Goal: Task Accomplishment & Management: Manage account settings

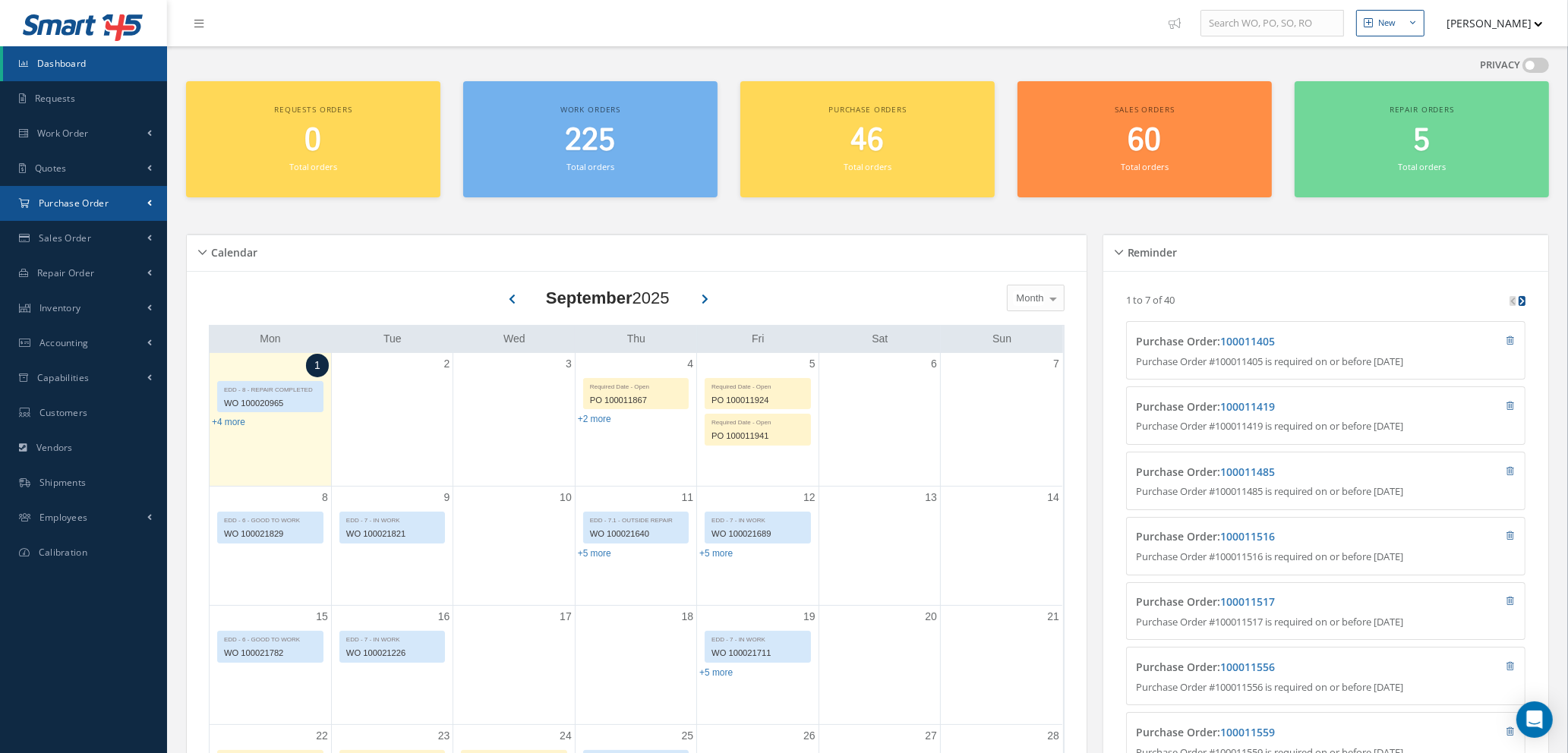
click at [63, 204] on span "Purchase Order" at bounding box center [74, 203] width 70 height 13
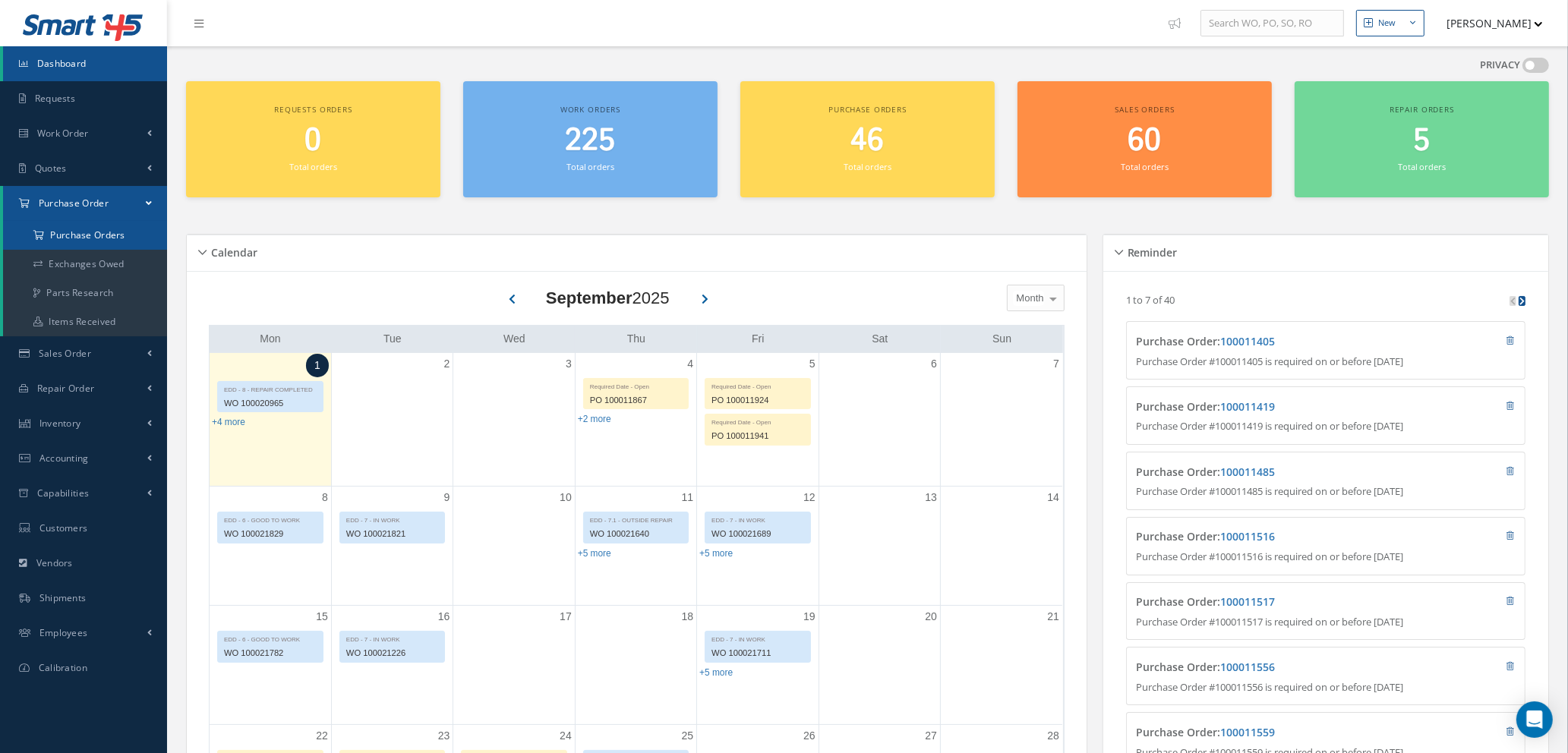
click at [87, 240] on a=1&status_id=2&status_id=3&status_id=5&collapsedFilters"] "Purchase Orders" at bounding box center [85, 235] width 164 height 28
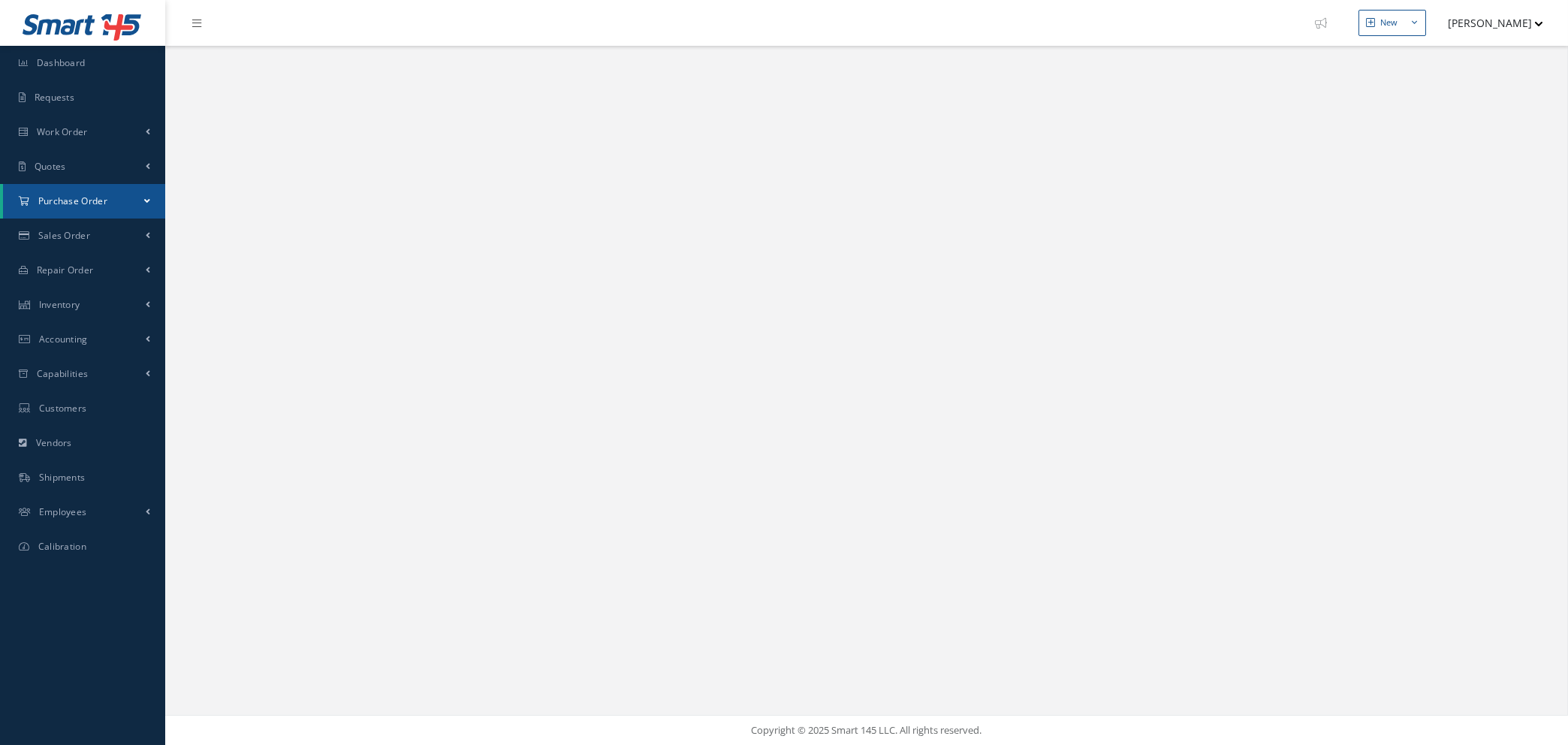
select select "25"
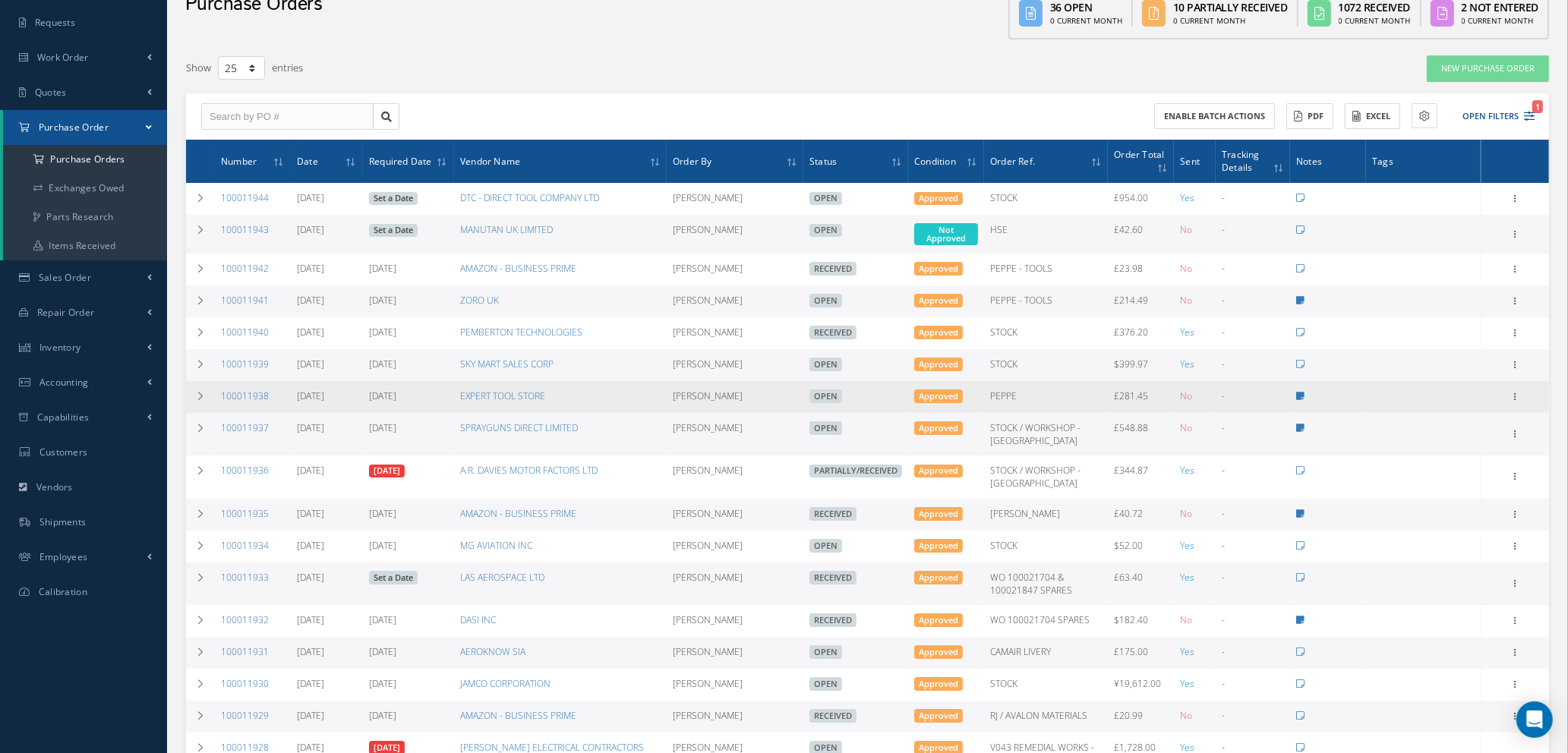
scroll to position [114, 0]
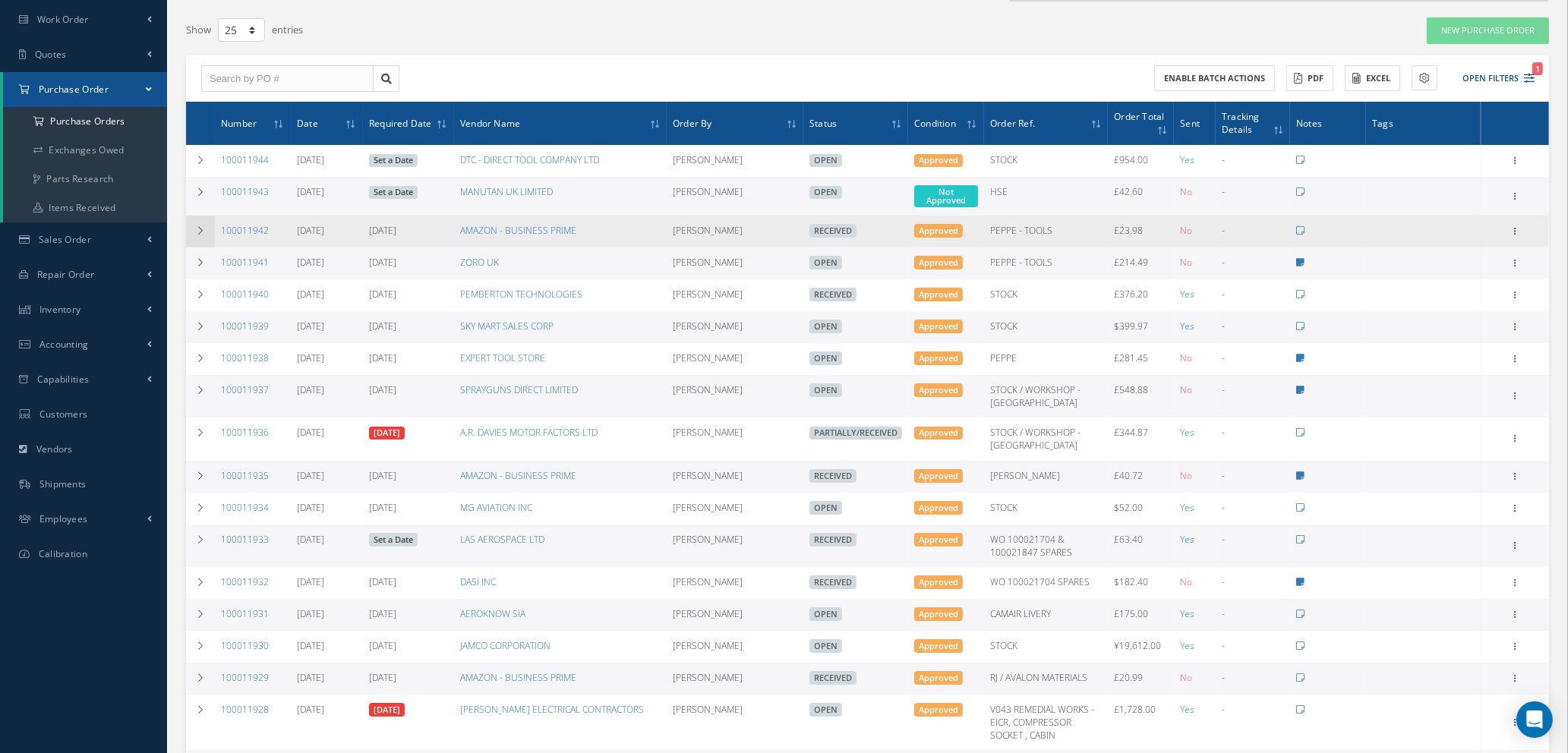
click at [199, 226] on icon at bounding box center [200, 230] width 11 height 9
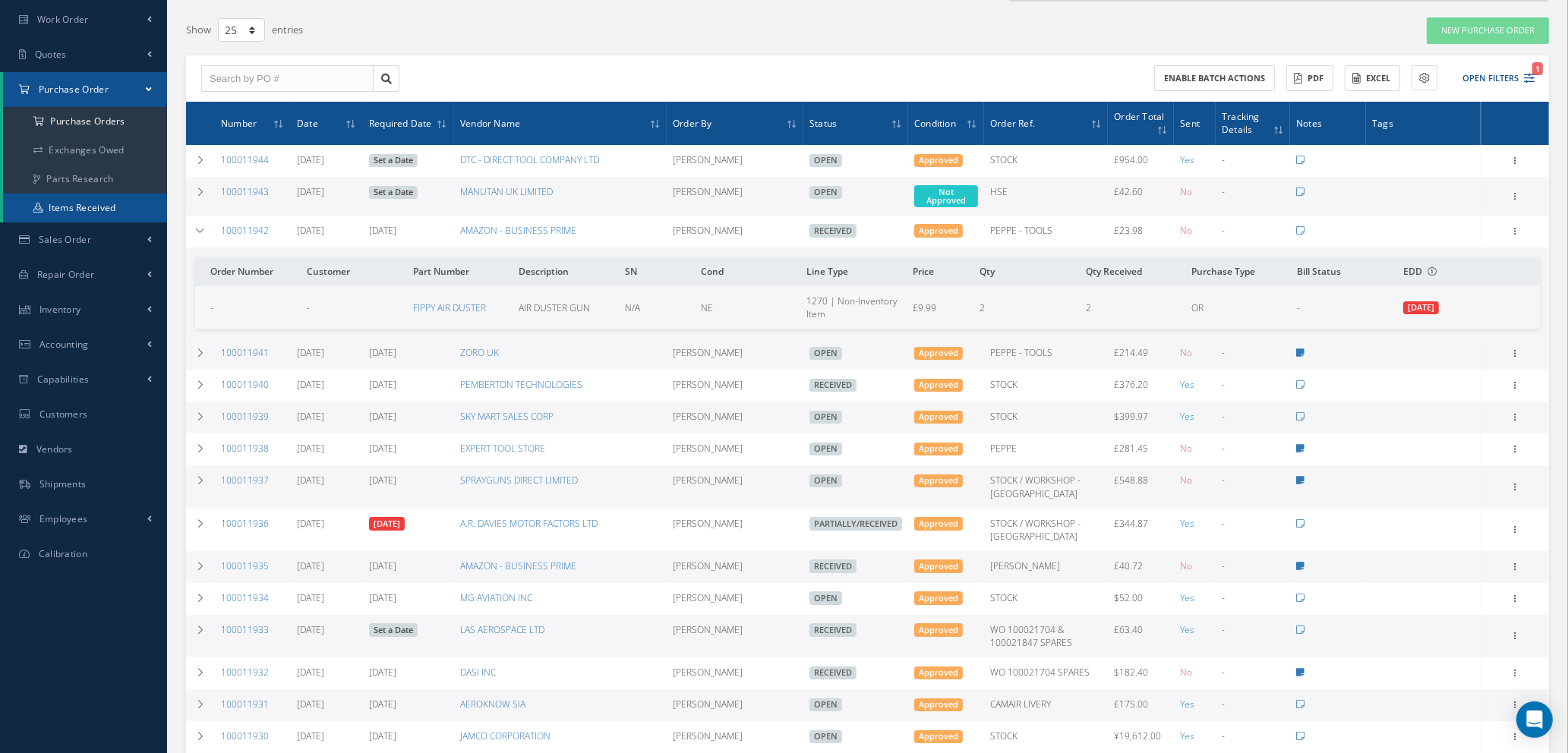
click at [98, 206] on link "Items Received" at bounding box center [85, 207] width 164 height 28
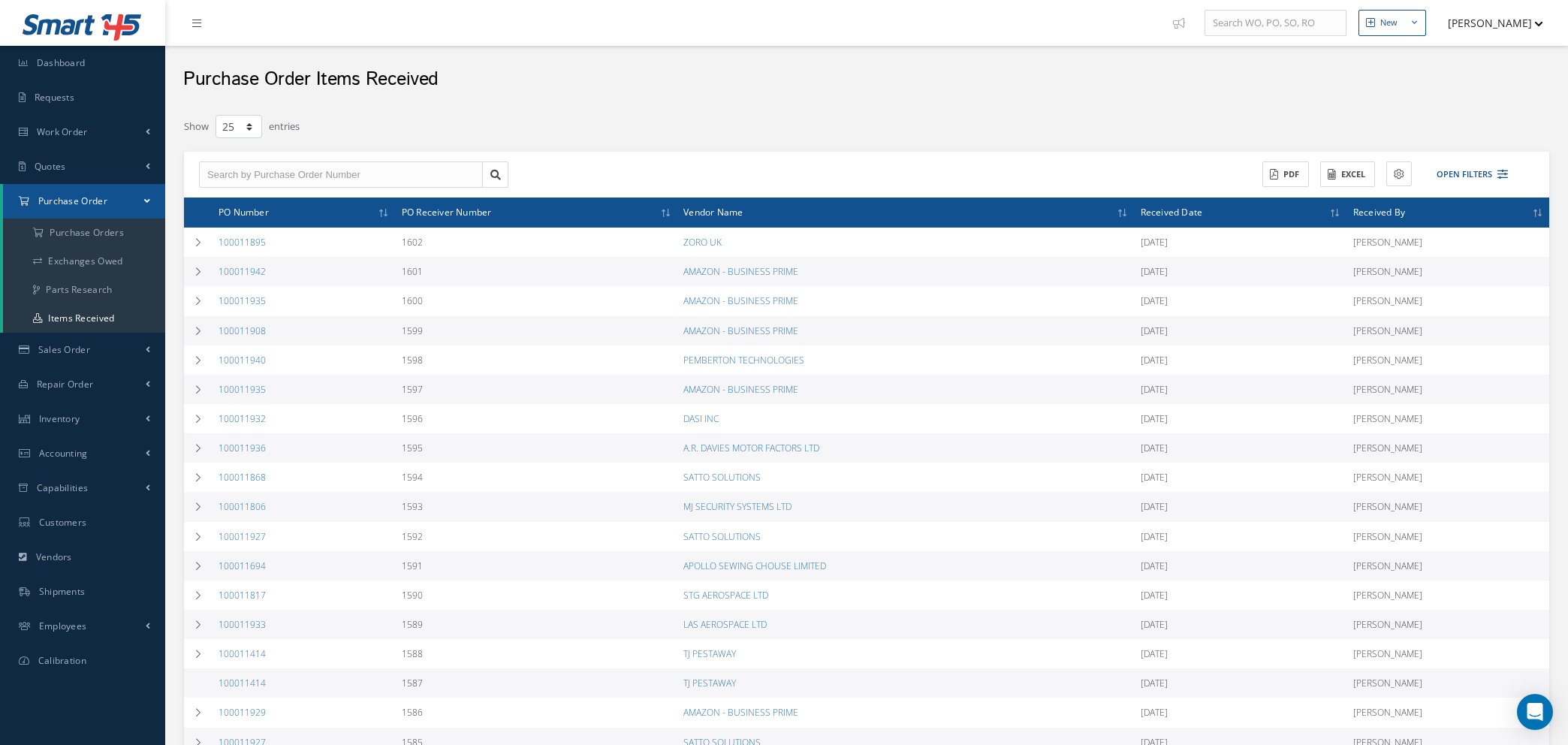
select select "25"
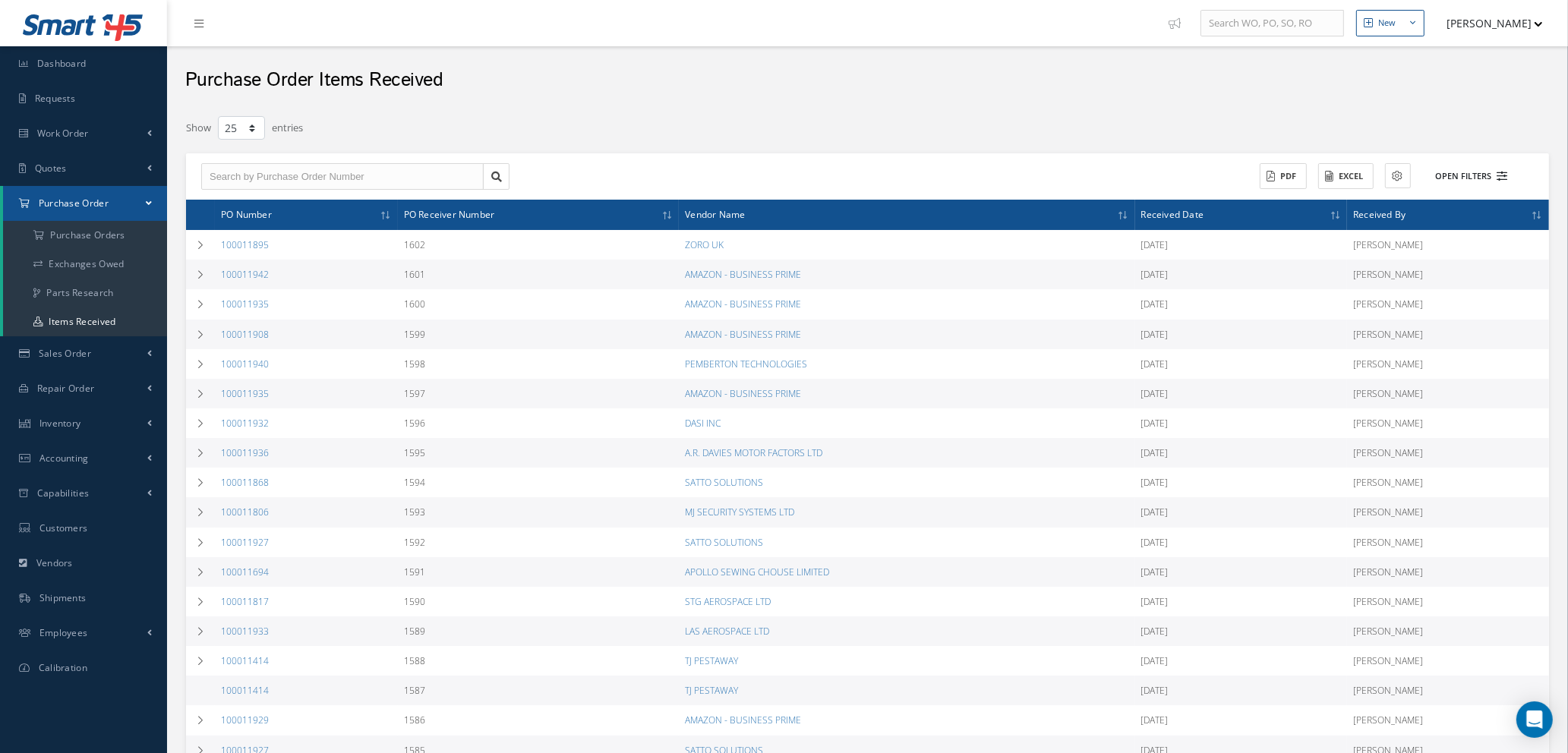
click at [1505, 175] on icon at bounding box center [1503, 176] width 11 height 11
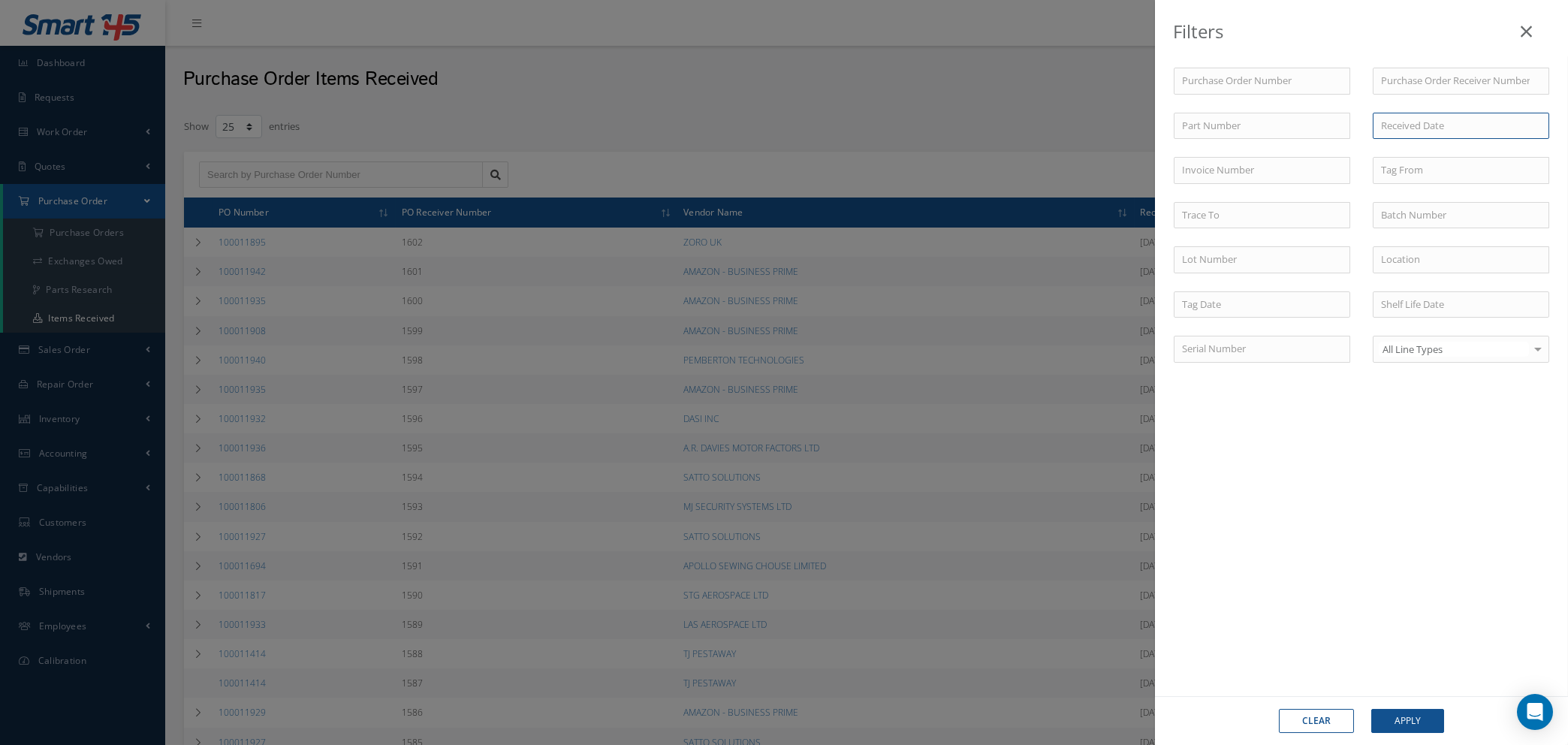
click at [1397, 123] on input at bounding box center [1460, 126] width 176 height 27
click at [1199, 164] on th at bounding box center [1204, 163] width 24 height 23
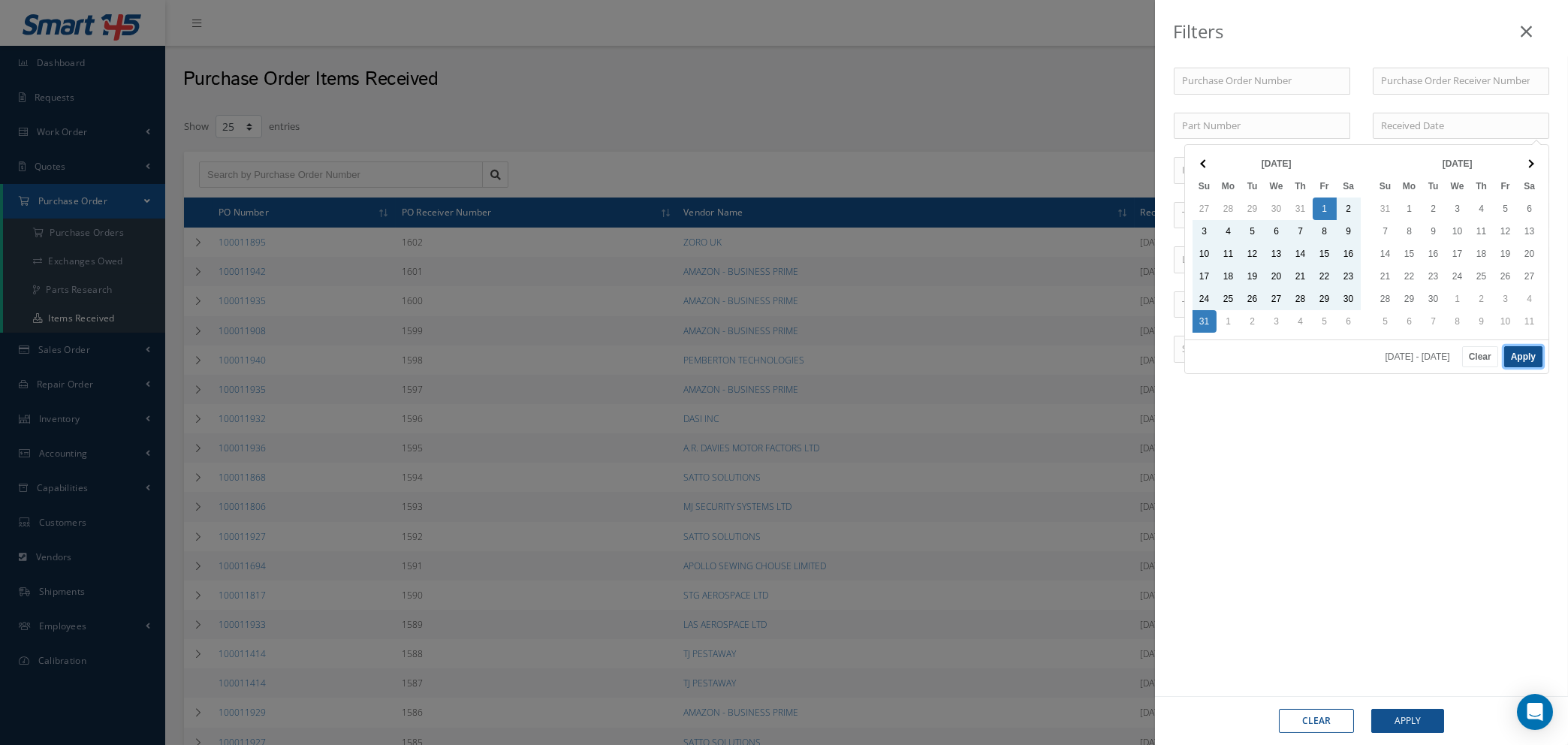
click at [1516, 356] on button "Apply" at bounding box center [1523, 356] width 39 height 21
type input "08/01/2025 - 08/31/2025"
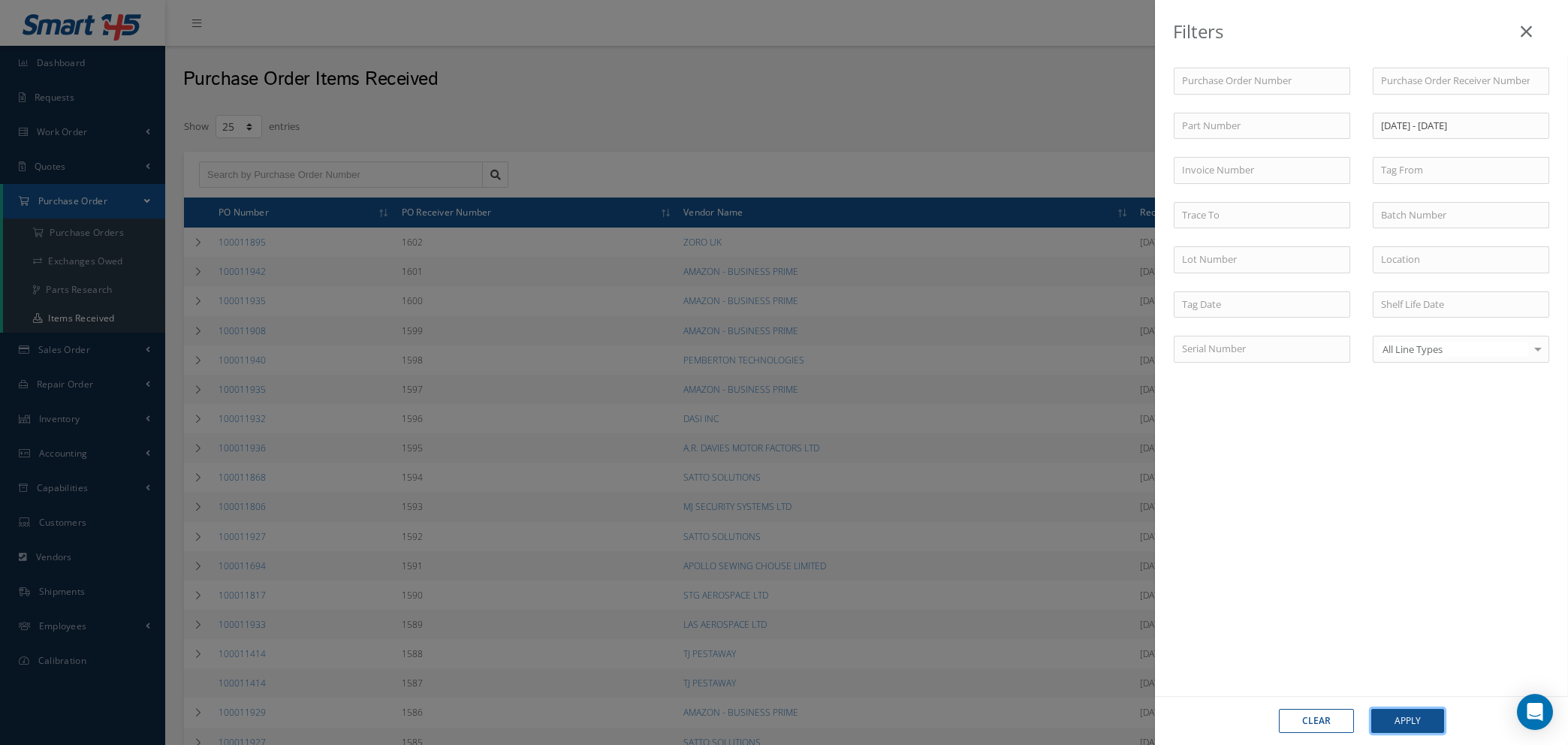
click at [1402, 721] on button "Apply" at bounding box center [1407, 721] width 73 height 24
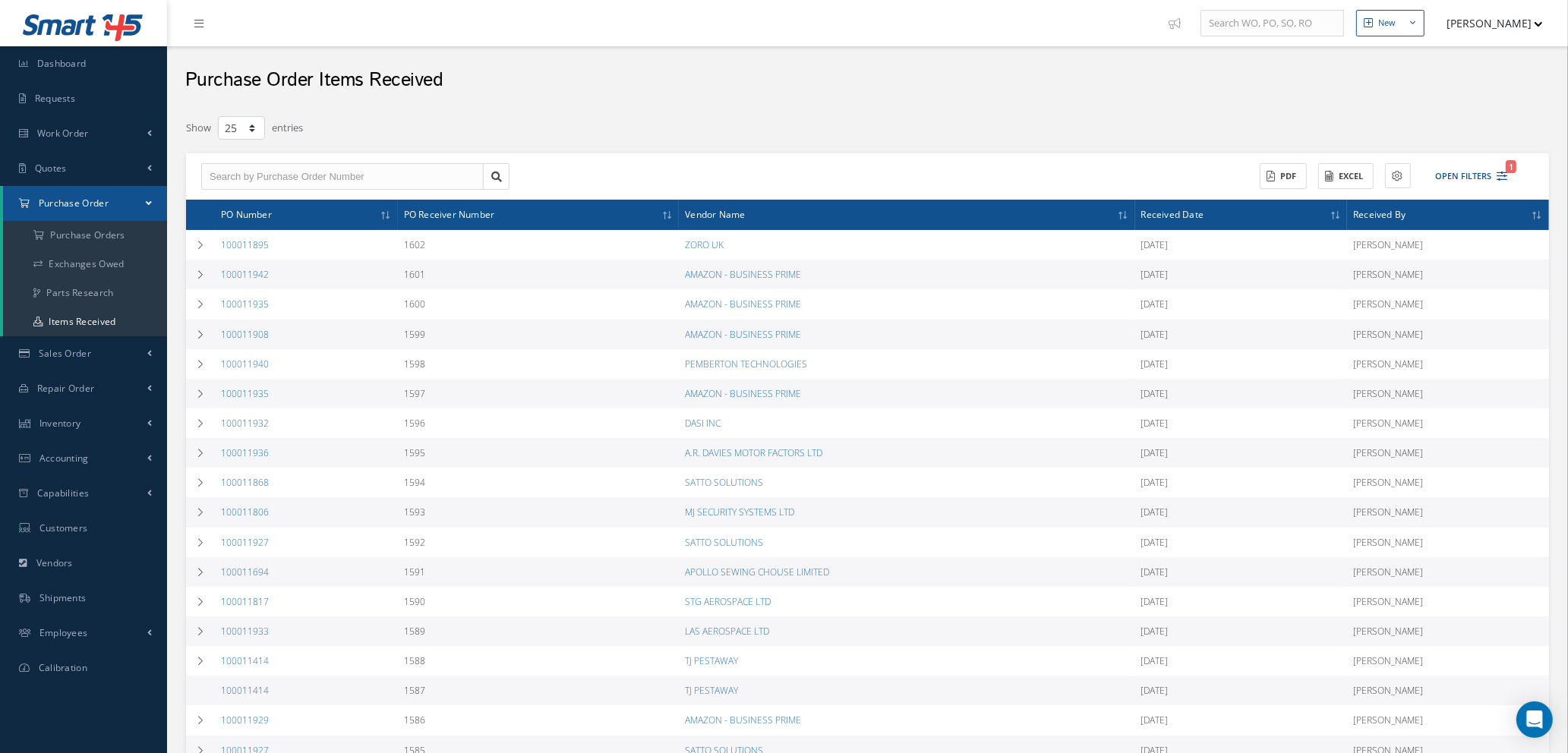
click at [1179, 211] on span "Received Date" at bounding box center [1173, 214] width 63 height 15
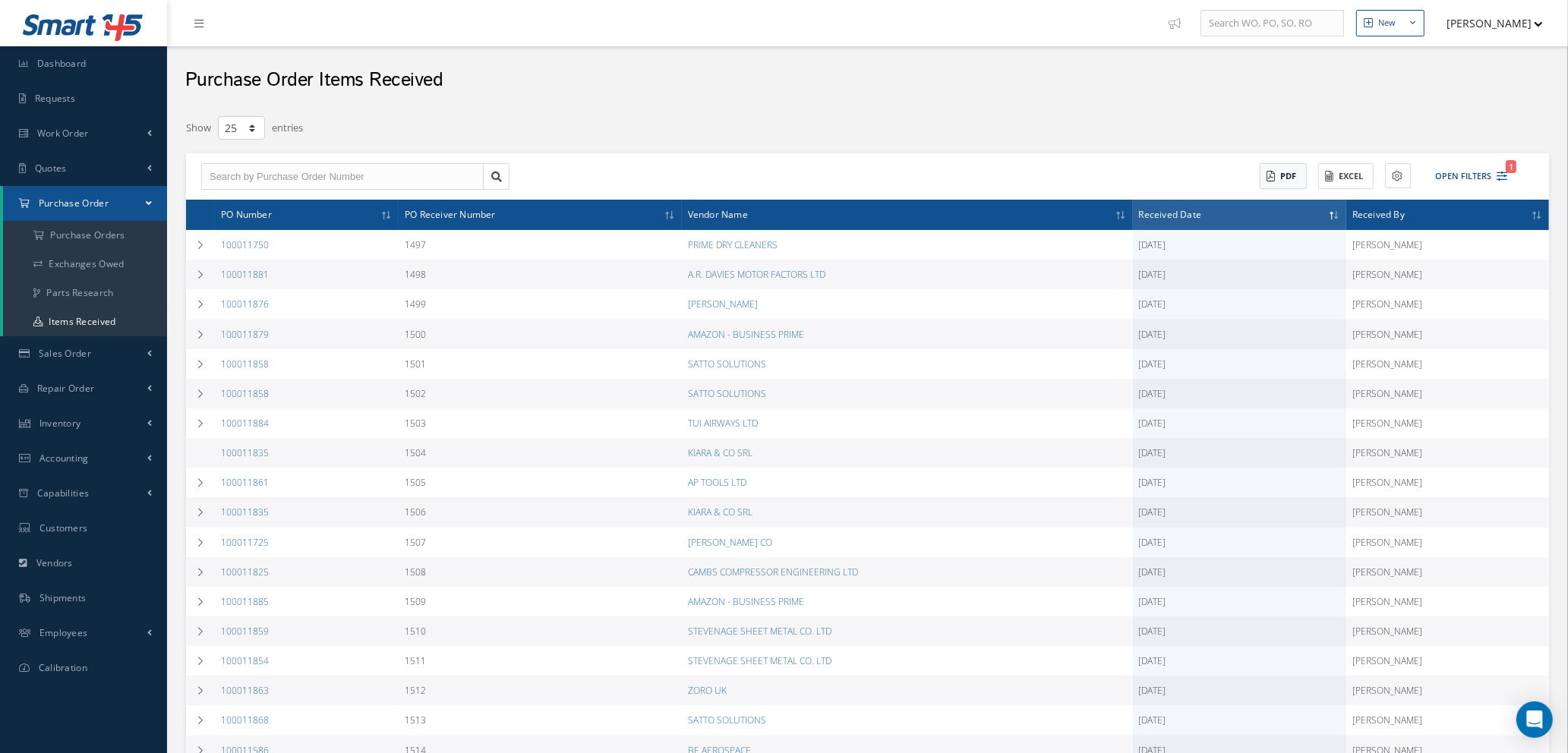
click at [1287, 179] on button "PDF" at bounding box center [1283, 176] width 47 height 27
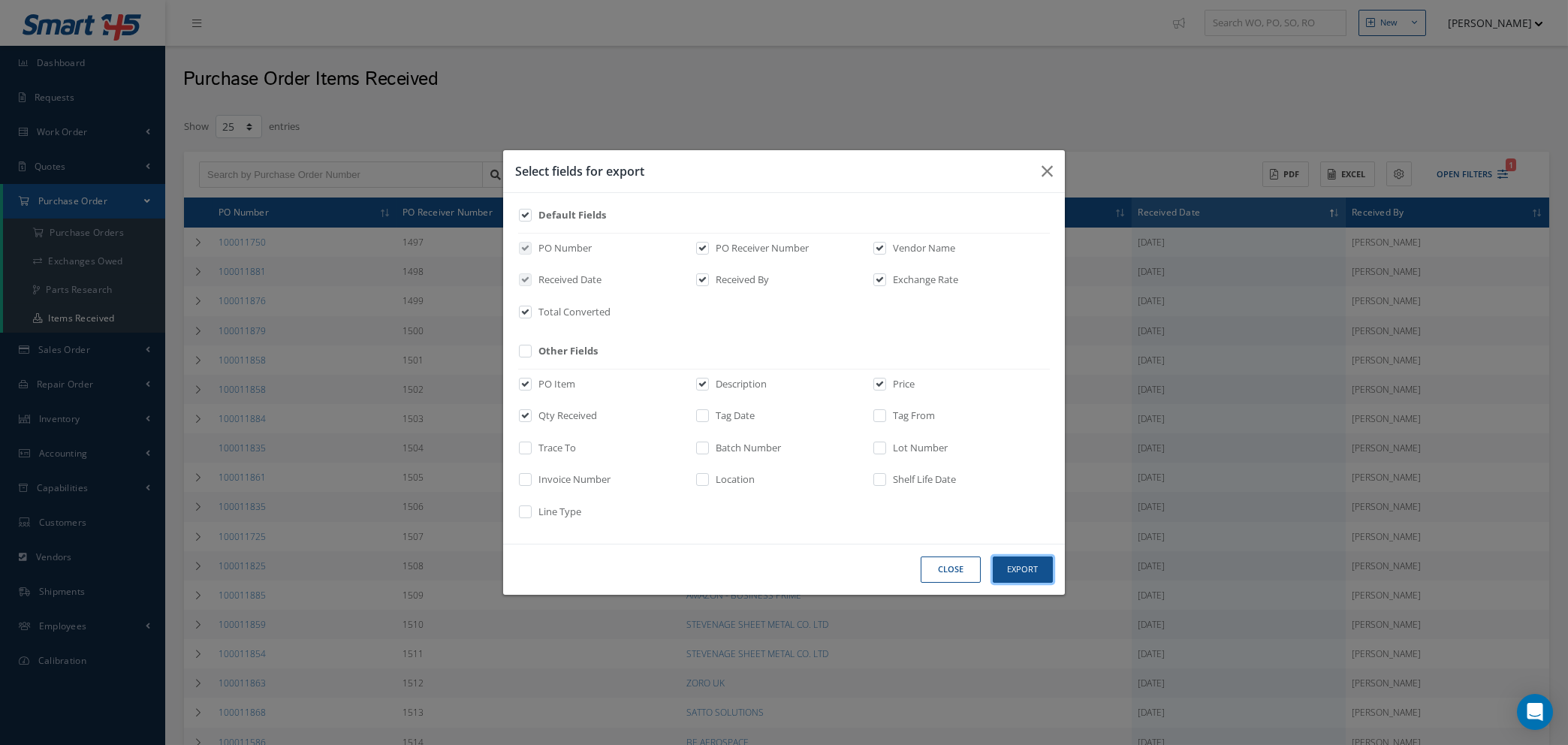
click at [1006, 572] on button "Export" at bounding box center [1023, 570] width 60 height 27
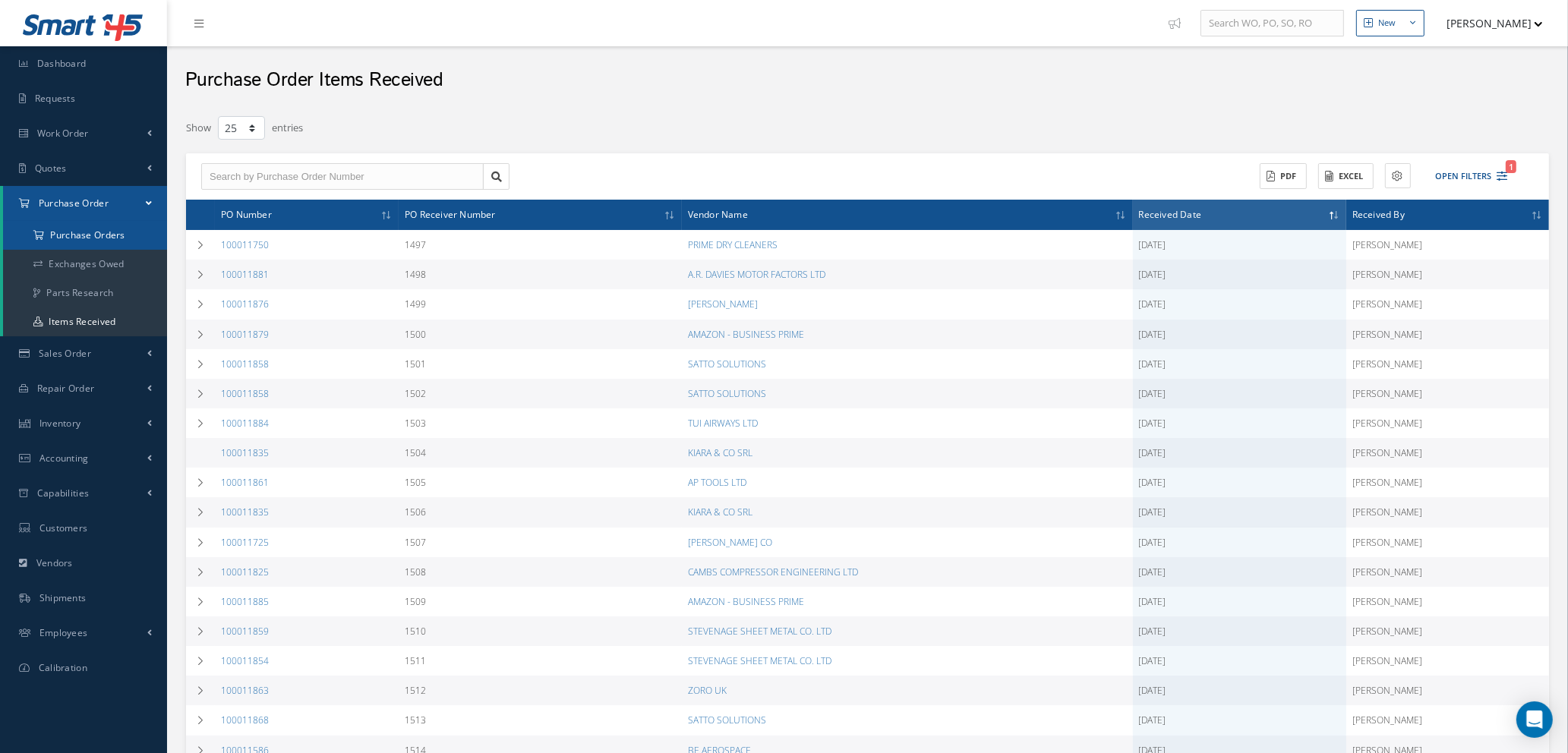
click at [108, 237] on a=1&status_id=2&status_id=3&status_id=5&collapsedFilters"] "Purchase Orders" at bounding box center [85, 235] width 164 height 28
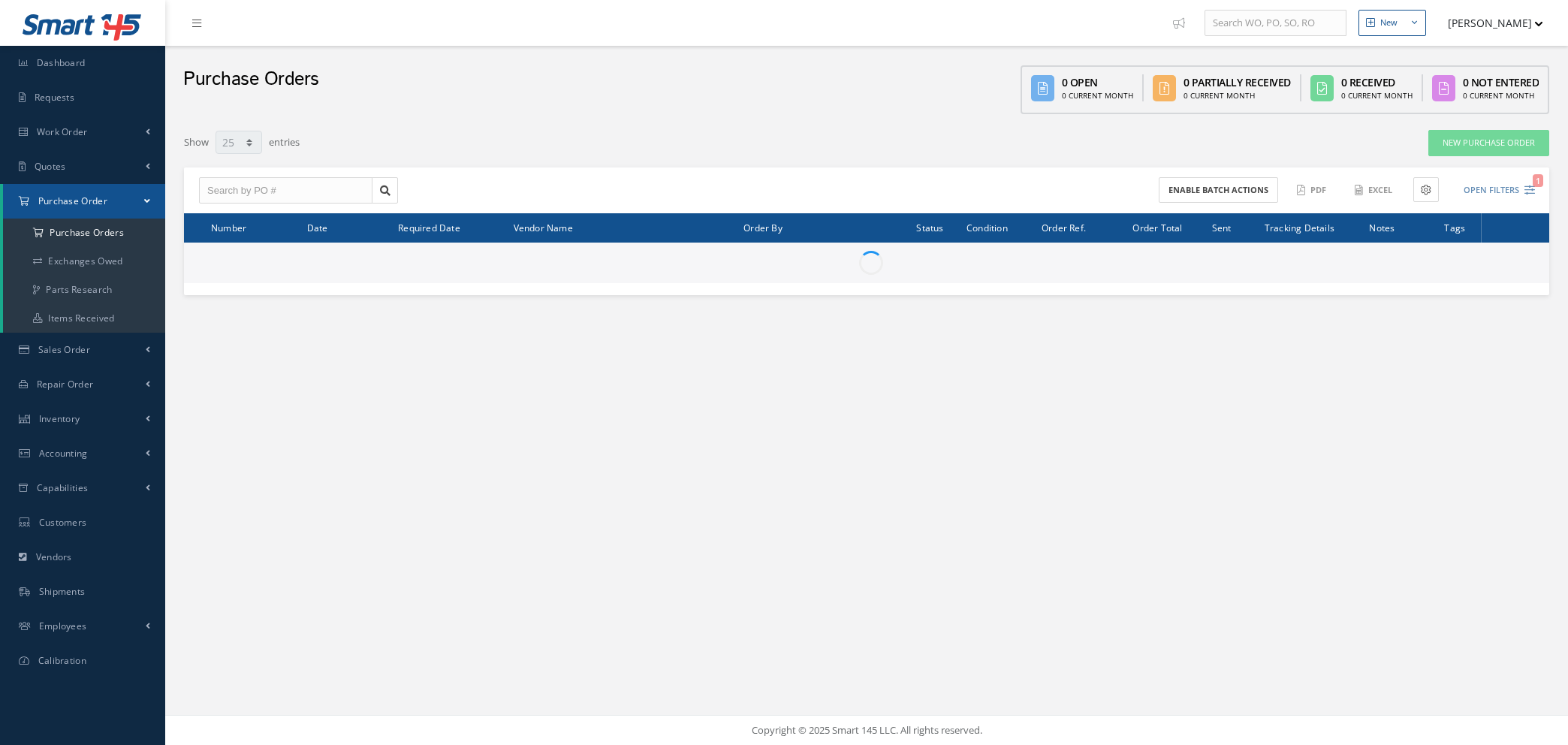
select select "25"
click at [273, 187] on input "text" at bounding box center [286, 191] width 174 height 27
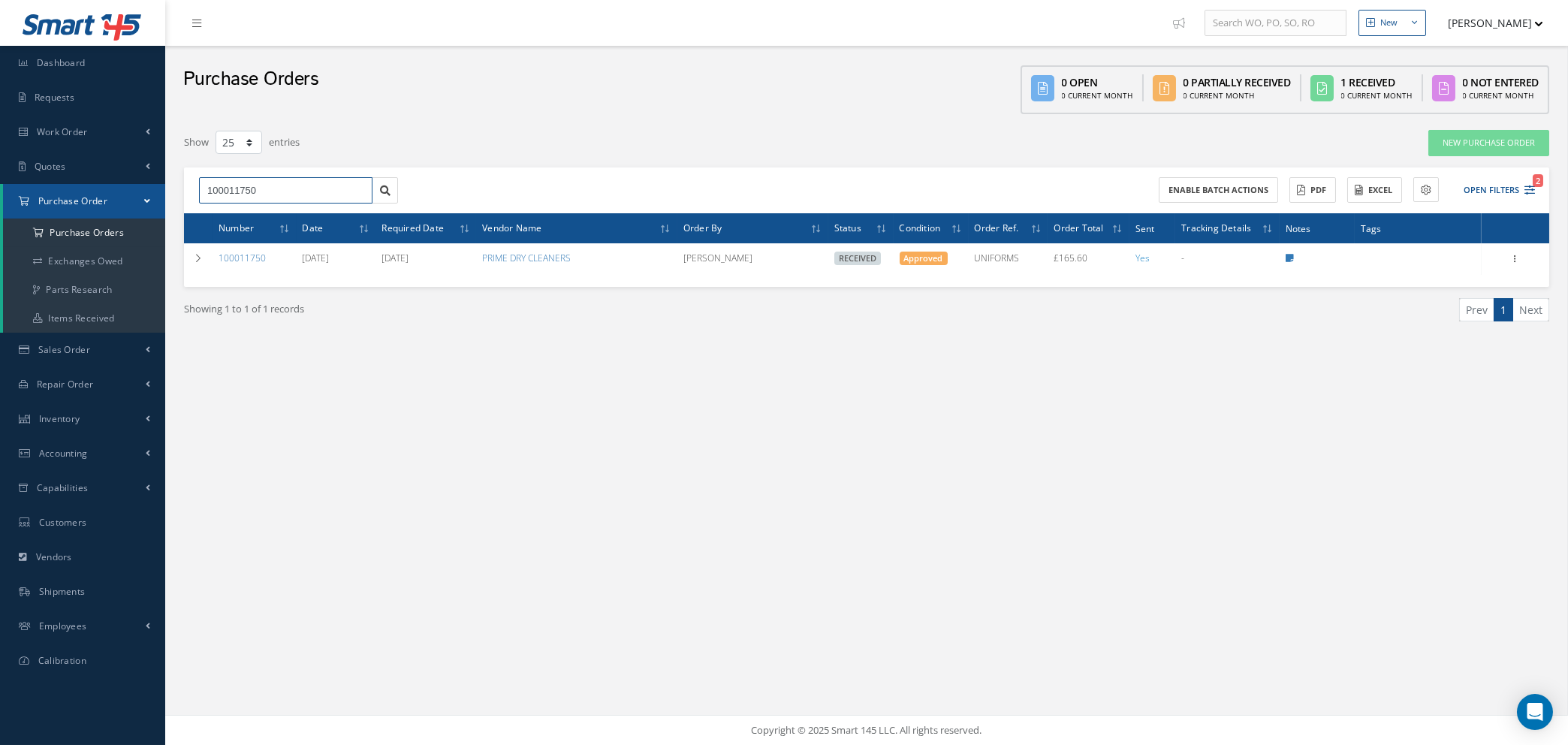
click at [360, 190] on input "100011750" at bounding box center [286, 191] width 174 height 27
click at [322, 196] on input "100011750" at bounding box center [286, 191] width 174 height 27
type input "1"
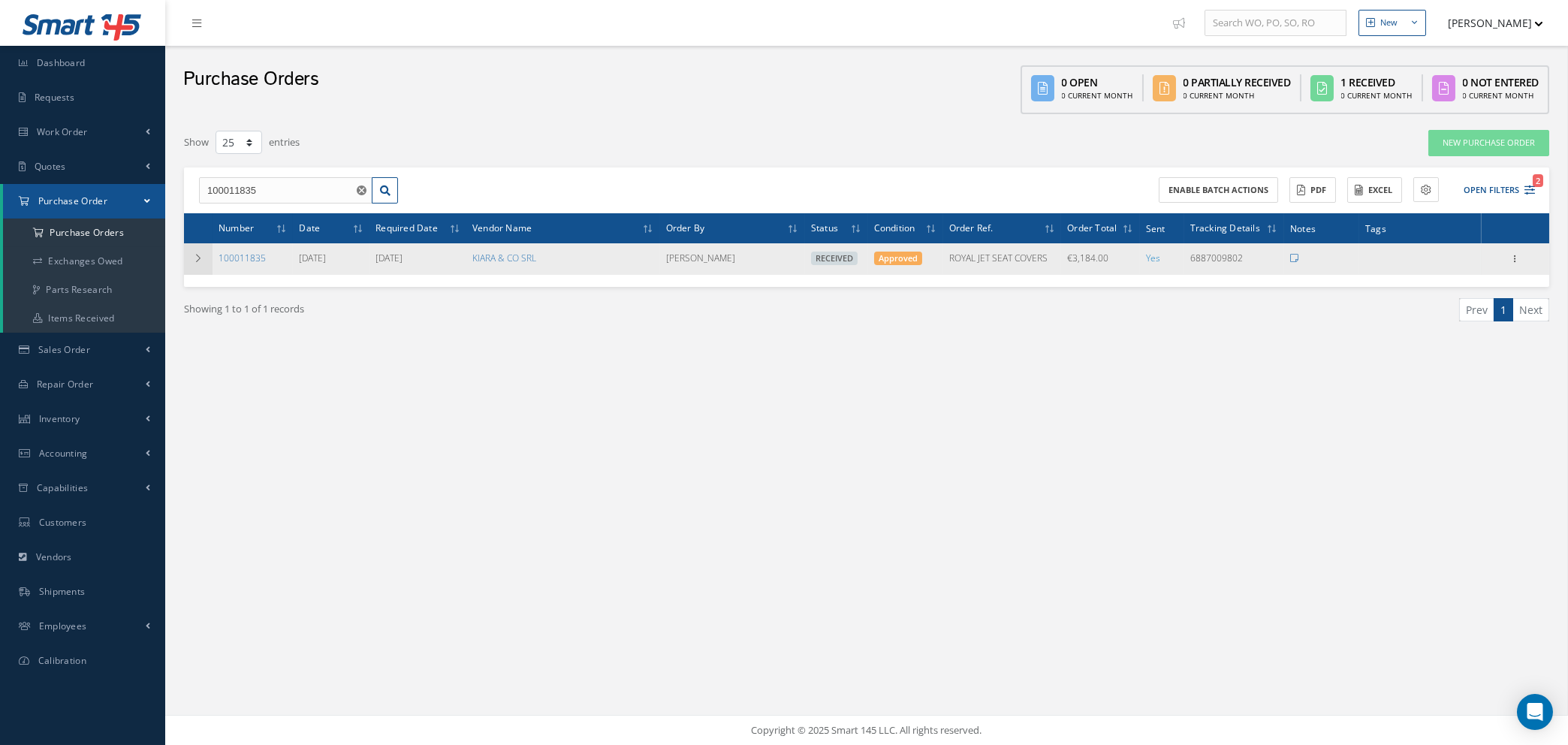
click at [197, 257] on icon at bounding box center [198, 257] width 10 height 9
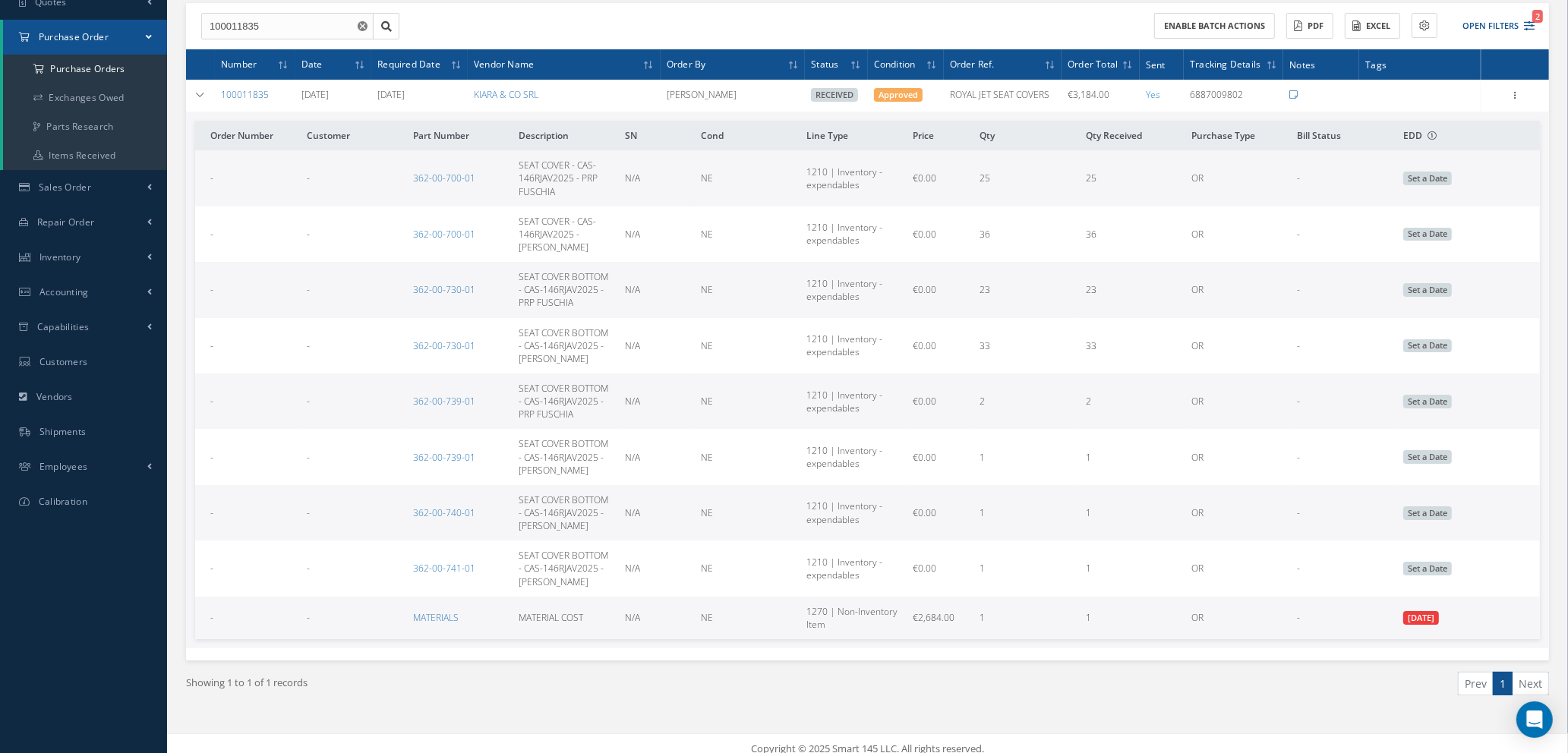
scroll to position [176, 0]
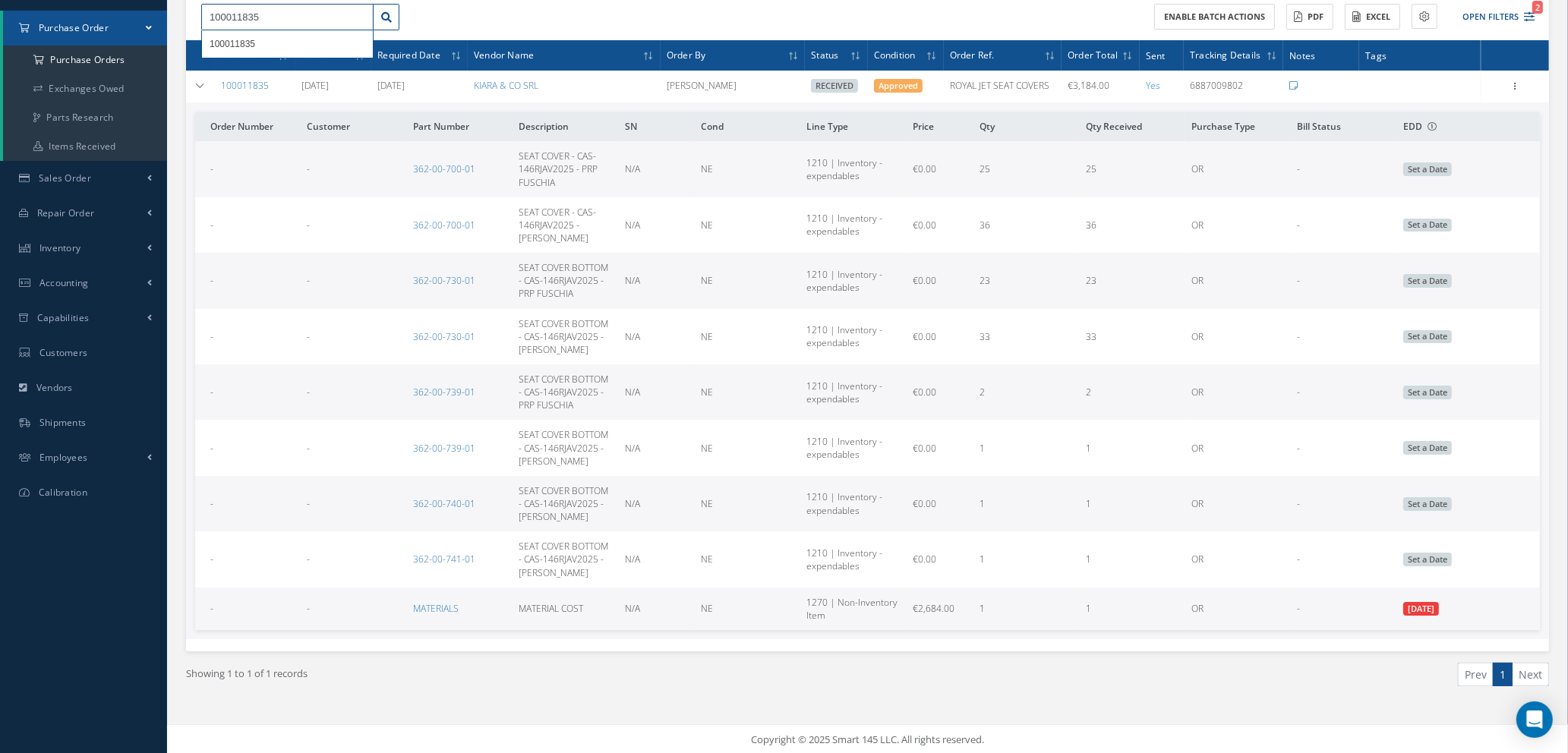
click at [264, 4] on input "100011835" at bounding box center [287, 18] width 173 height 28
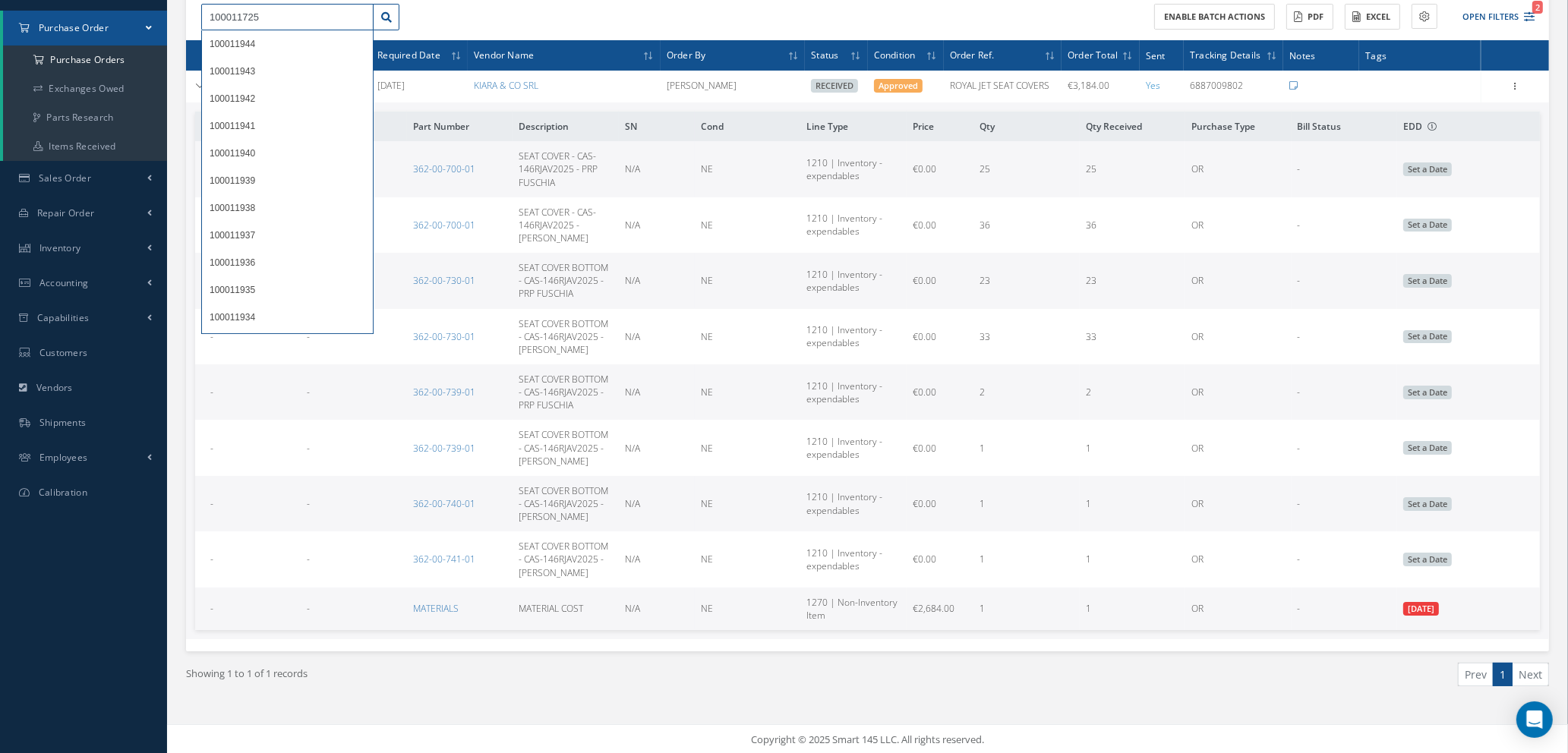
type input "100011725"
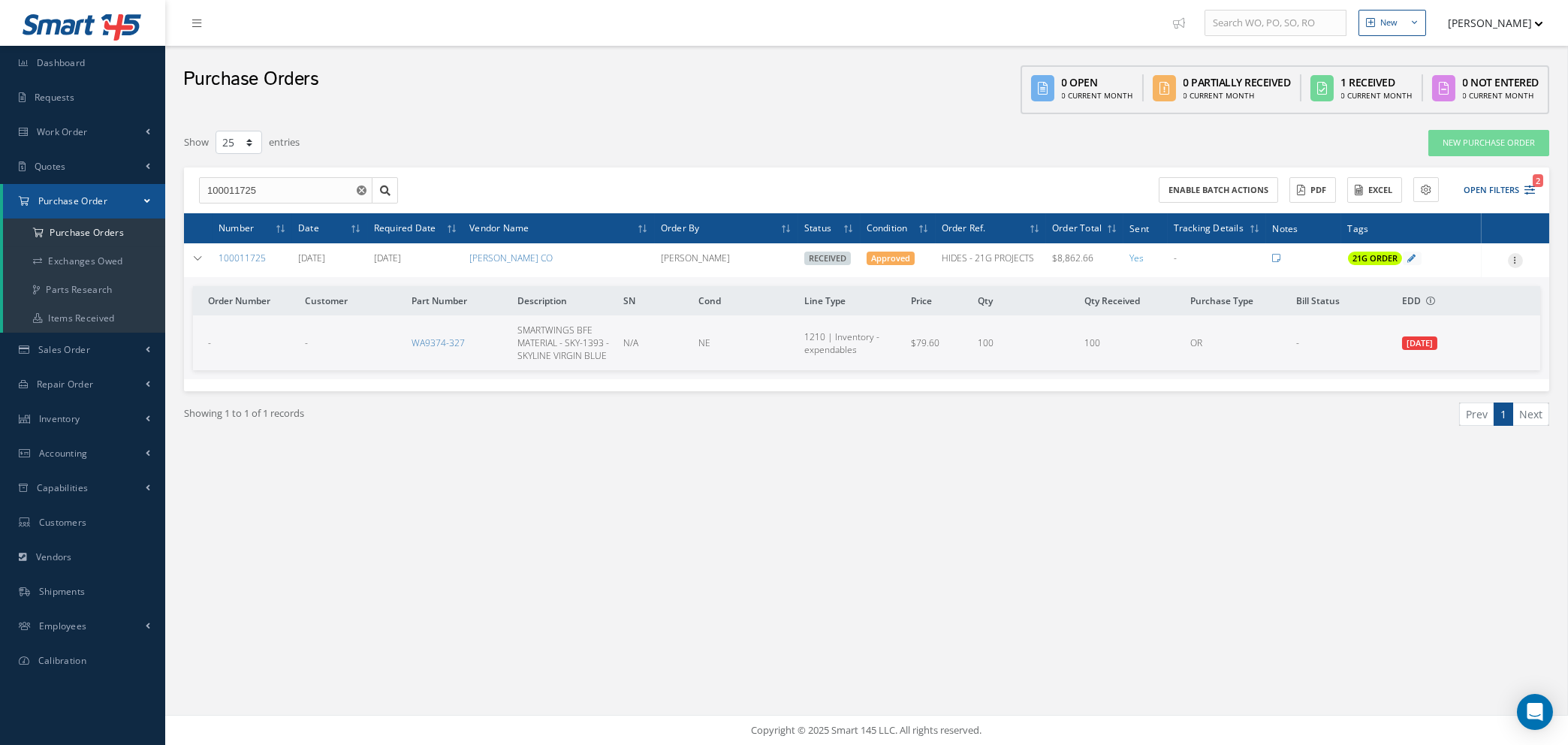
click at [1513, 261] on icon at bounding box center [1515, 259] width 15 height 12
click at [1438, 282] on link "Show" at bounding box center [1446, 289] width 118 height 19
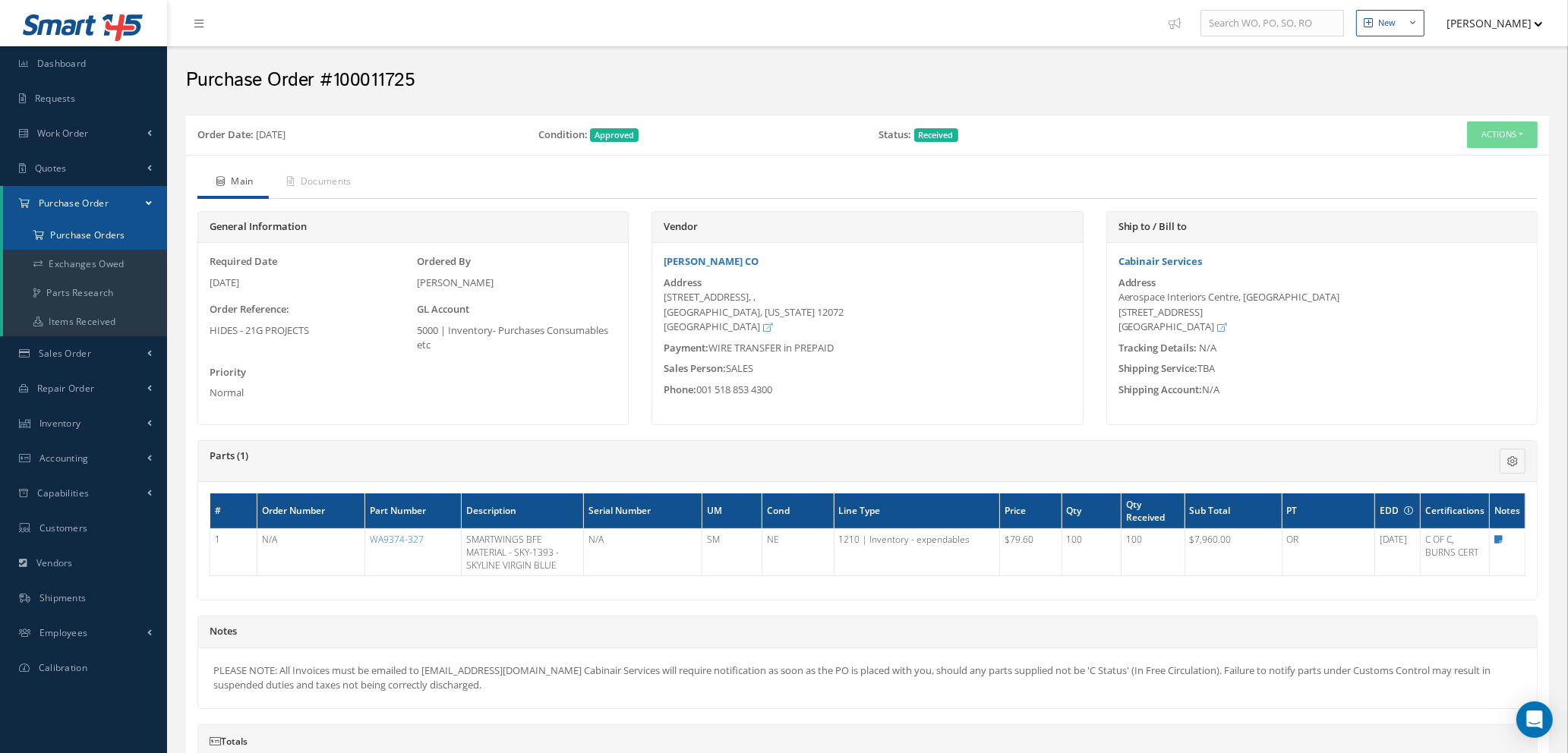
click at [68, 231] on a=1&status_id=2&status_id=3&status_id=5&collapsedFilters"] "Purchase Orders" at bounding box center [85, 235] width 164 height 28
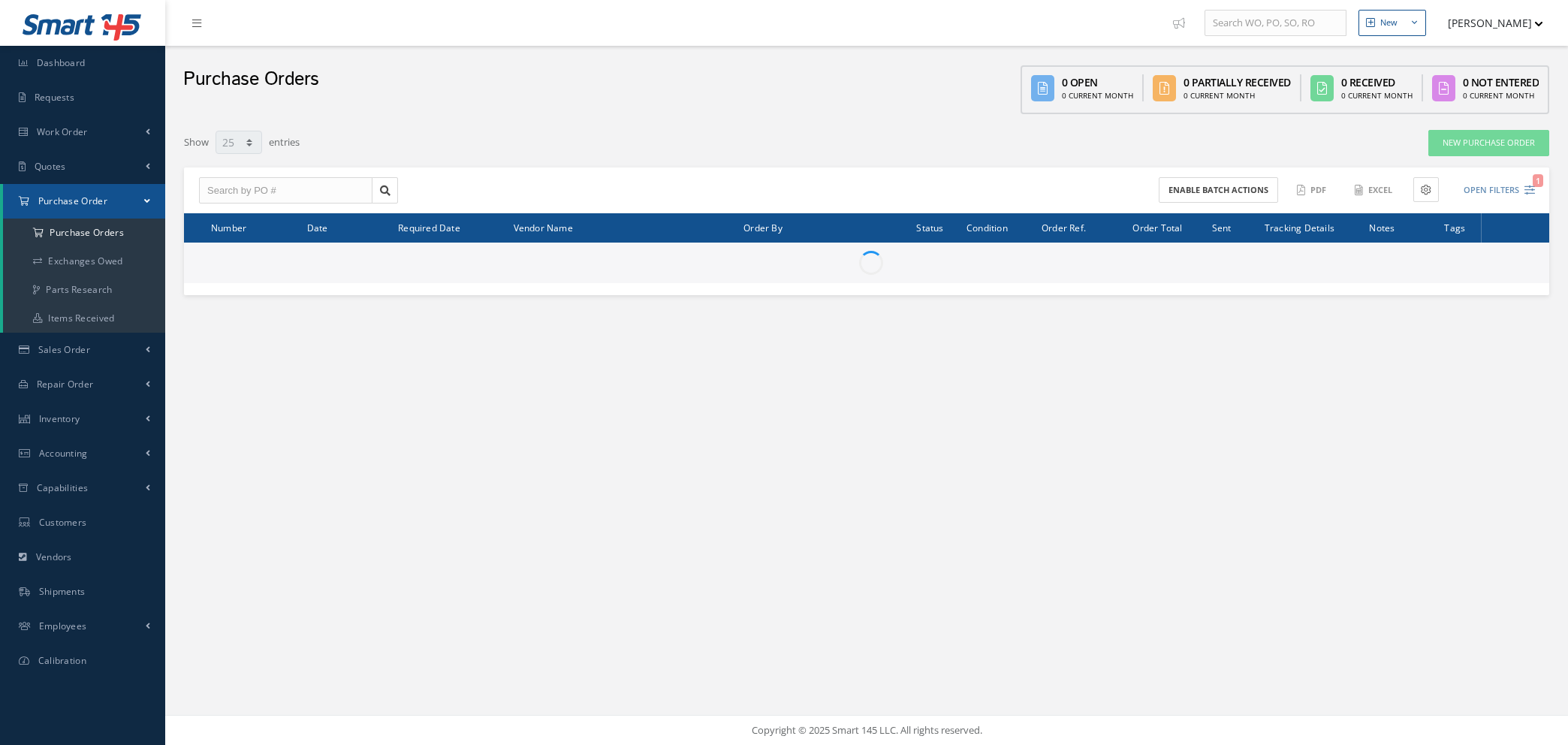
select select "25"
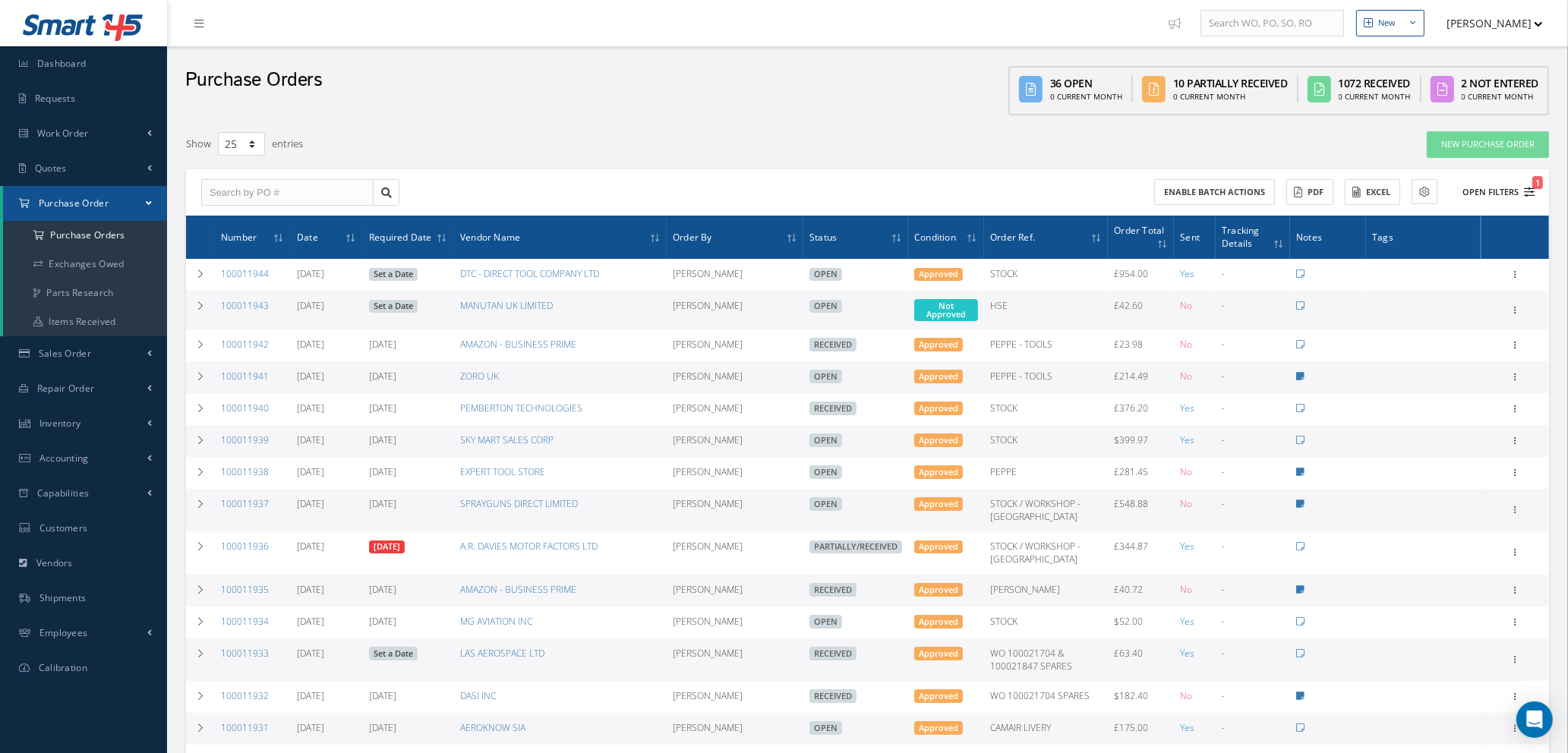
click at [1524, 194] on icon "1" at bounding box center [1529, 192] width 11 height 11
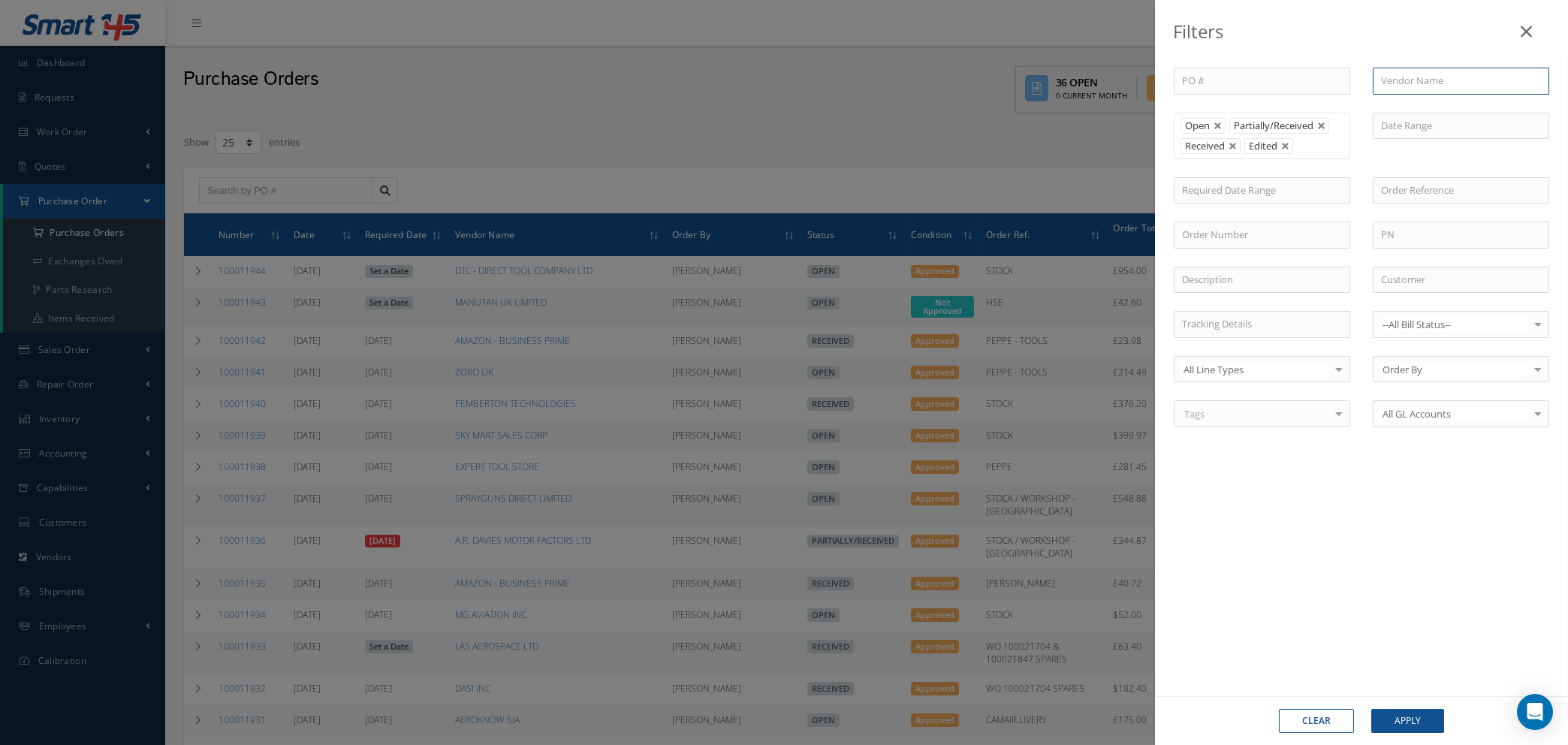
click at [1392, 80] on input "text" at bounding box center [1460, 81] width 176 height 27
click at [1406, 109] on span "SCREWFIX" at bounding box center [1403, 107] width 46 height 14
type input "SCREWFIX"
click at [1400, 718] on button "Apply" at bounding box center [1407, 721] width 73 height 24
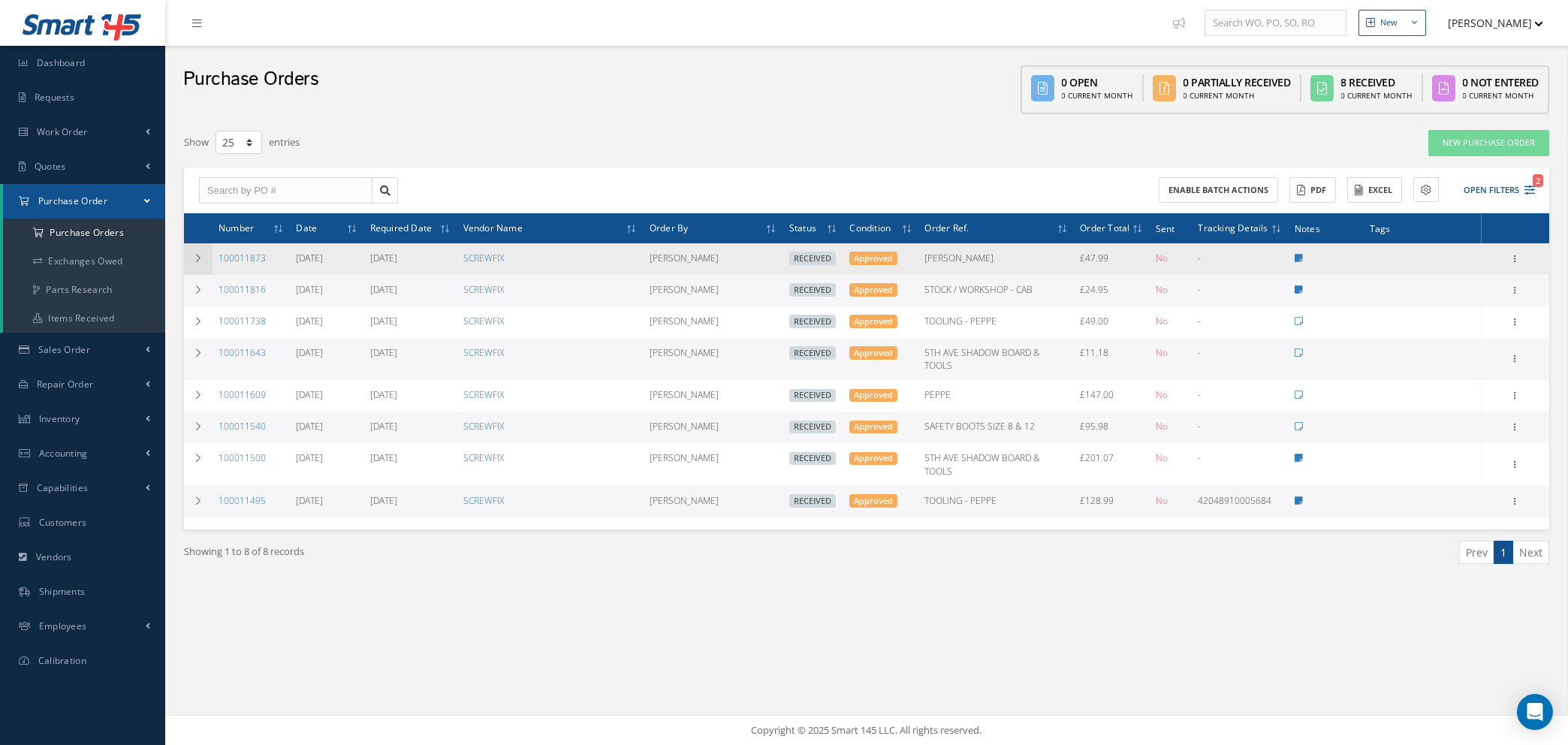
click at [199, 255] on icon at bounding box center [198, 257] width 10 height 9
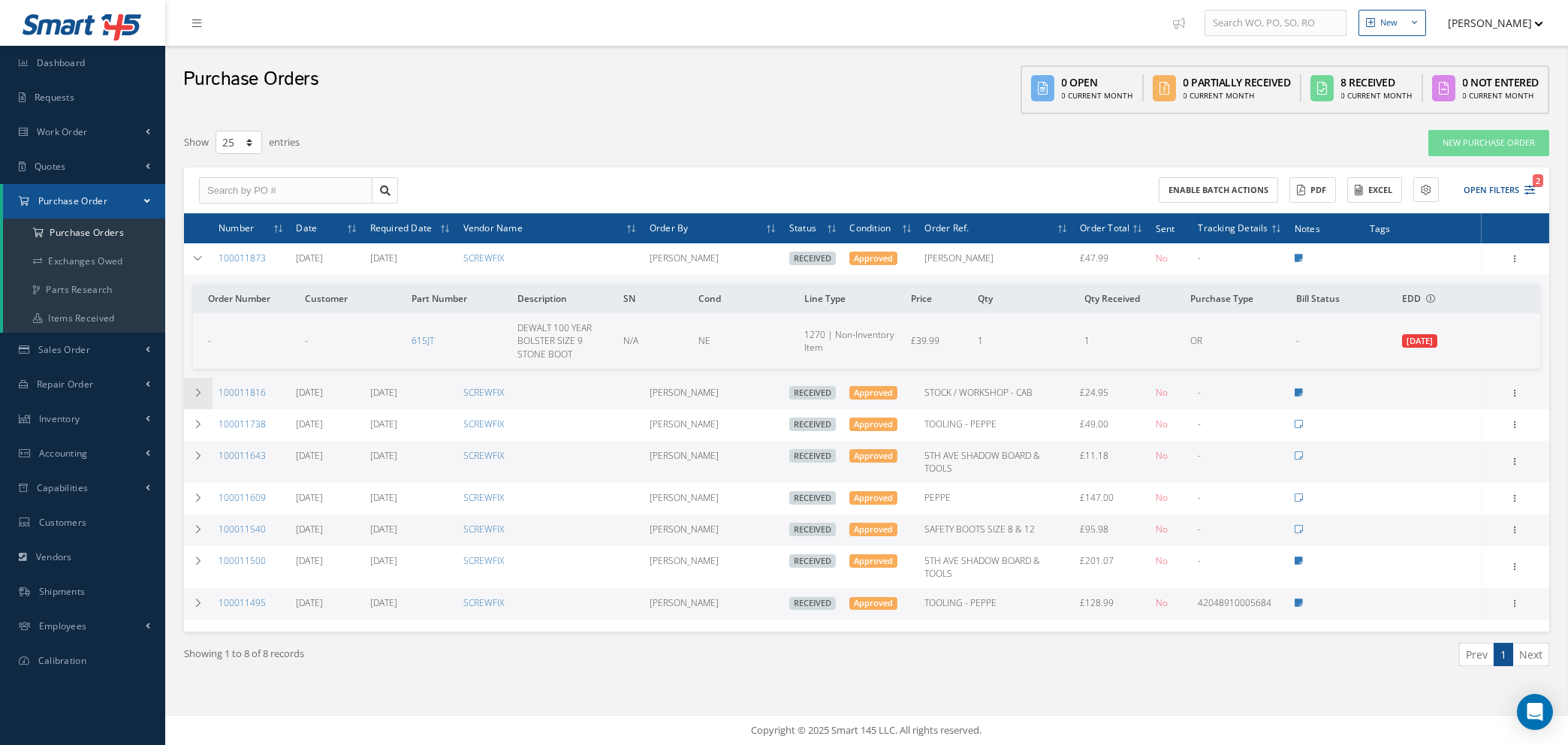
click at [200, 389] on icon at bounding box center [198, 393] width 10 height 9
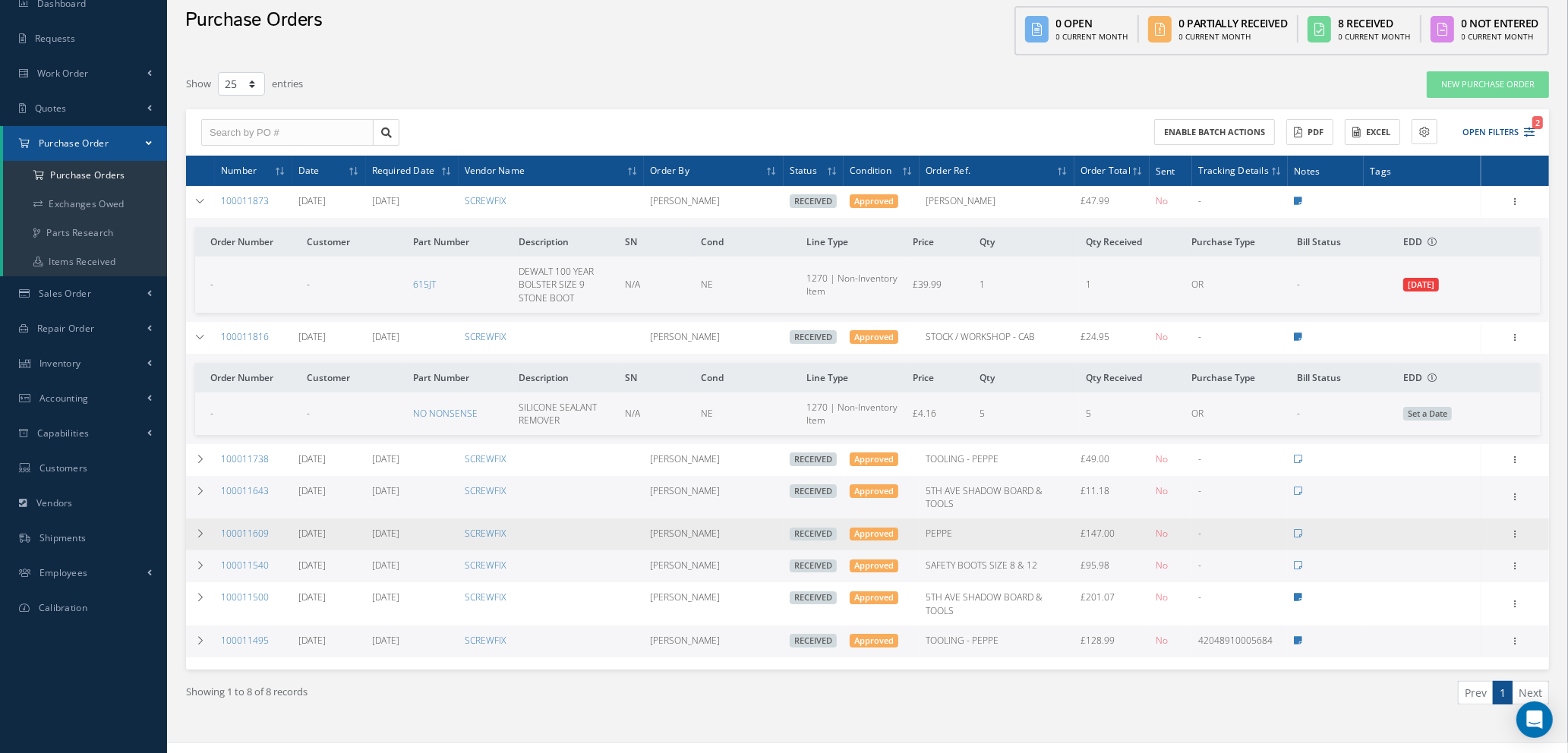
scroll to position [78, 0]
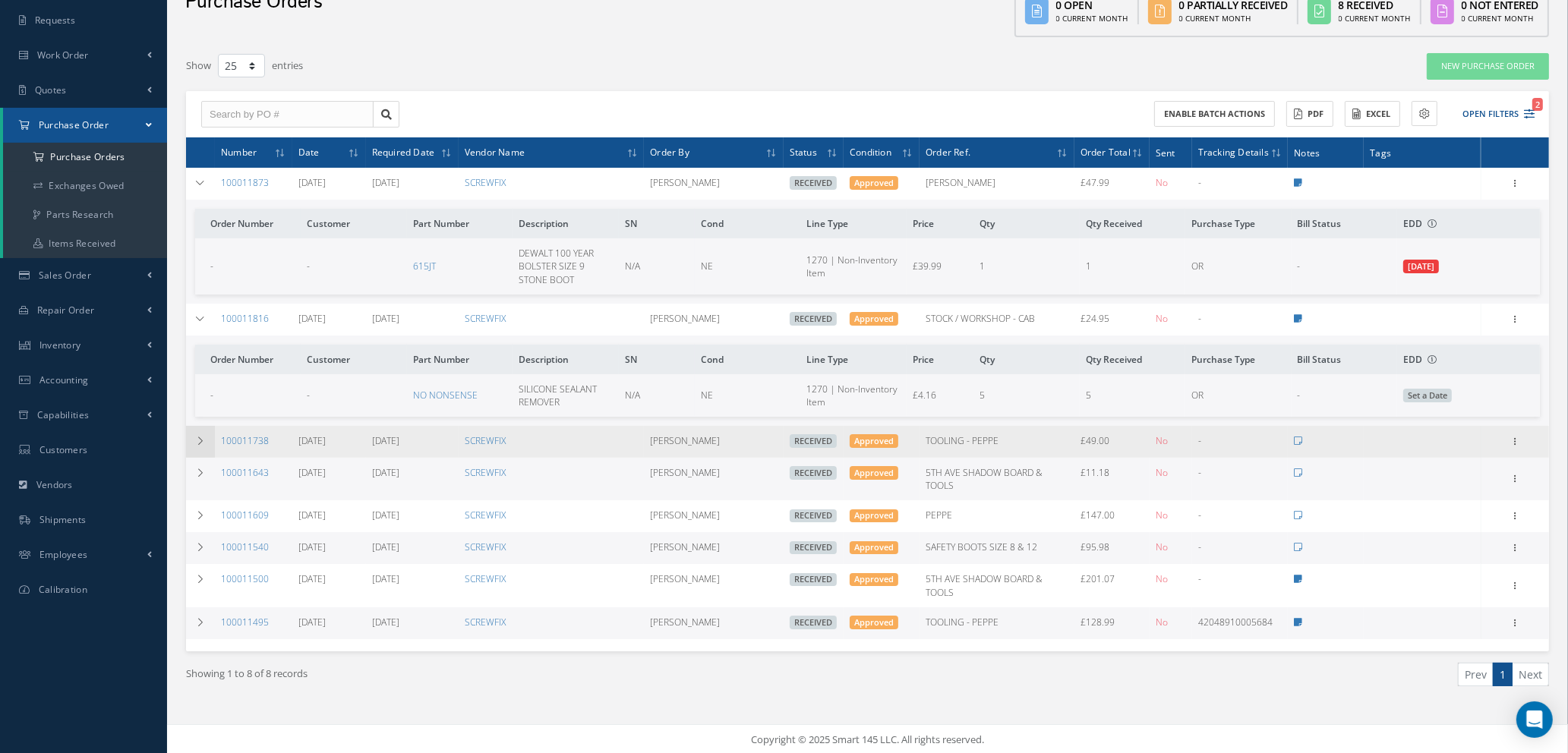
click at [197, 441] on icon at bounding box center [200, 441] width 11 height 9
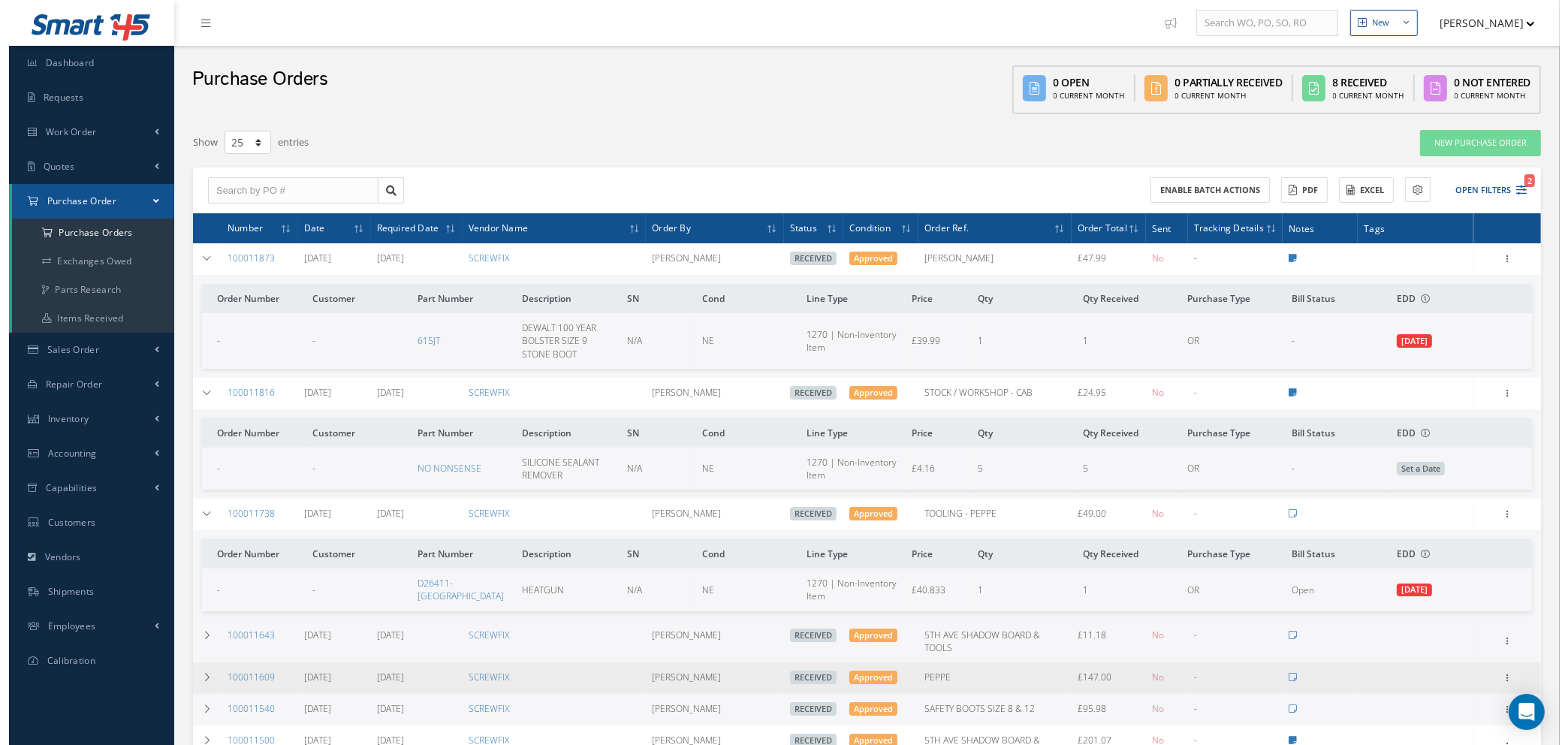
scroll to position [113, 0]
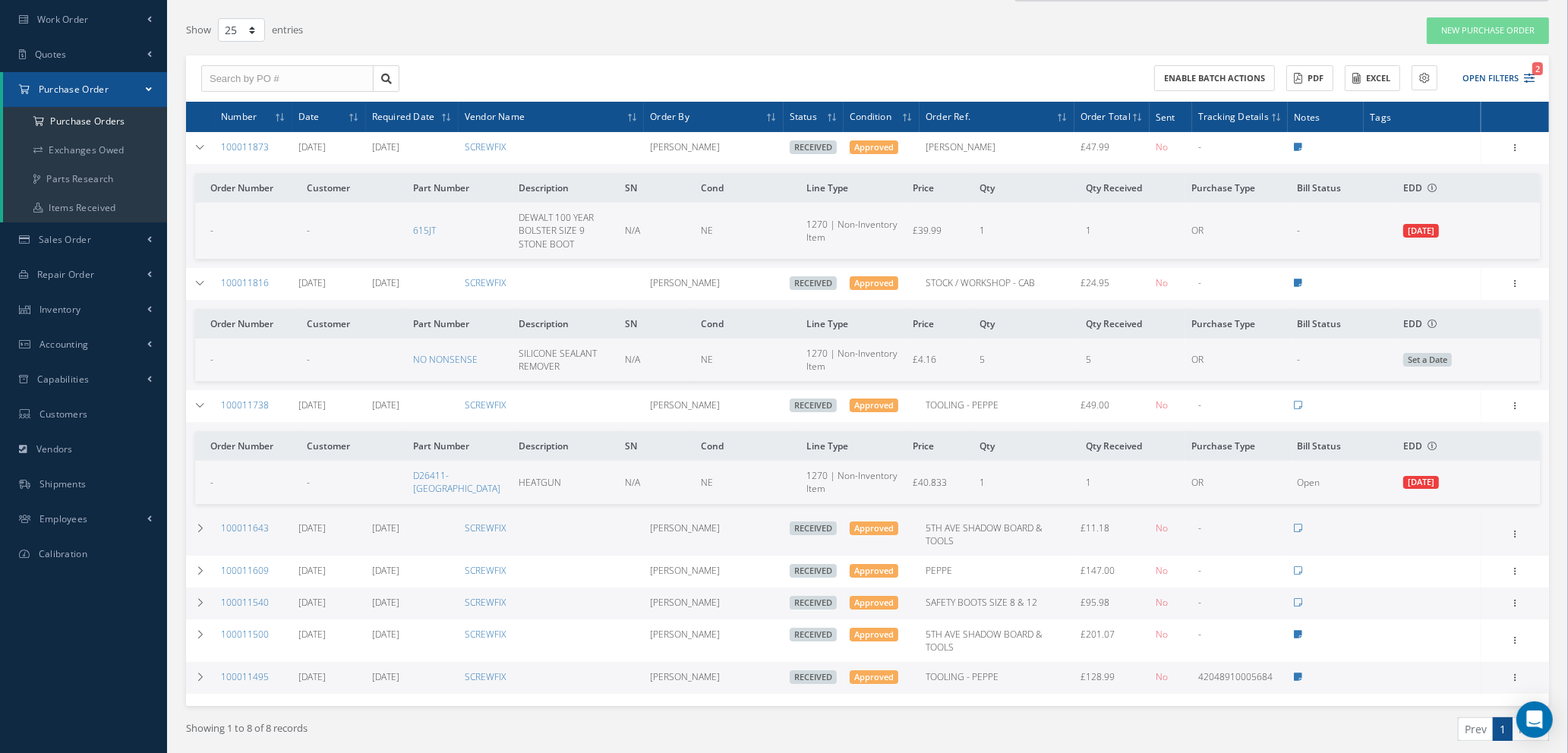
click at [1535, 75] on div "Enable batch actions ACTIONS Receive Payments Select Customer Cabinair Services…" at bounding box center [1204, 78] width 672 height 27
click at [1531, 79] on icon "2" at bounding box center [1529, 78] width 11 height 11
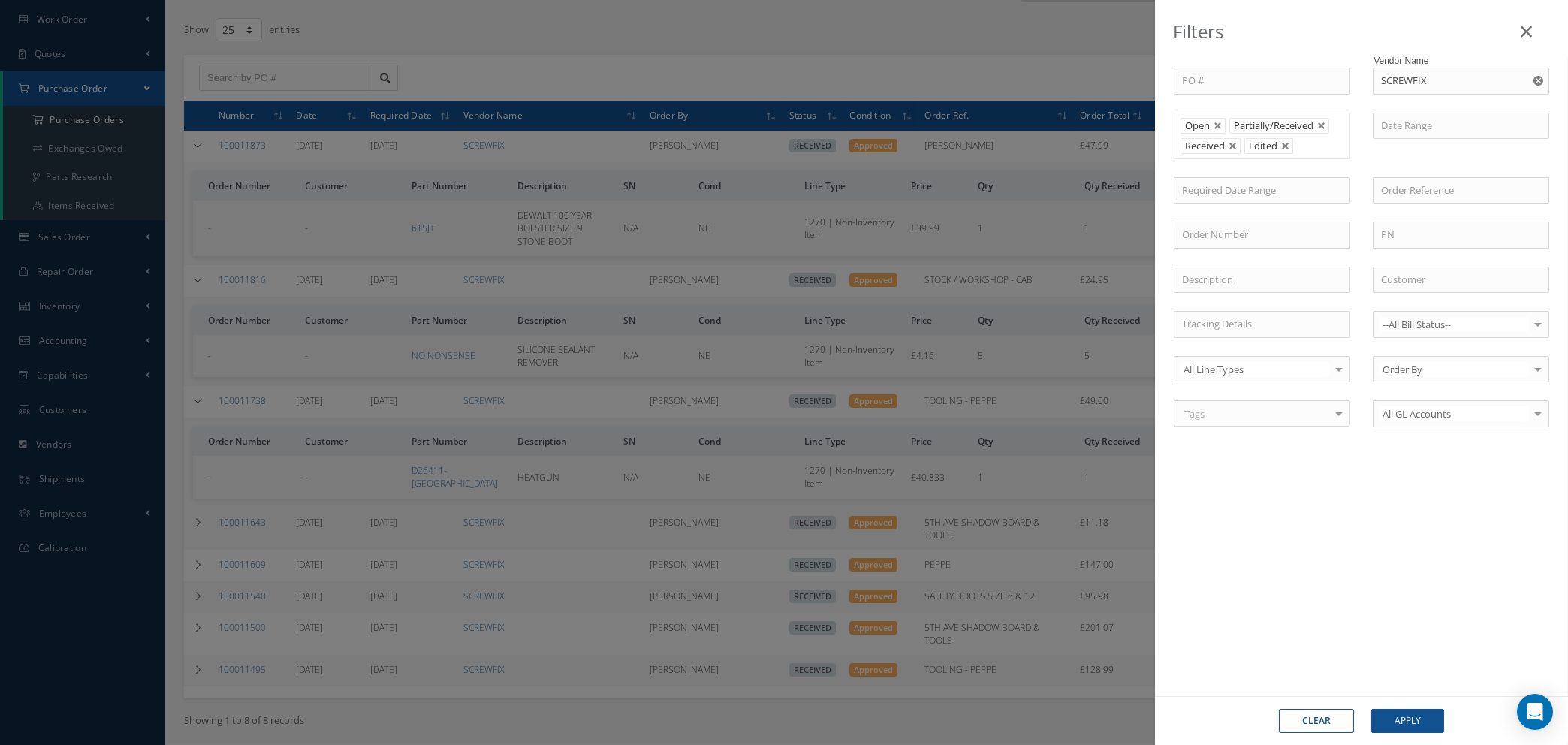
click at [1537, 79] on use "Reset" at bounding box center [1538, 80] width 10 height 10
click at [1391, 720] on button "Apply" at bounding box center [1407, 721] width 73 height 24
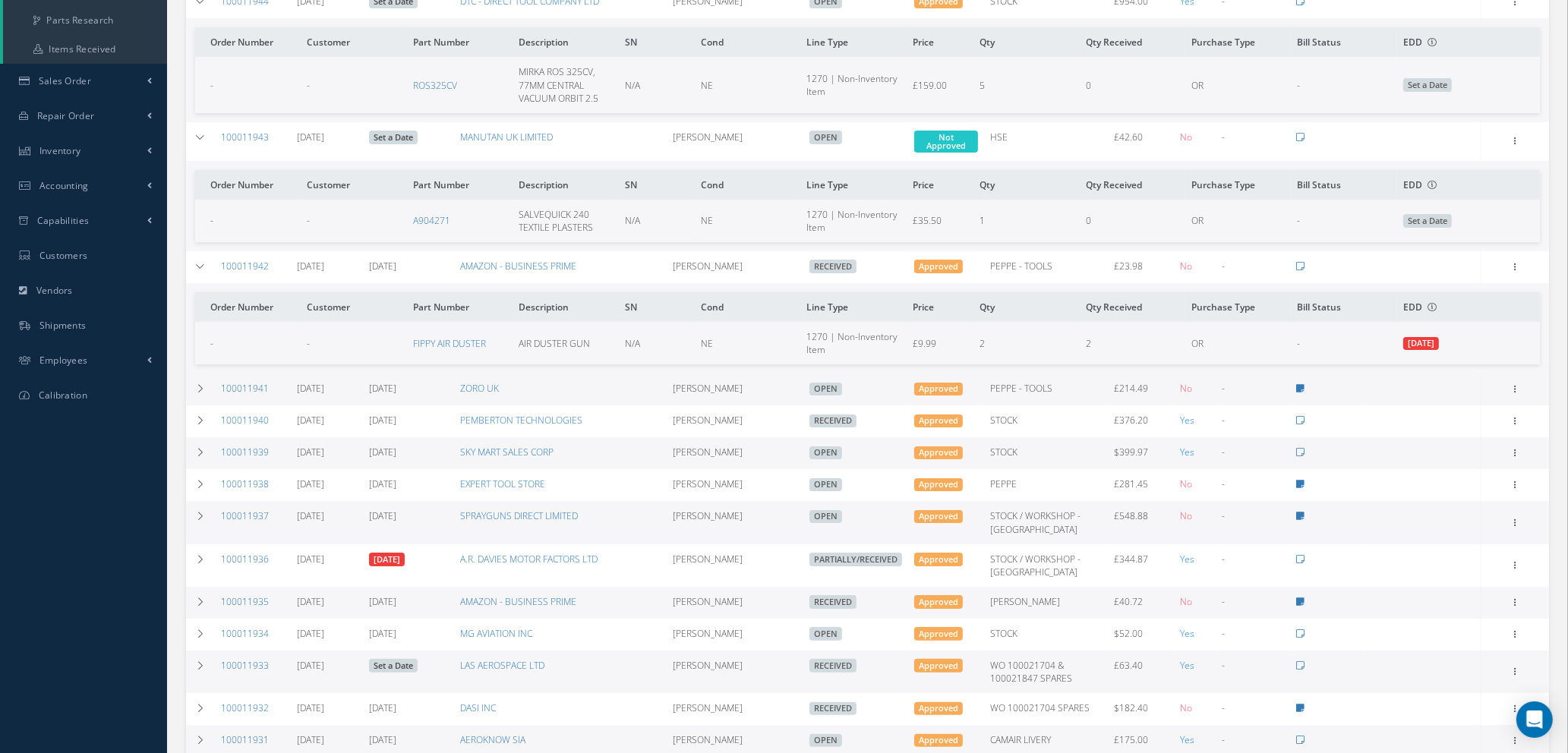
scroll to position [342, 0]
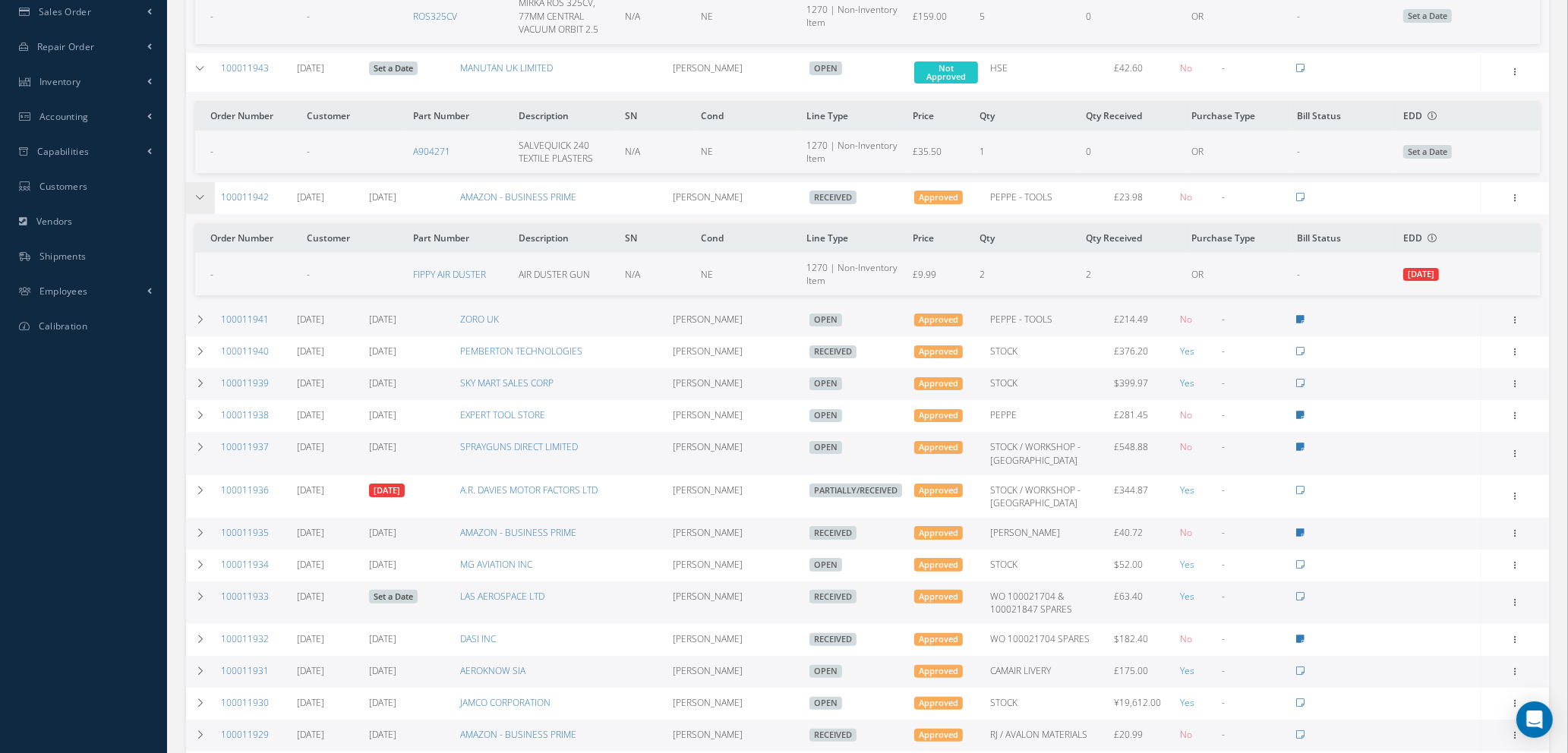
click at [201, 196] on icon at bounding box center [200, 197] width 11 height 9
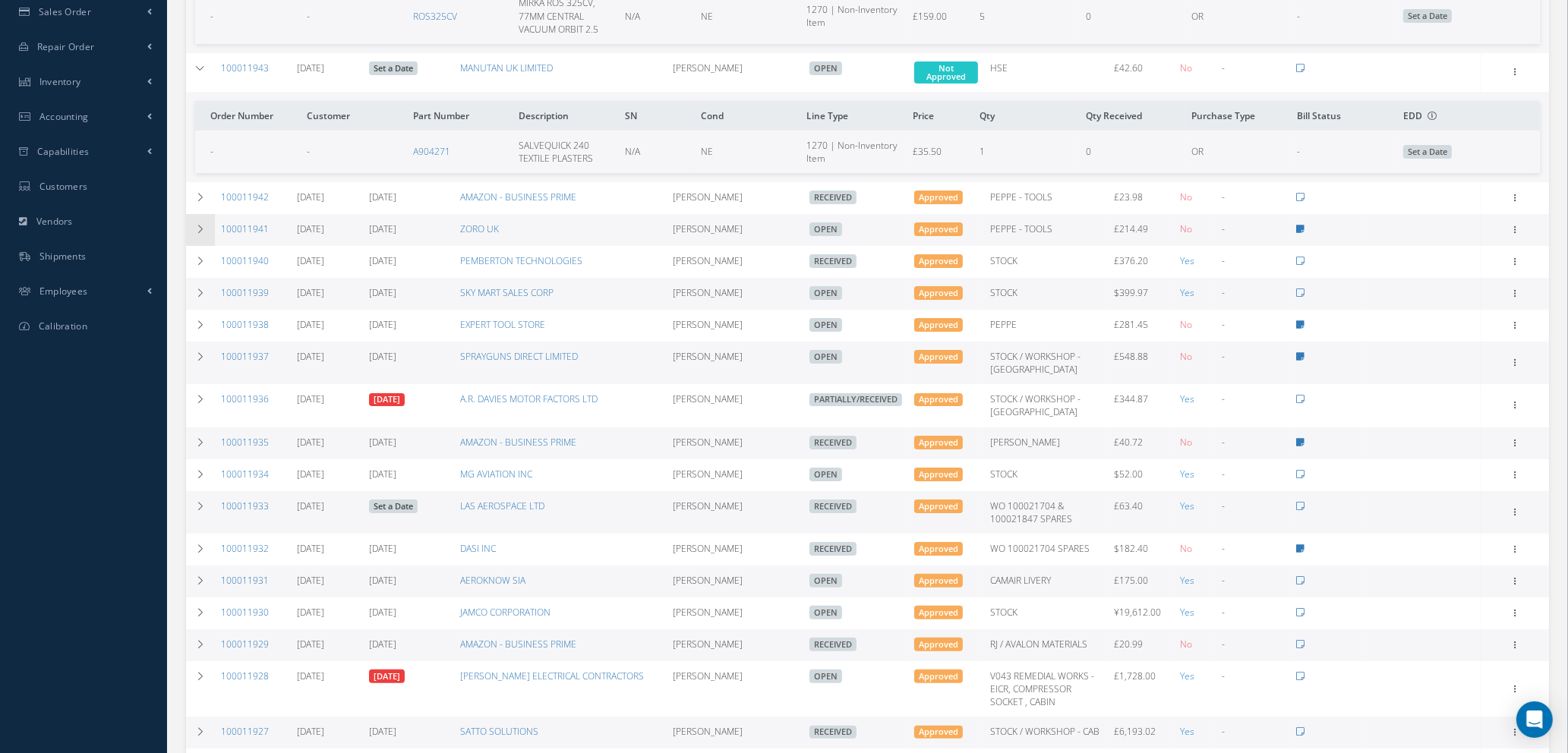
click at [198, 218] on td at bounding box center [200, 229] width 28 height 32
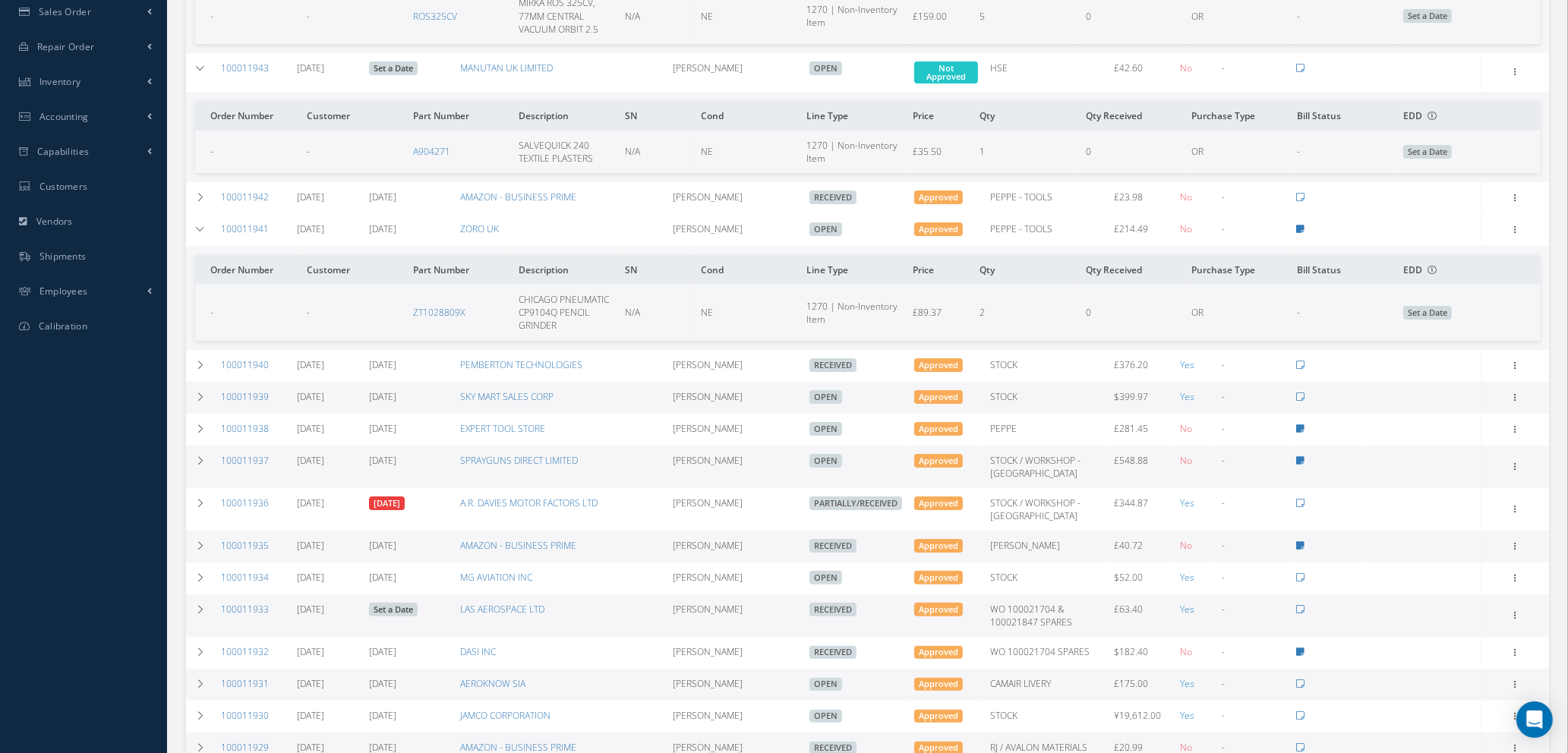
scroll to position [228, 0]
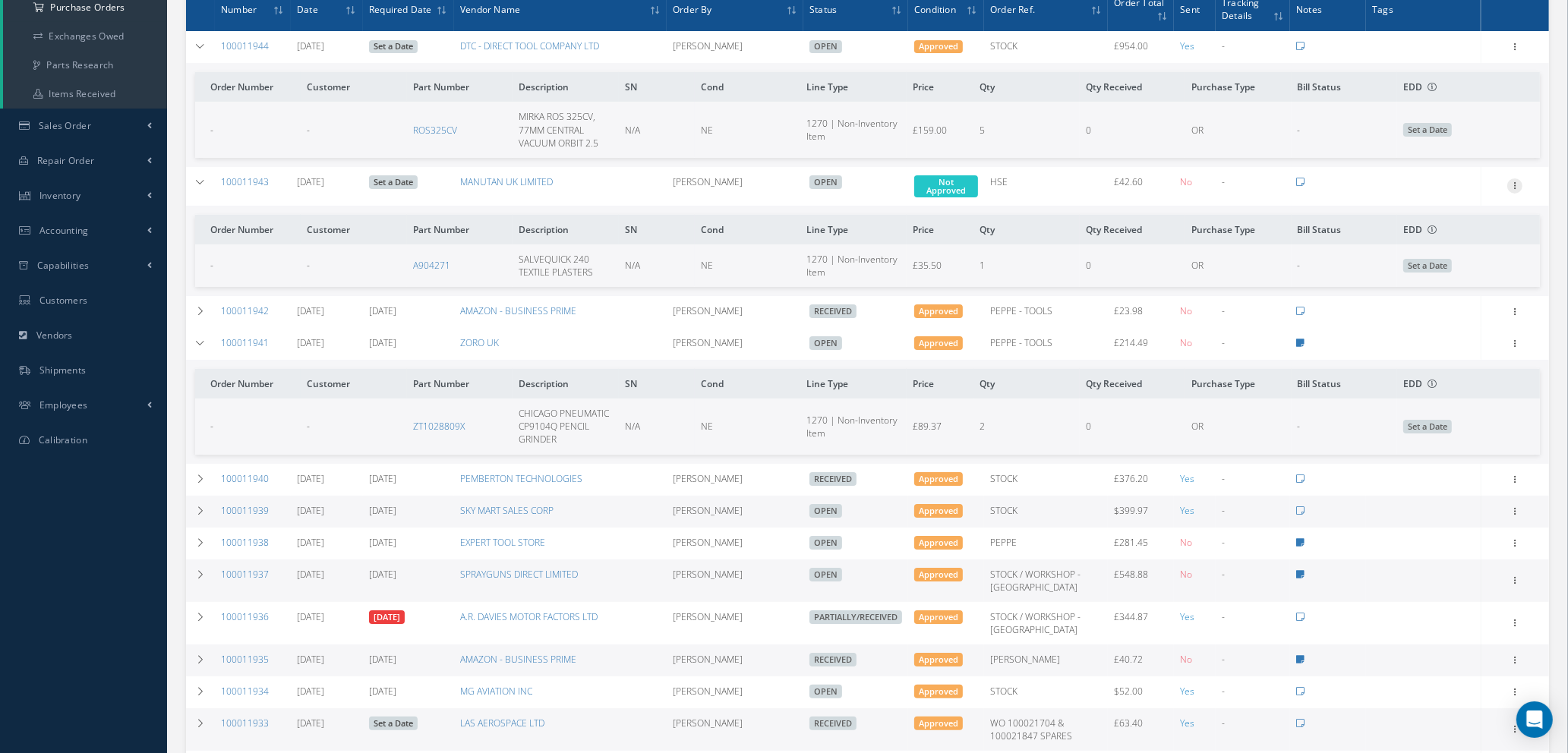
click at [1517, 185] on icon at bounding box center [1515, 184] width 15 height 12
click at [1448, 236] on link "Edit" at bounding box center [1444, 235] width 120 height 20
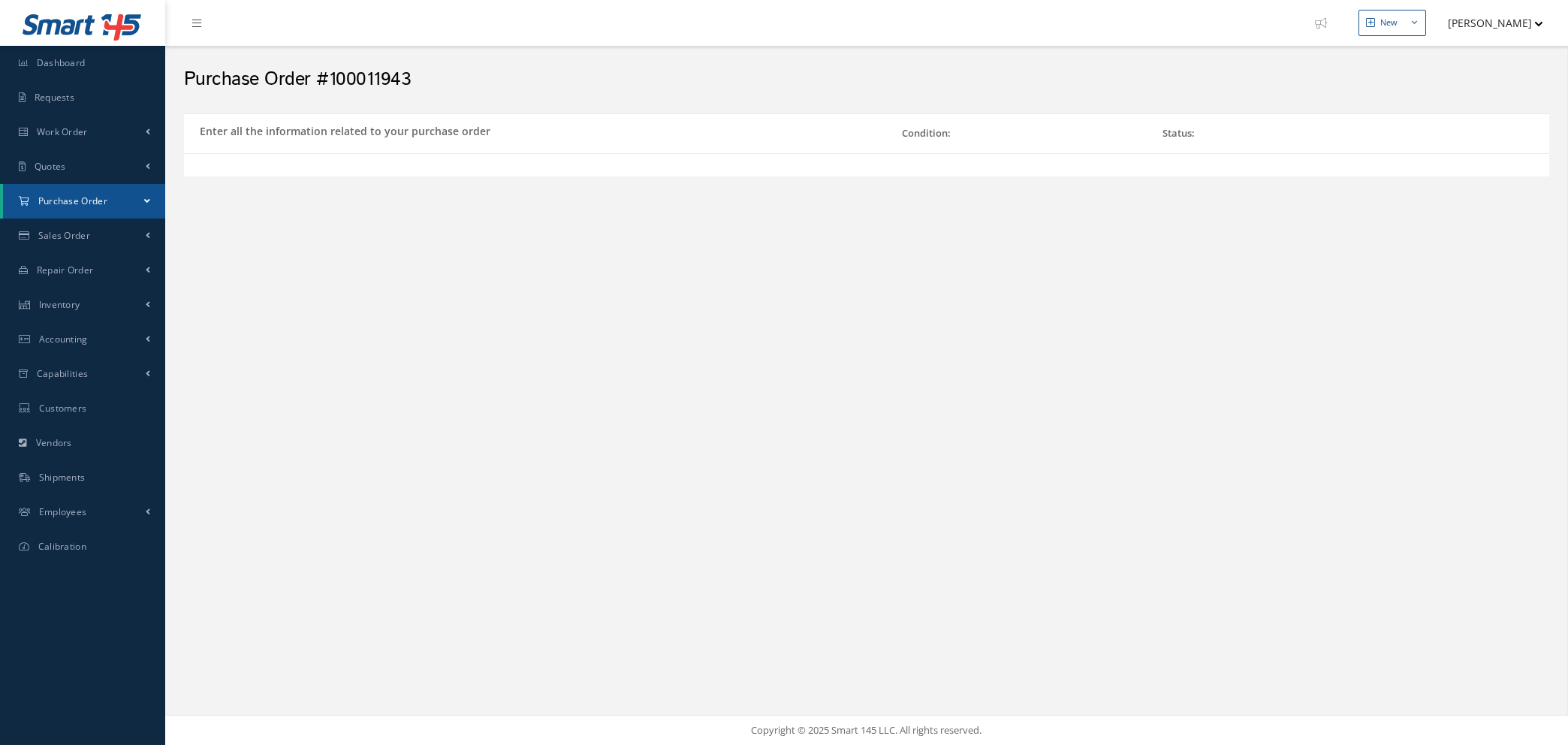
select select "1"
select select "5"
select select "114"
select select "1"
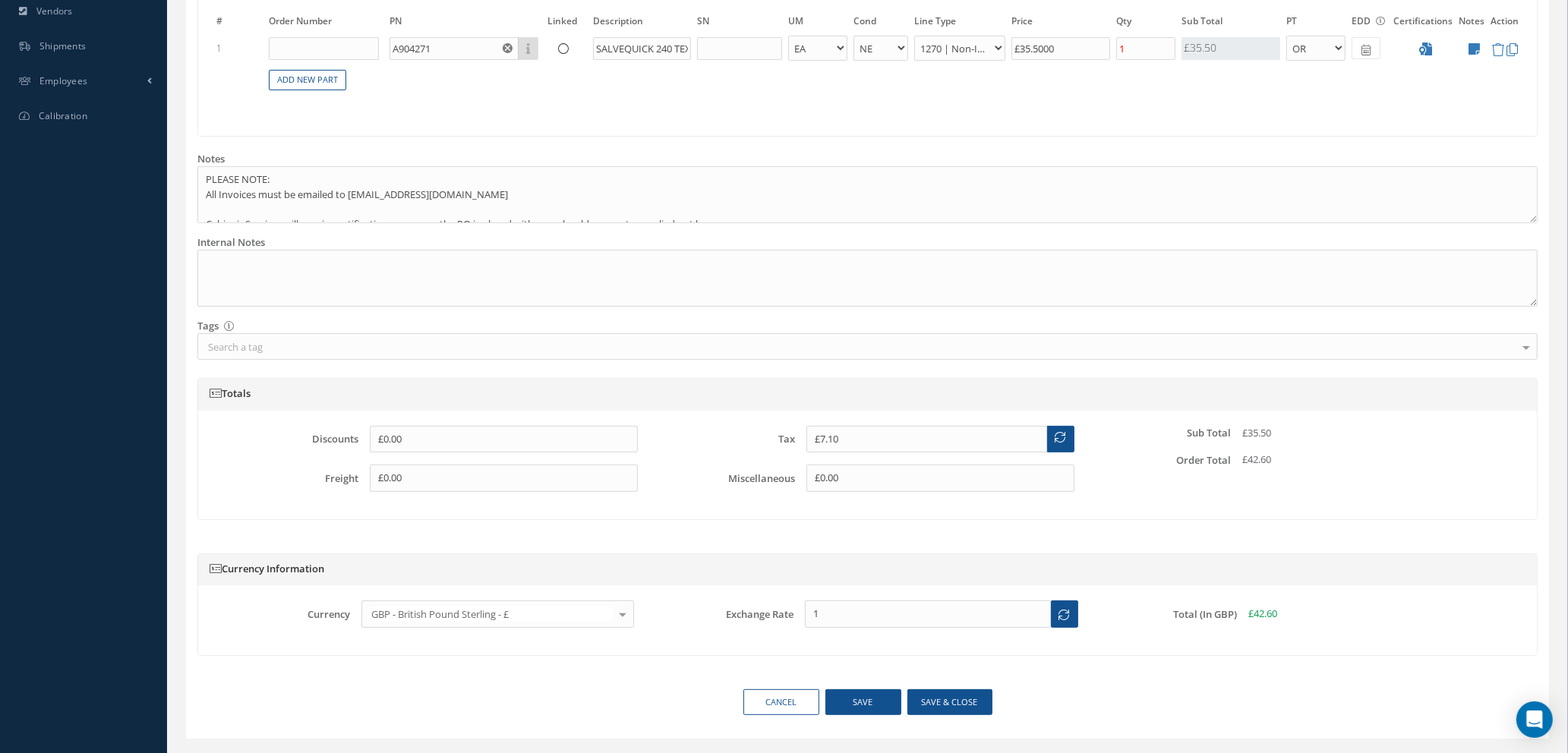
scroll to position [586, 0]
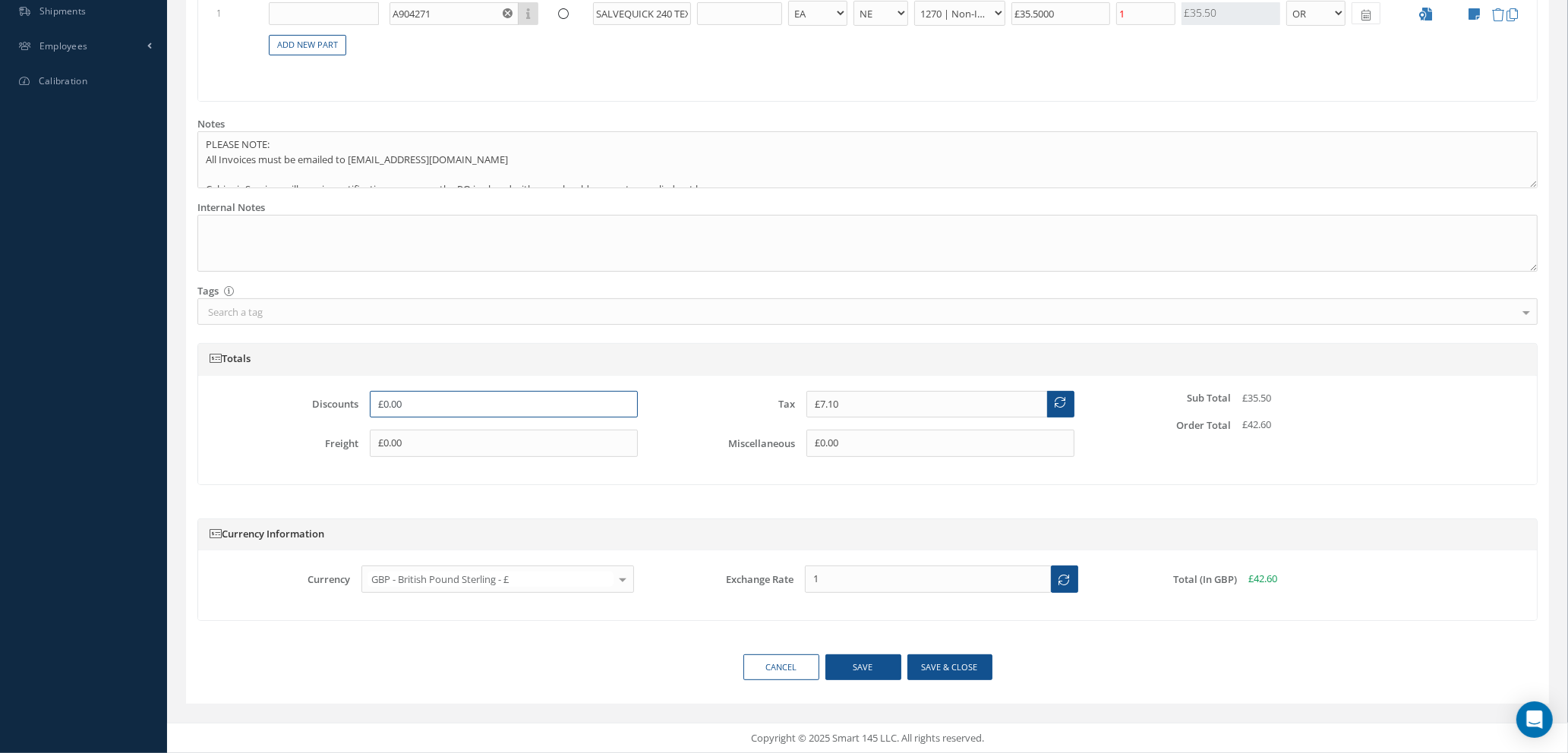
drag, startPoint x: 208, startPoint y: 395, endPoint x: 28, endPoint y: 395, distance: 180.0
click at [33, 395] on div "Smart 145 Dashboard Requests Work Order Work Order Work Order Quotes" at bounding box center [784, 83] width 1568 height 1339
type input "£3.55"
click at [518, 507] on div "Currency Information Currency GBP - British Pound Sterling - £ USD - United Sta…" at bounding box center [867, 577] width 1363 height 154
drag, startPoint x: 880, startPoint y: 400, endPoint x: 646, endPoint y: 401, distance: 234.0
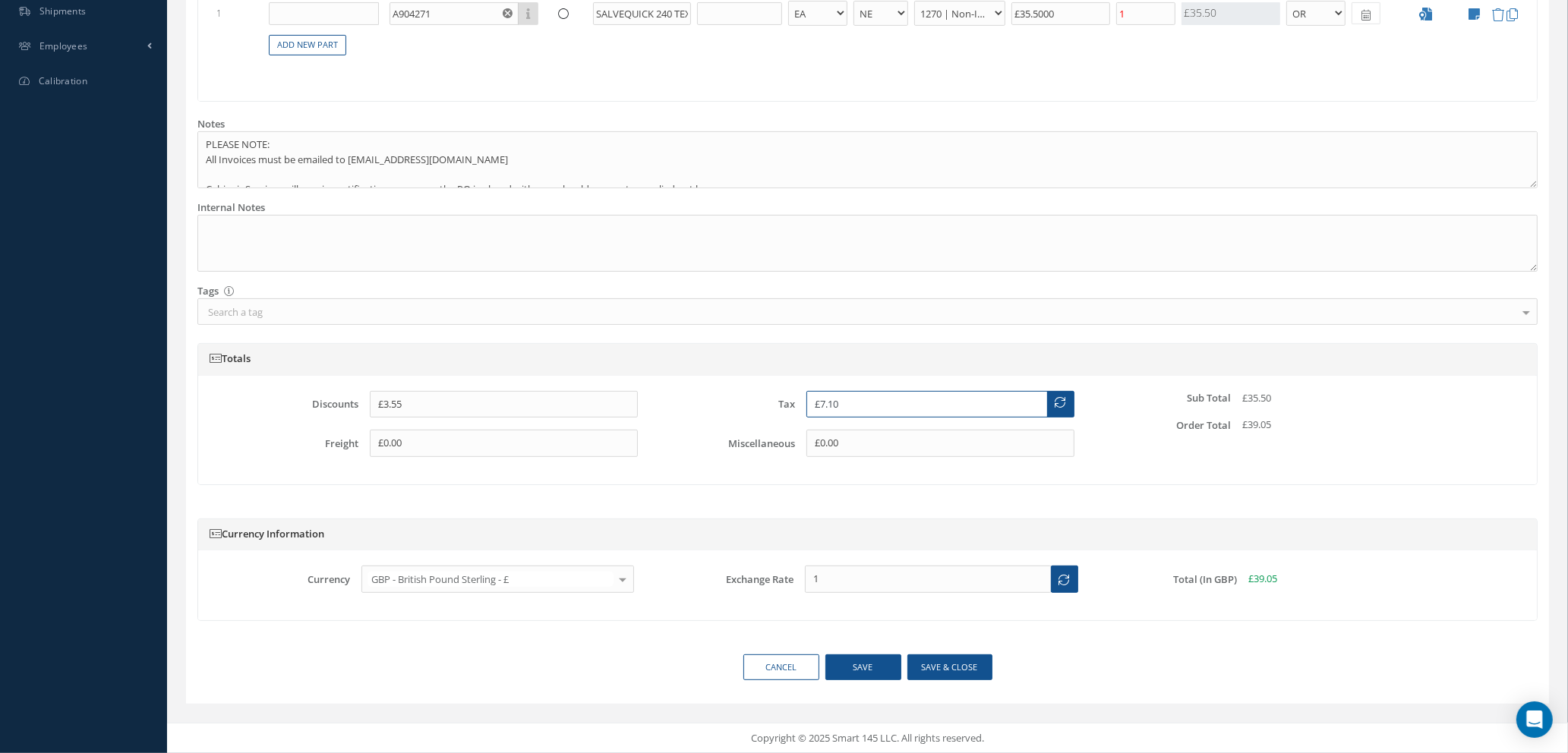
click at [646, 401] on div "Discounts £3.55 Freight £0.00 Tax £7.10 Miscellaneous £0.00 Sub Total £35.50 Or…" at bounding box center [867, 430] width 1308 height 78
type input "£6.39"
click at [936, 507] on div "Currency Information Currency GBP - British Pound Sterling - £ USD - United Sta…" at bounding box center [867, 577] width 1363 height 154
click at [934, 665] on button "Save & close" at bounding box center [950, 668] width 85 height 27
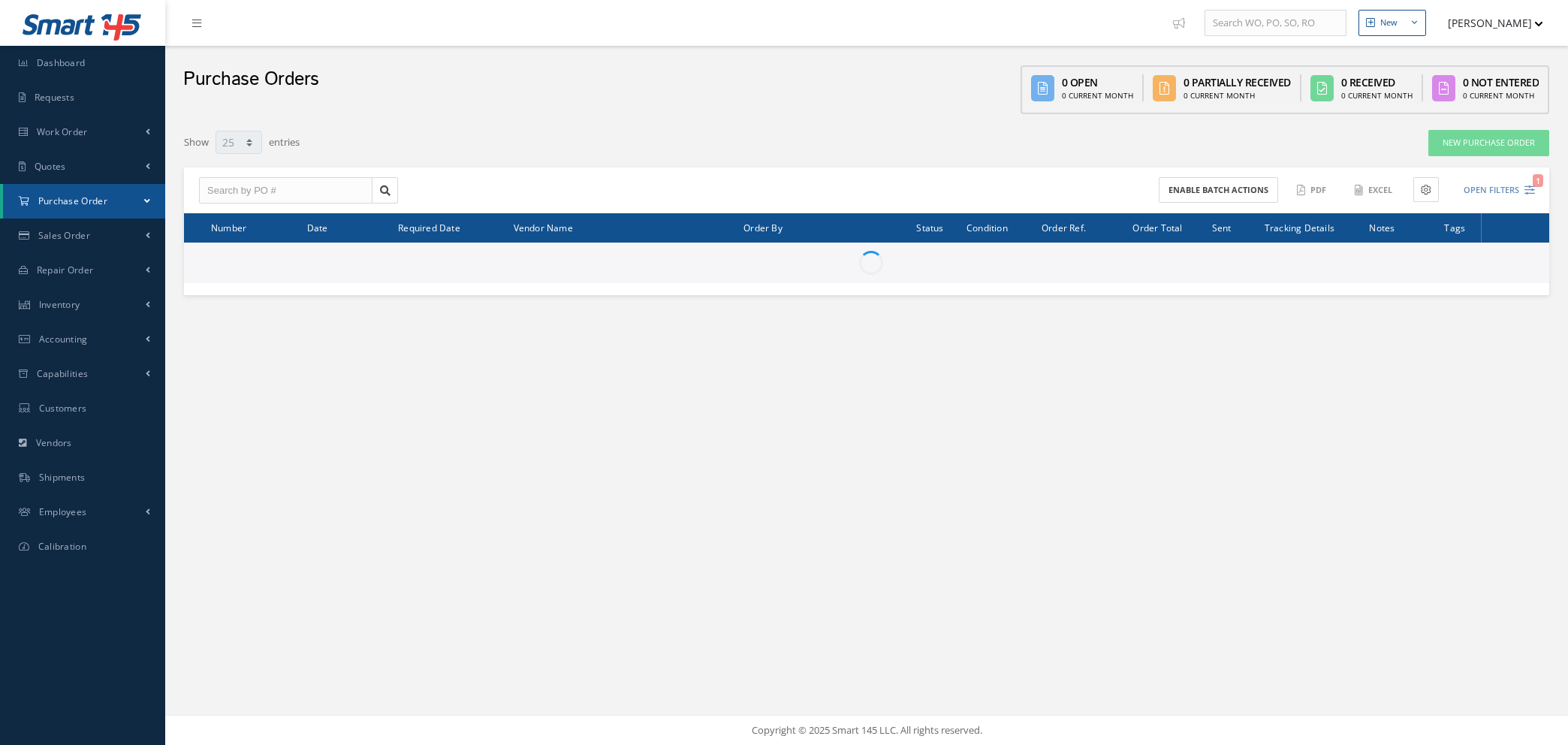
select select "25"
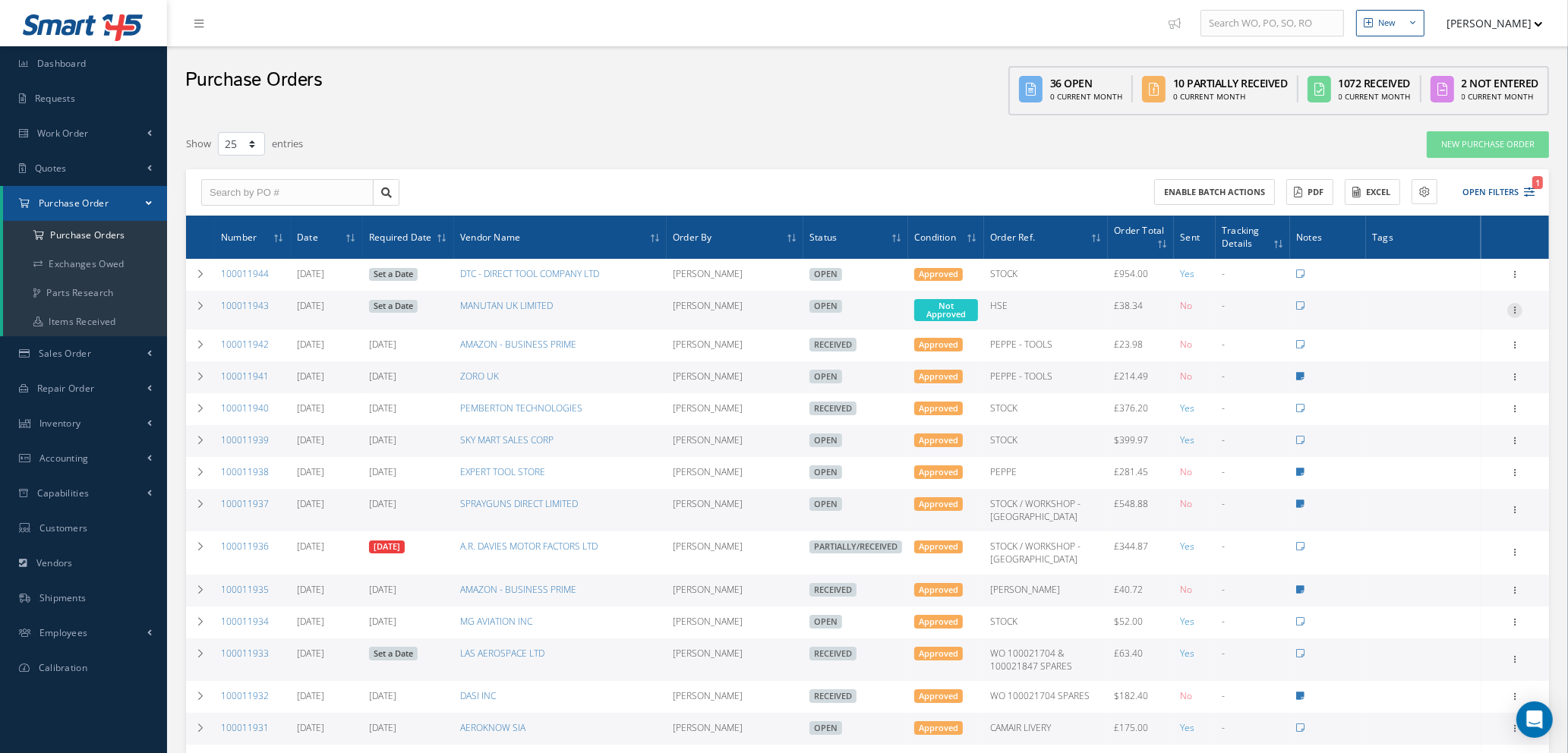
click at [1518, 307] on icon at bounding box center [1515, 308] width 15 height 12
click at [1451, 320] on link "Enter/Update" at bounding box center [1444, 320] width 120 height 20
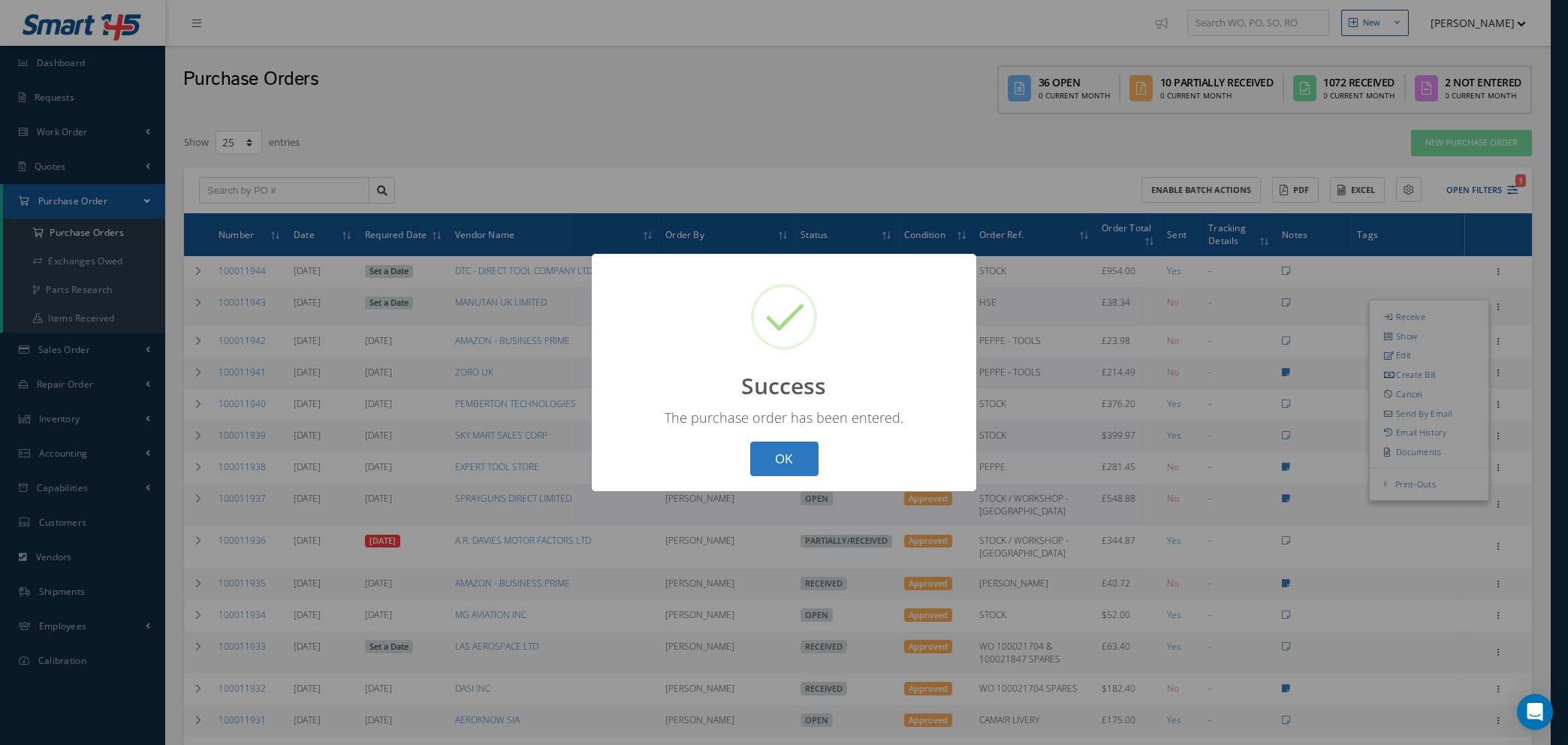
click at [780, 455] on button "OK" at bounding box center [784, 459] width 68 height 35
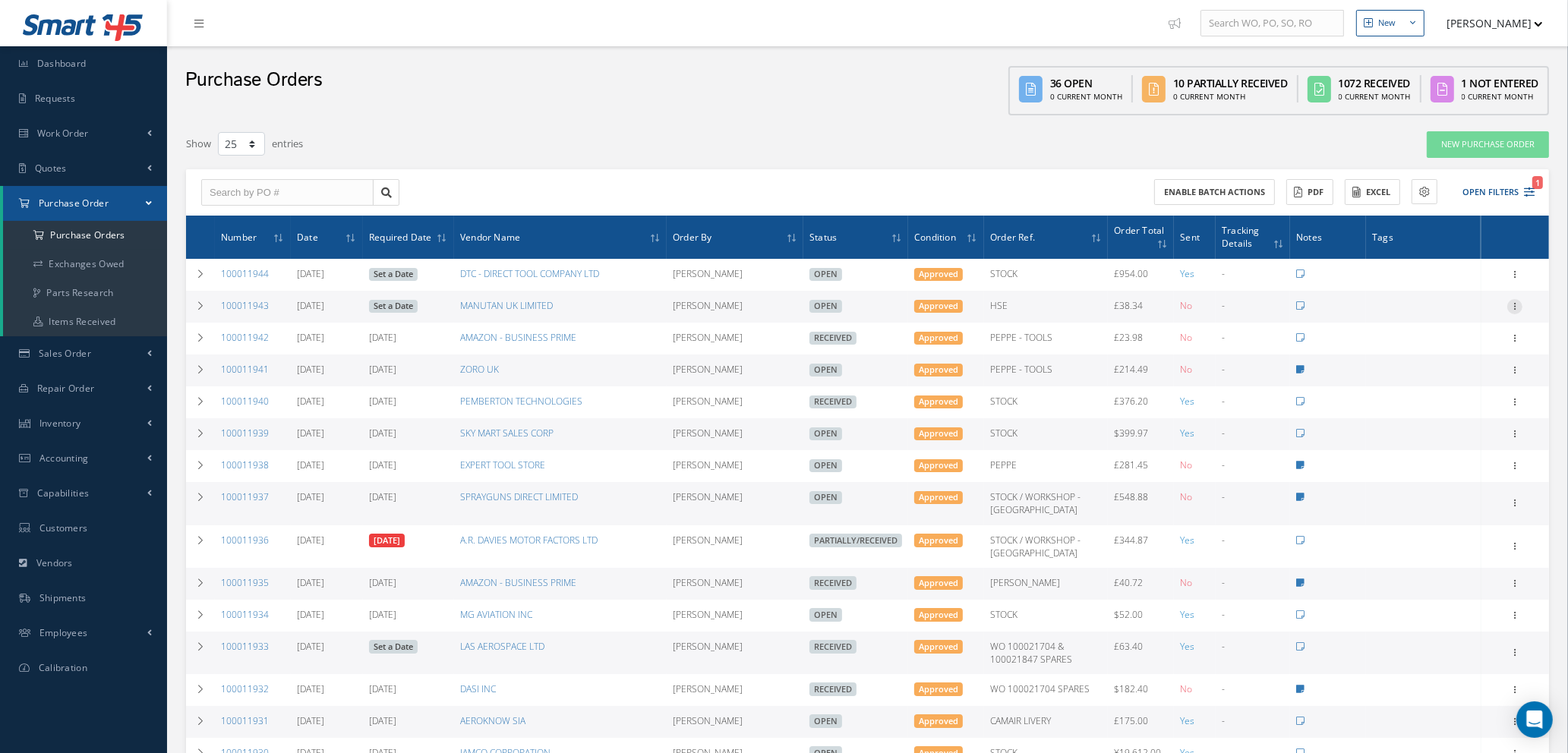
click at [1516, 302] on icon at bounding box center [1515, 305] width 15 height 12
click at [1435, 355] on link "Edit" at bounding box center [1444, 356] width 120 height 20
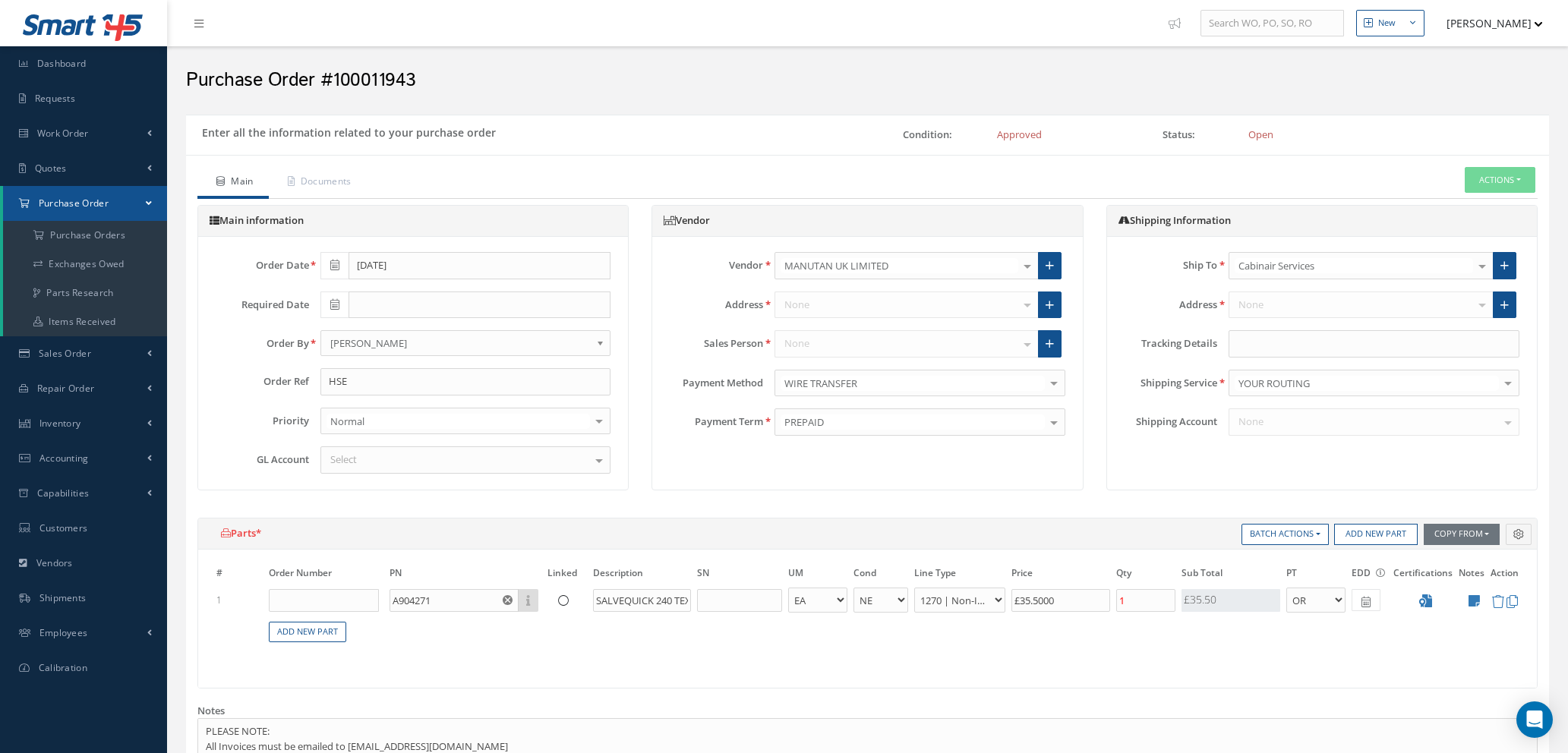
select select "1"
select select "5"
select select "114"
select select "1"
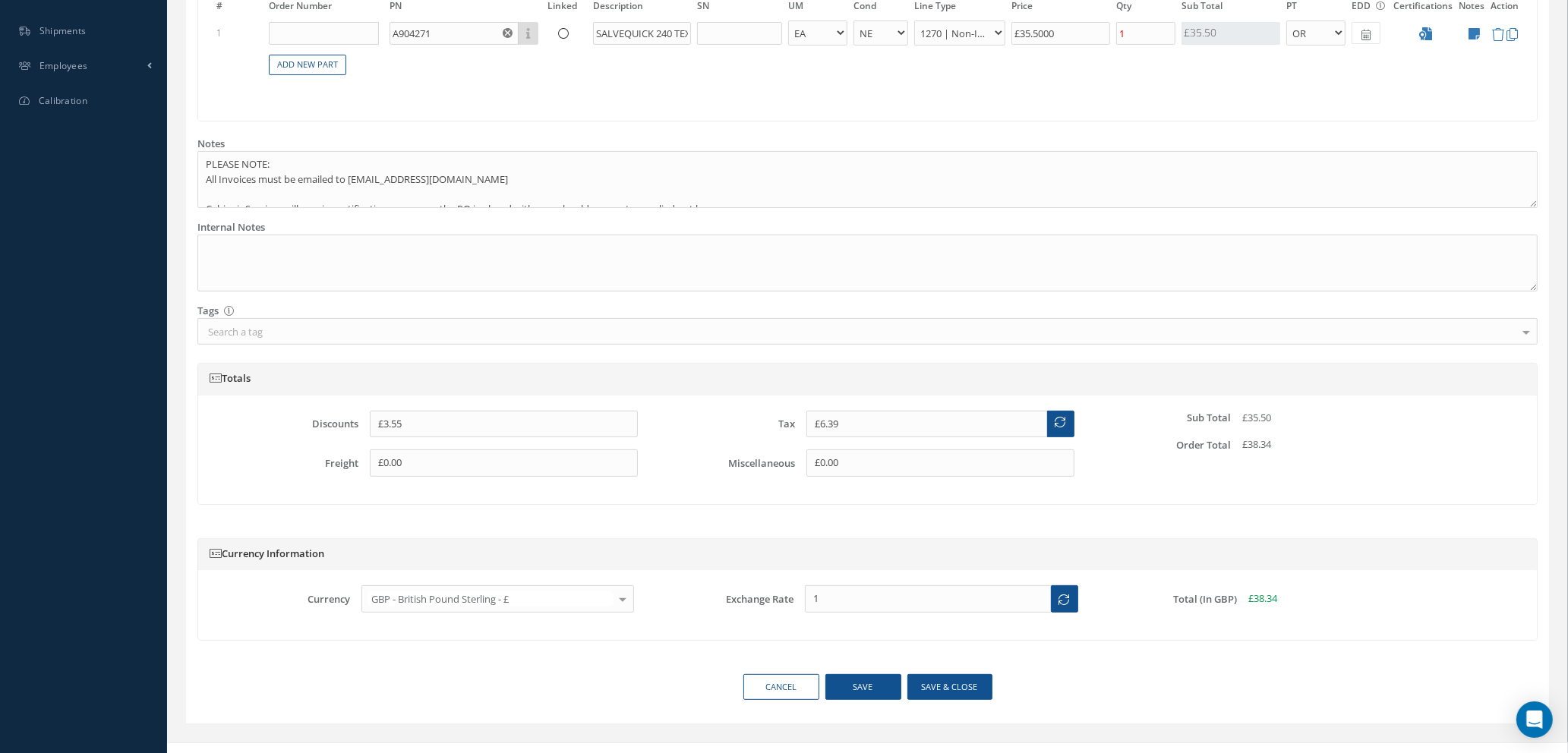
scroll to position [586, 0]
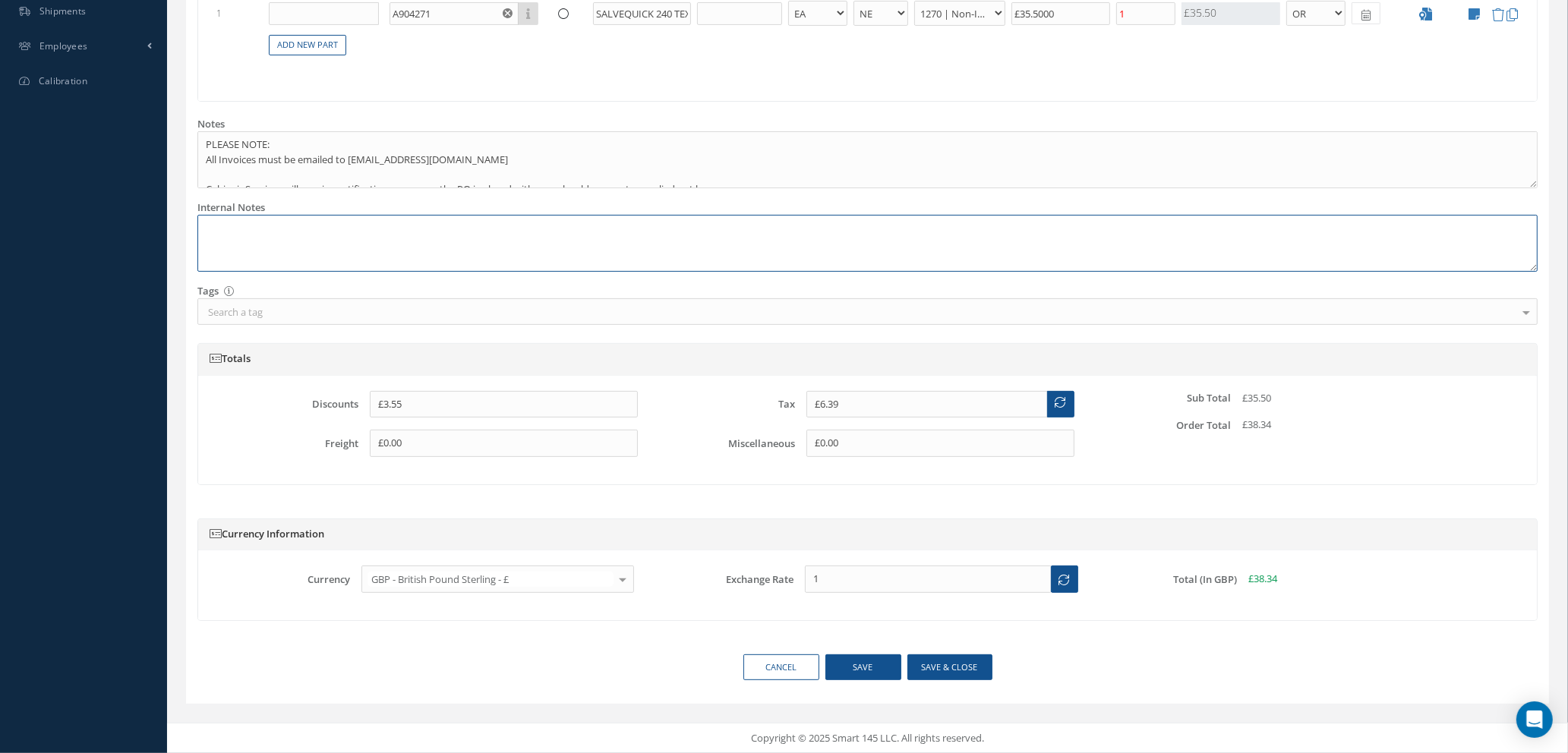
click at [225, 226] on textarea at bounding box center [867, 243] width 1340 height 57
paste textarea "86107163"
click at [935, 665] on button "Save & close" at bounding box center [950, 668] width 85 height 27
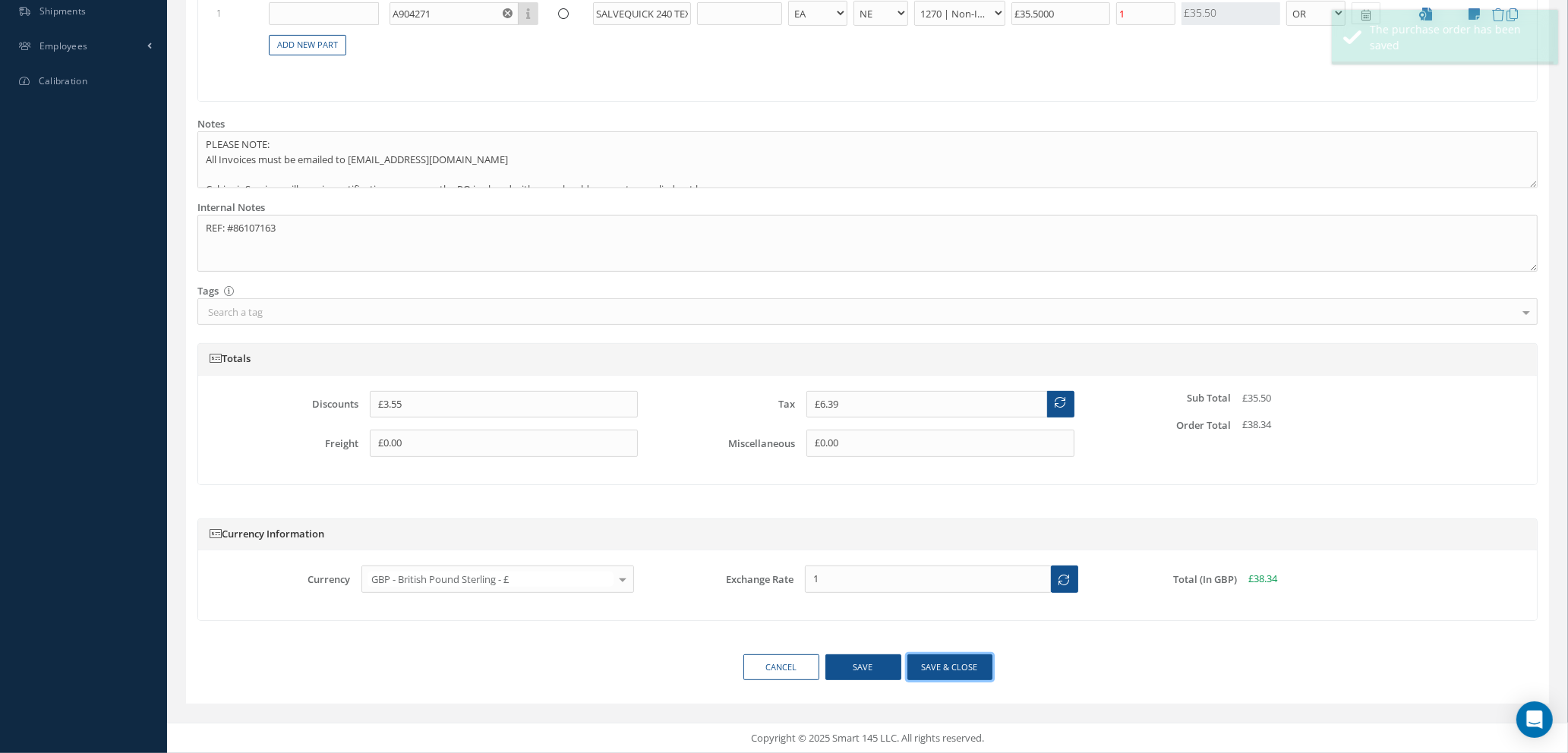
type textarea "REF: #86107163 -- Natasha Lewis 09/01/2025 04:38AM"
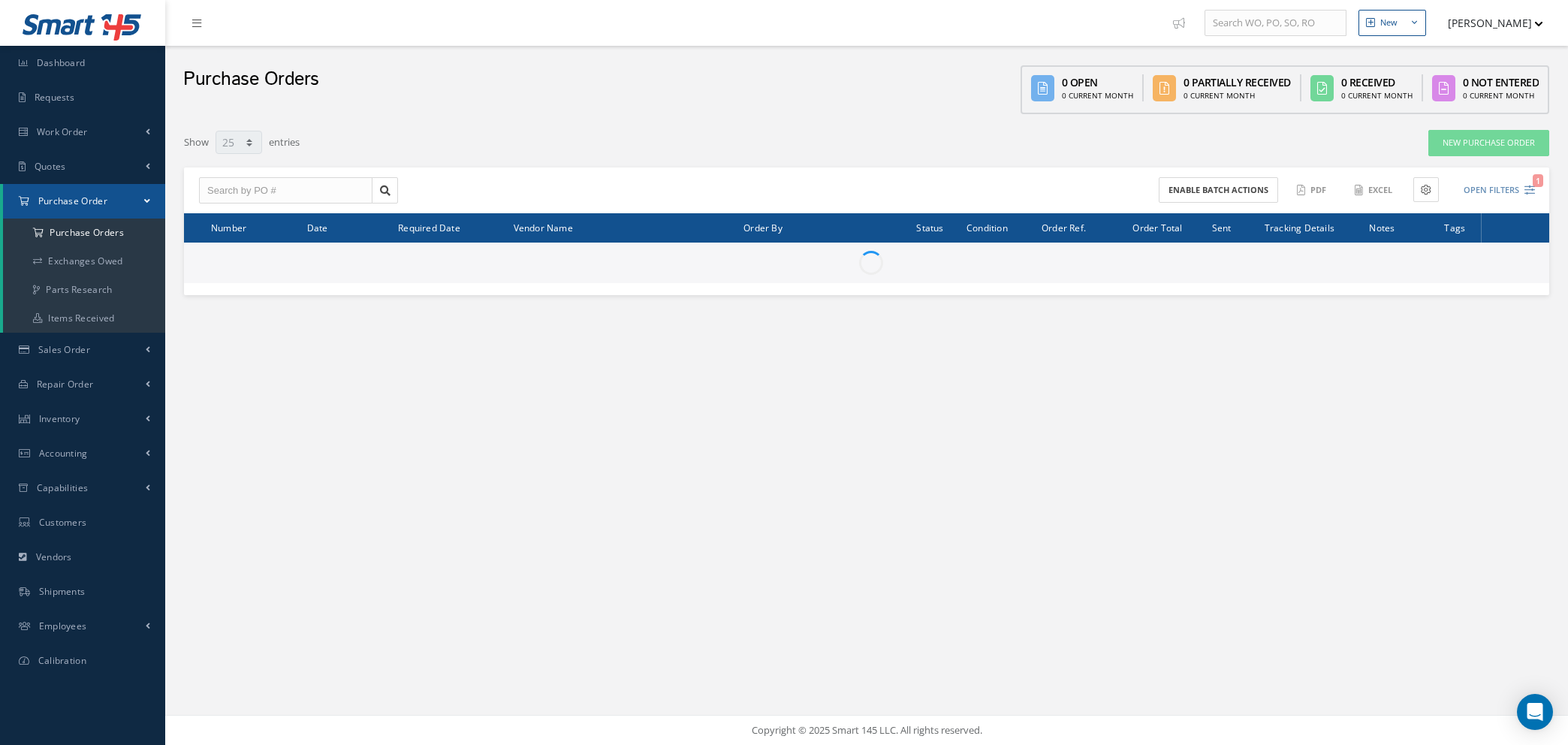
select select "25"
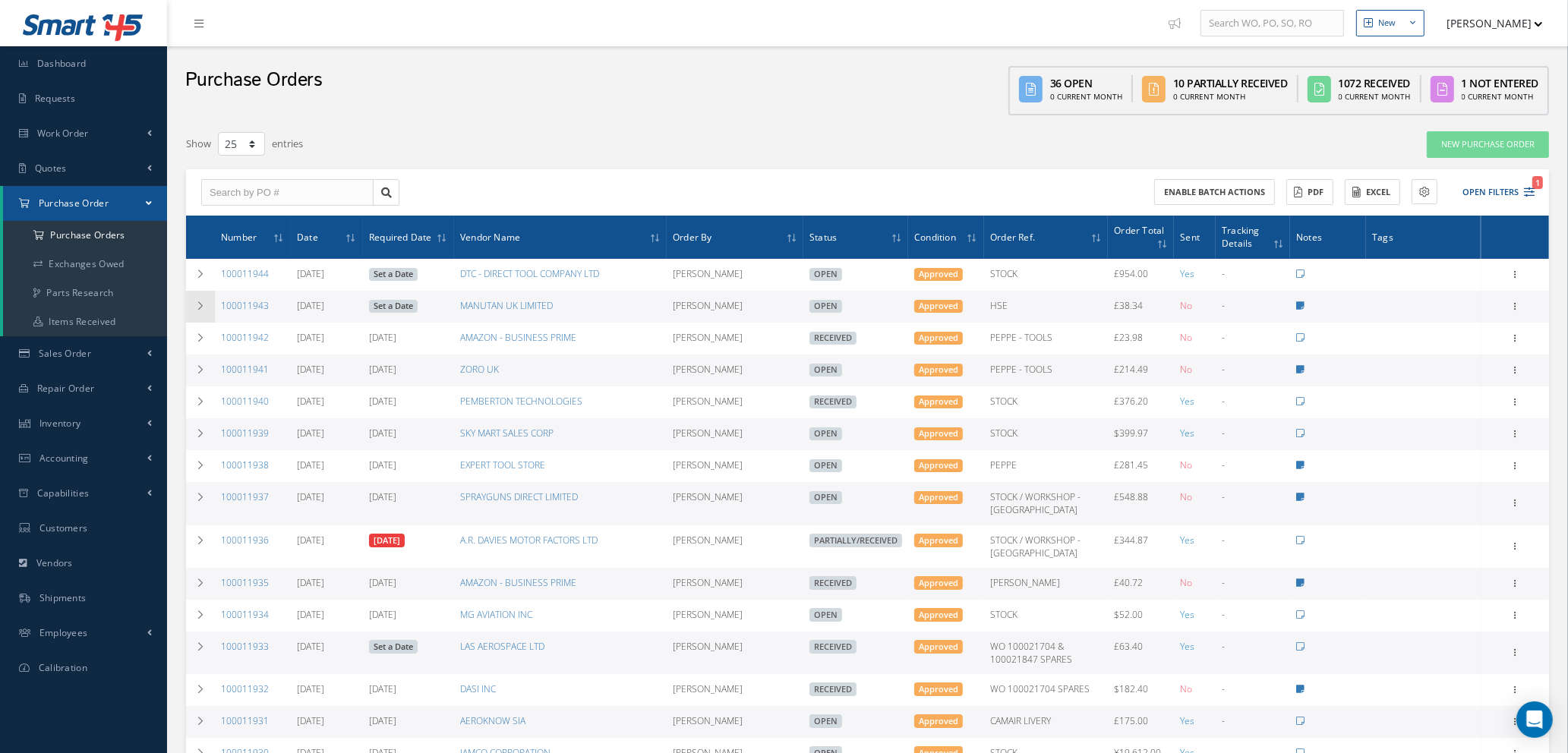
click at [197, 302] on icon at bounding box center [200, 306] width 11 height 9
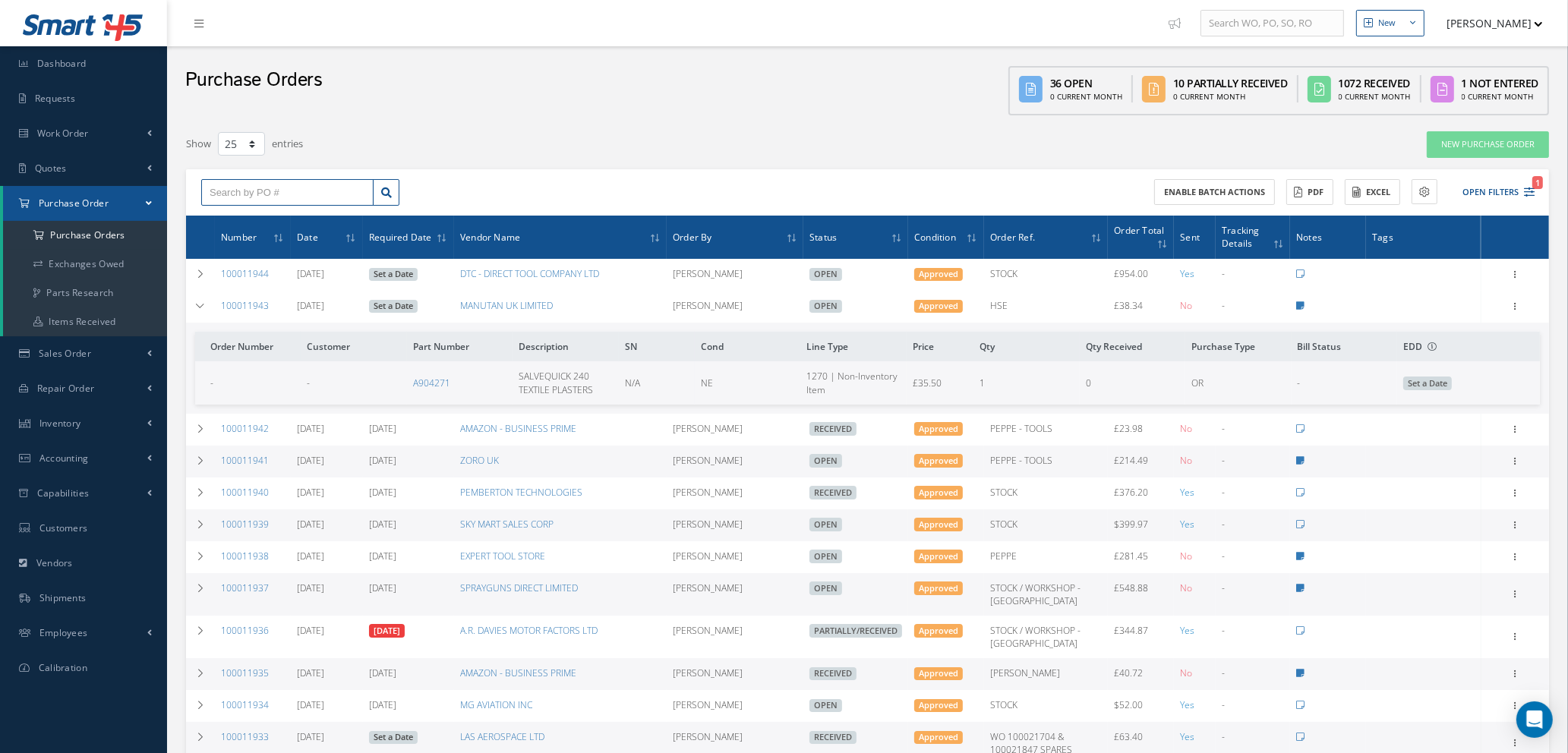
click at [260, 188] on input "text" at bounding box center [287, 193] width 173 height 28
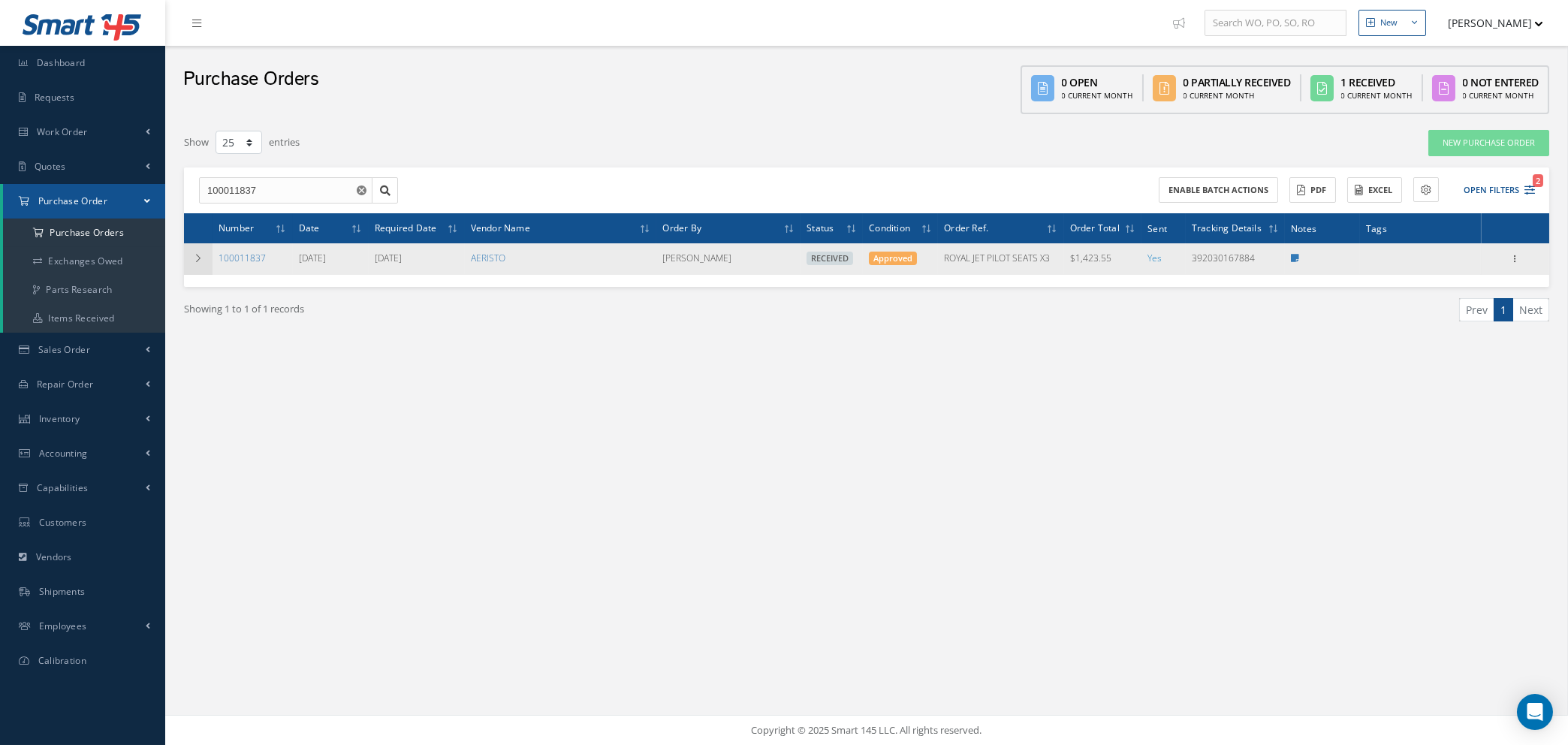
click at [200, 255] on icon at bounding box center [198, 257] width 10 height 9
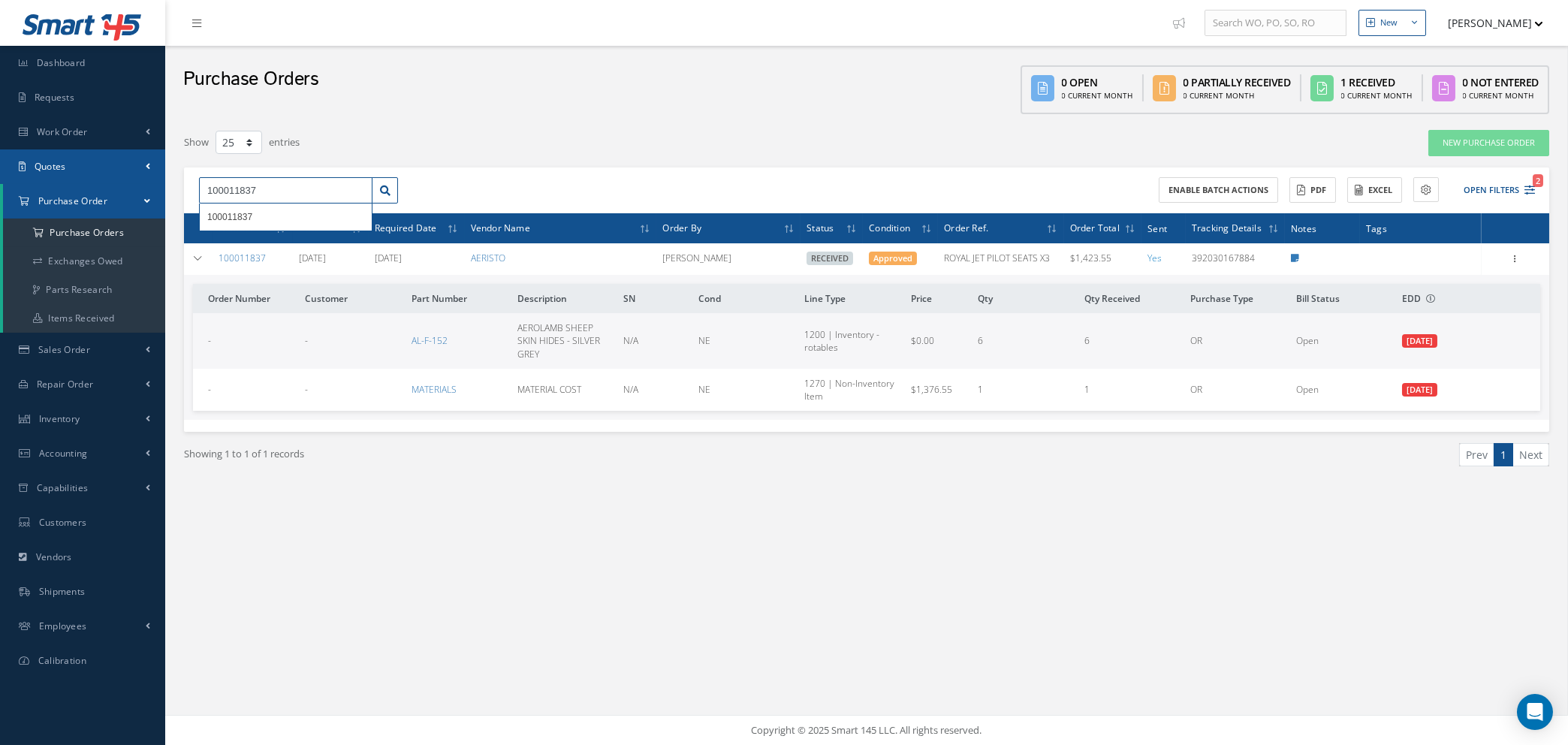
drag, startPoint x: 265, startPoint y: 188, endPoint x: 0, endPoint y: 183, distance: 265.0
click at [0, 185] on div "Smart 145 Dashboard Requests Work Order Work Order Work Order Quotes Work Order…" at bounding box center [784, 372] width 1568 height 745
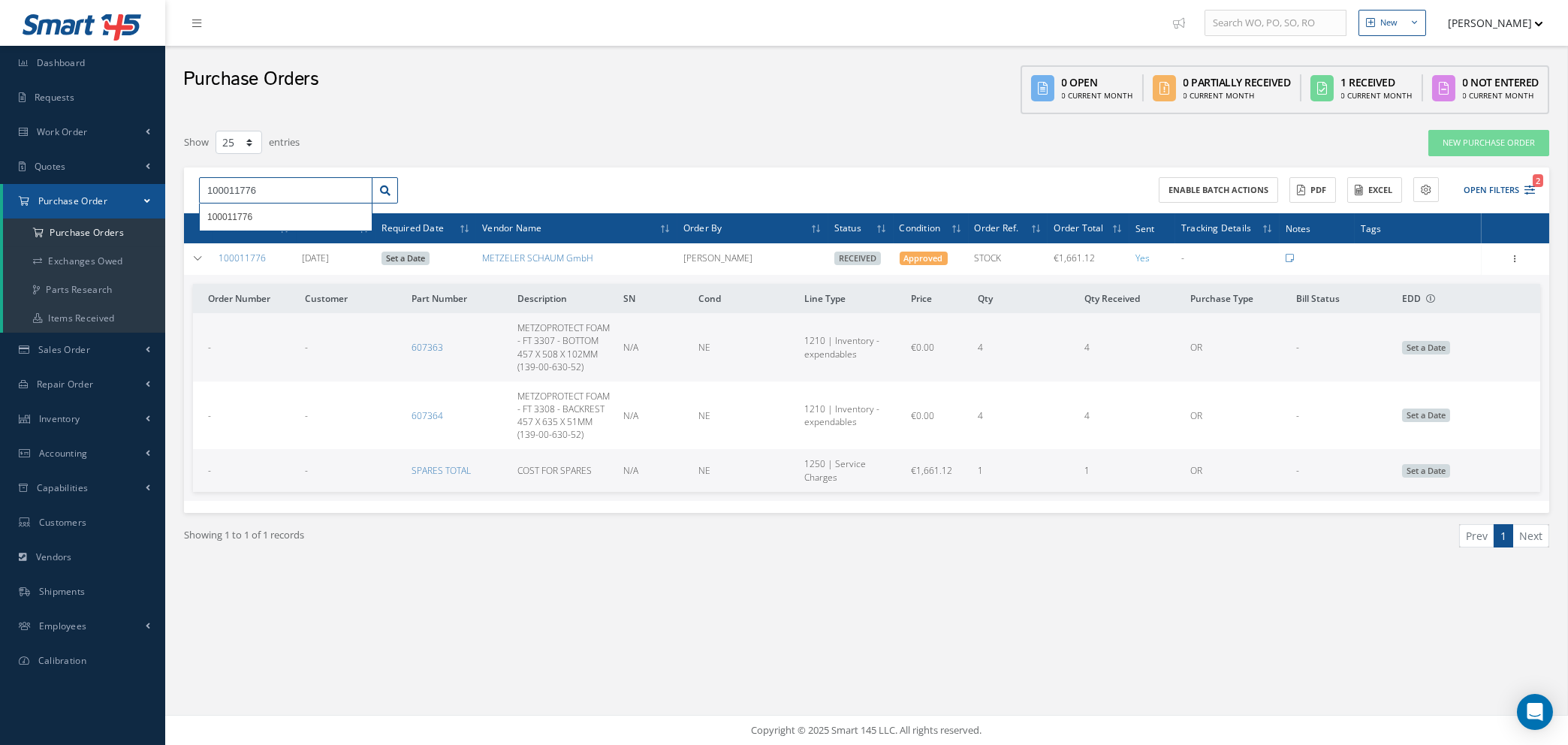
drag, startPoint x: 261, startPoint y: 186, endPoint x: 0, endPoint y: 186, distance: 261.0
click at [0, 186] on div "Smart 145 Dashboard Requests Work Order Work Order Work Order Quotes Work Order…" at bounding box center [784, 372] width 1568 height 745
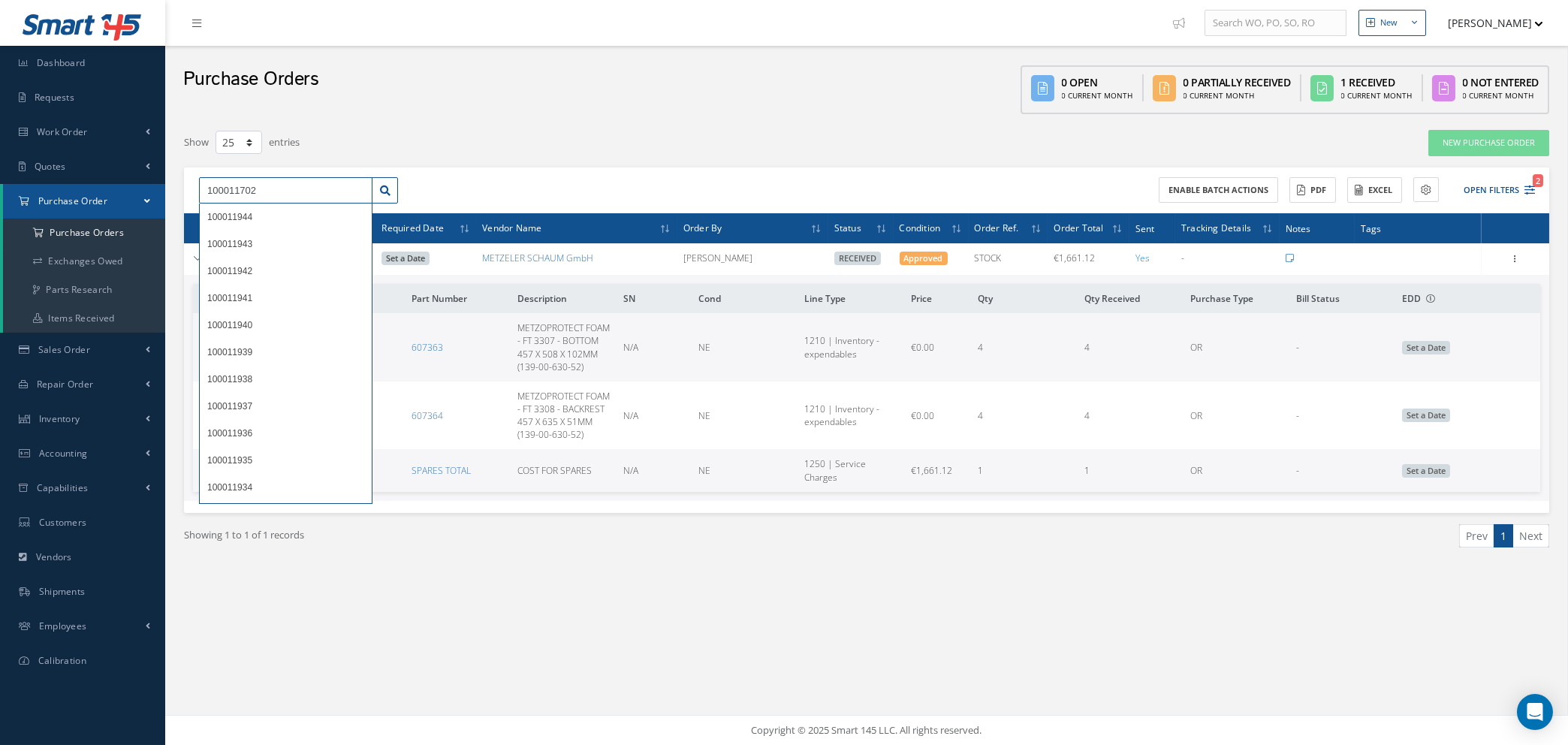
type input "100011702"
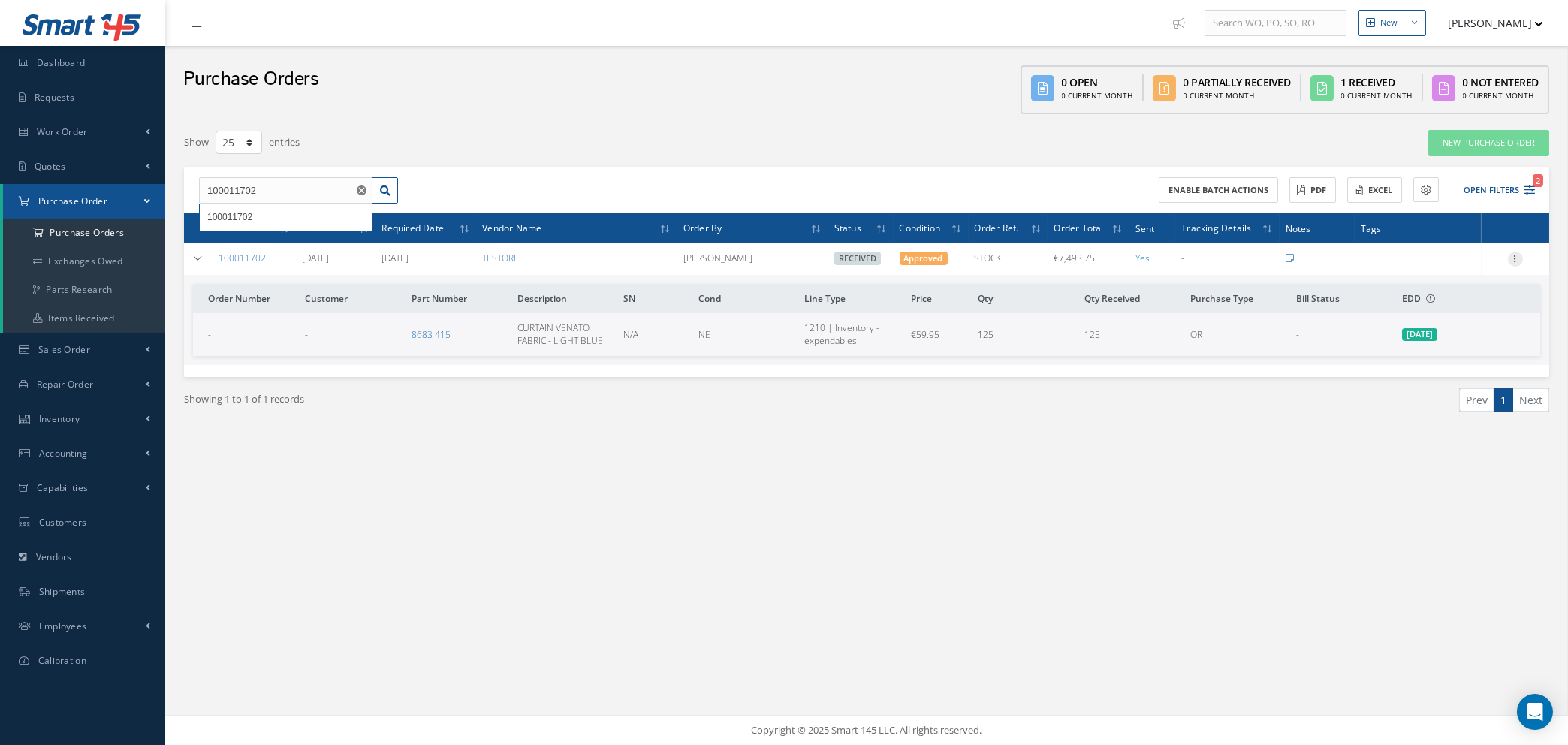
click at [1514, 261] on icon at bounding box center [1515, 257] width 15 height 12
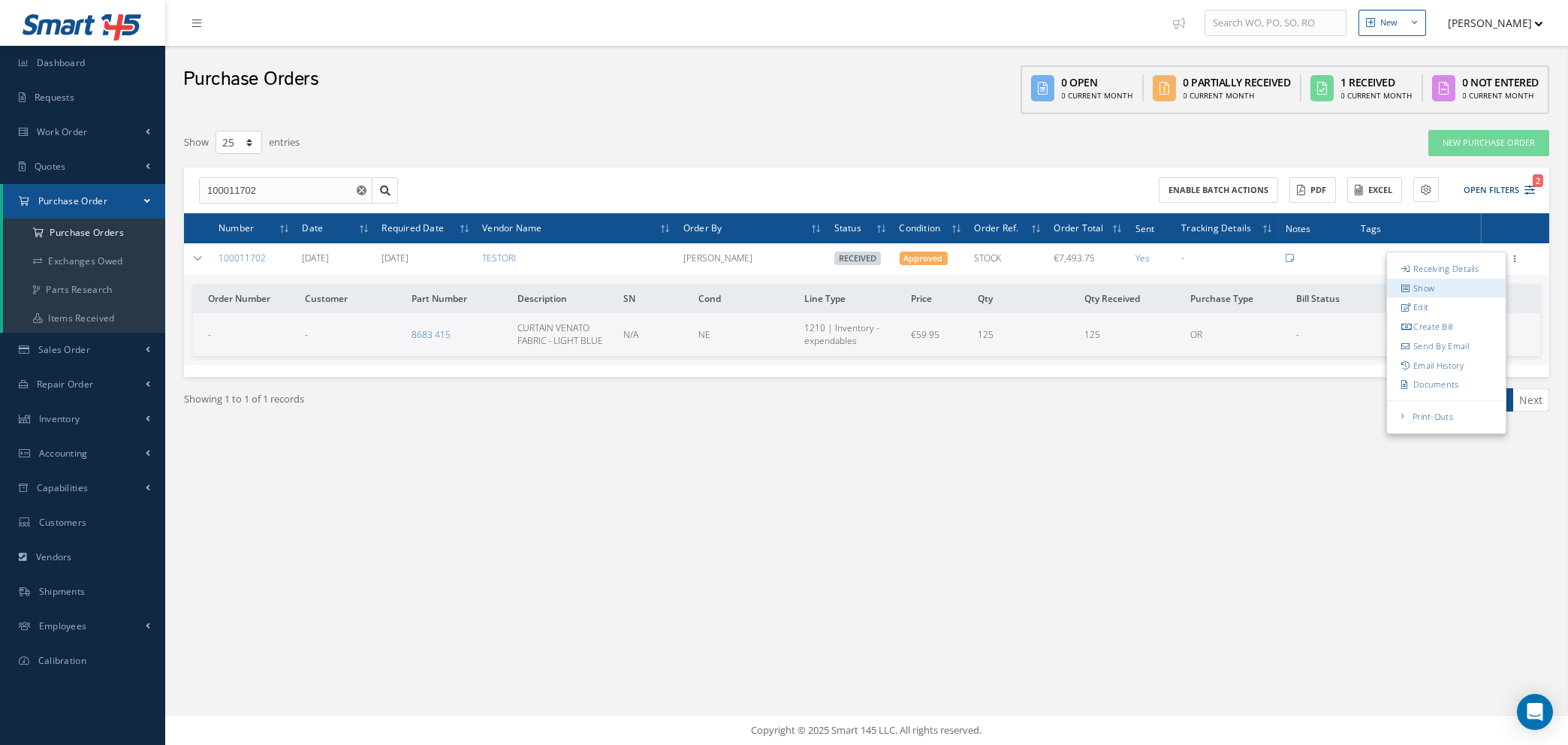
click at [1425, 289] on link "Show" at bounding box center [1446, 288] width 118 height 19
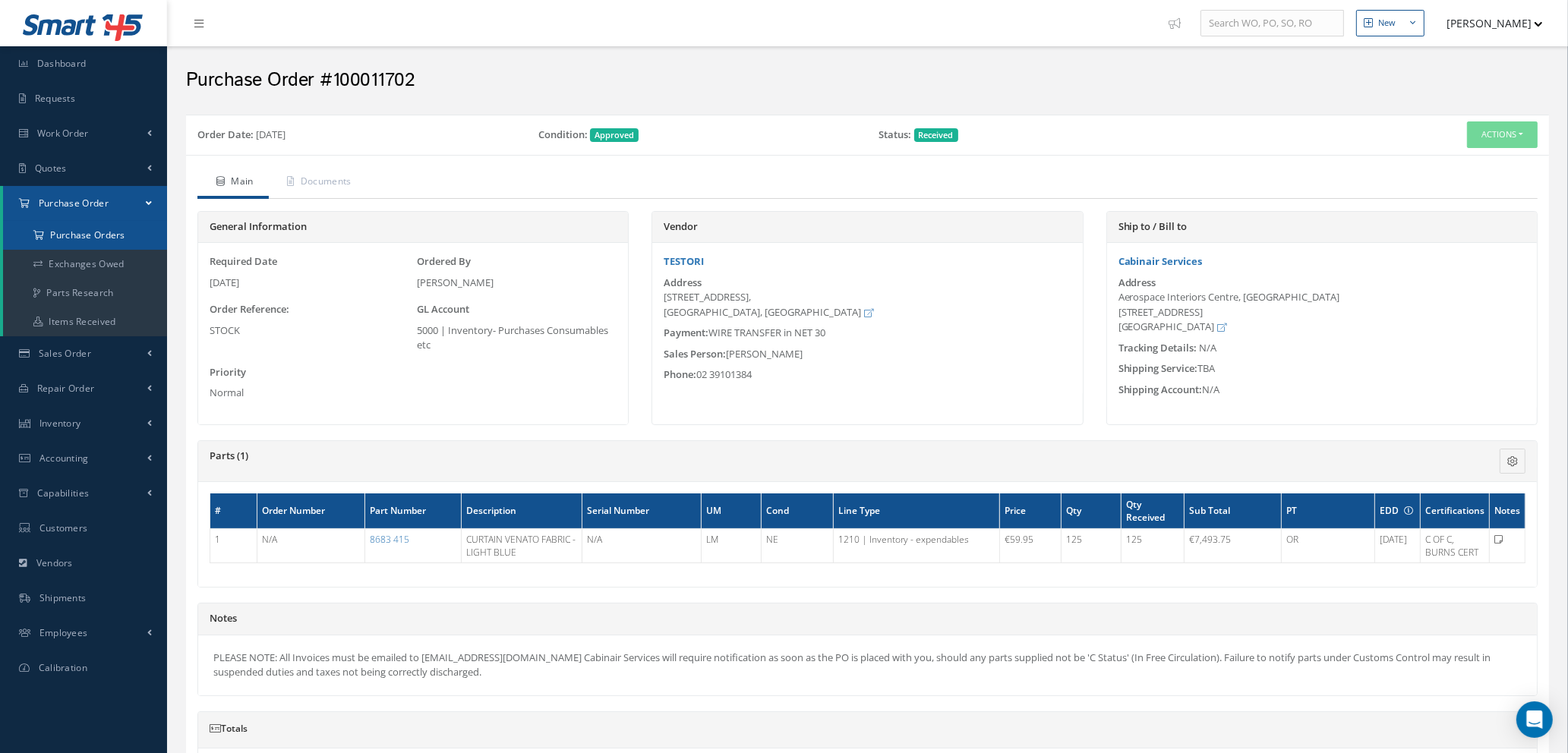
click at [95, 230] on a=1&status_id=2&status_id=3&status_id=5&collapsedFilters"] "Purchase Orders" at bounding box center [85, 235] width 164 height 28
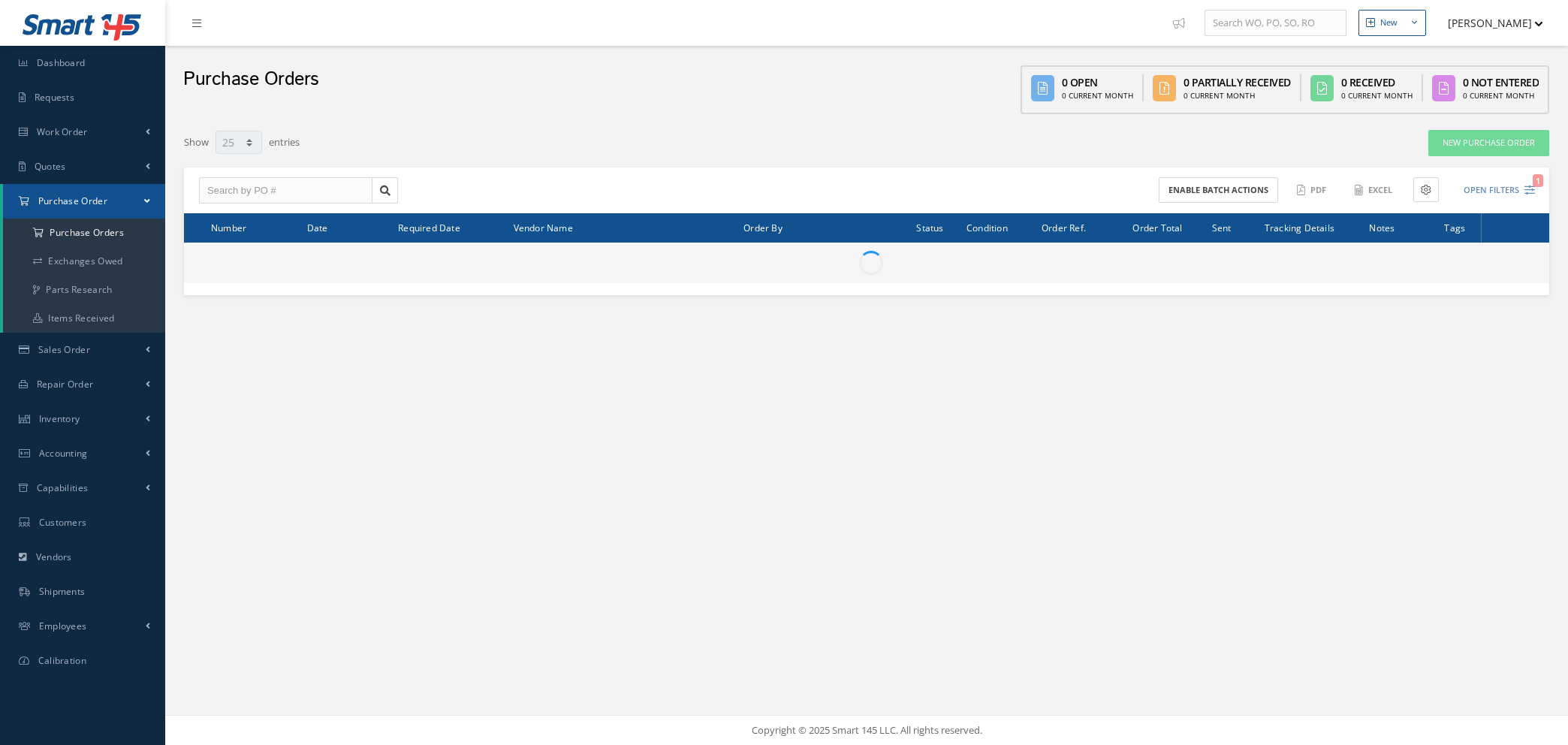
select select "25"
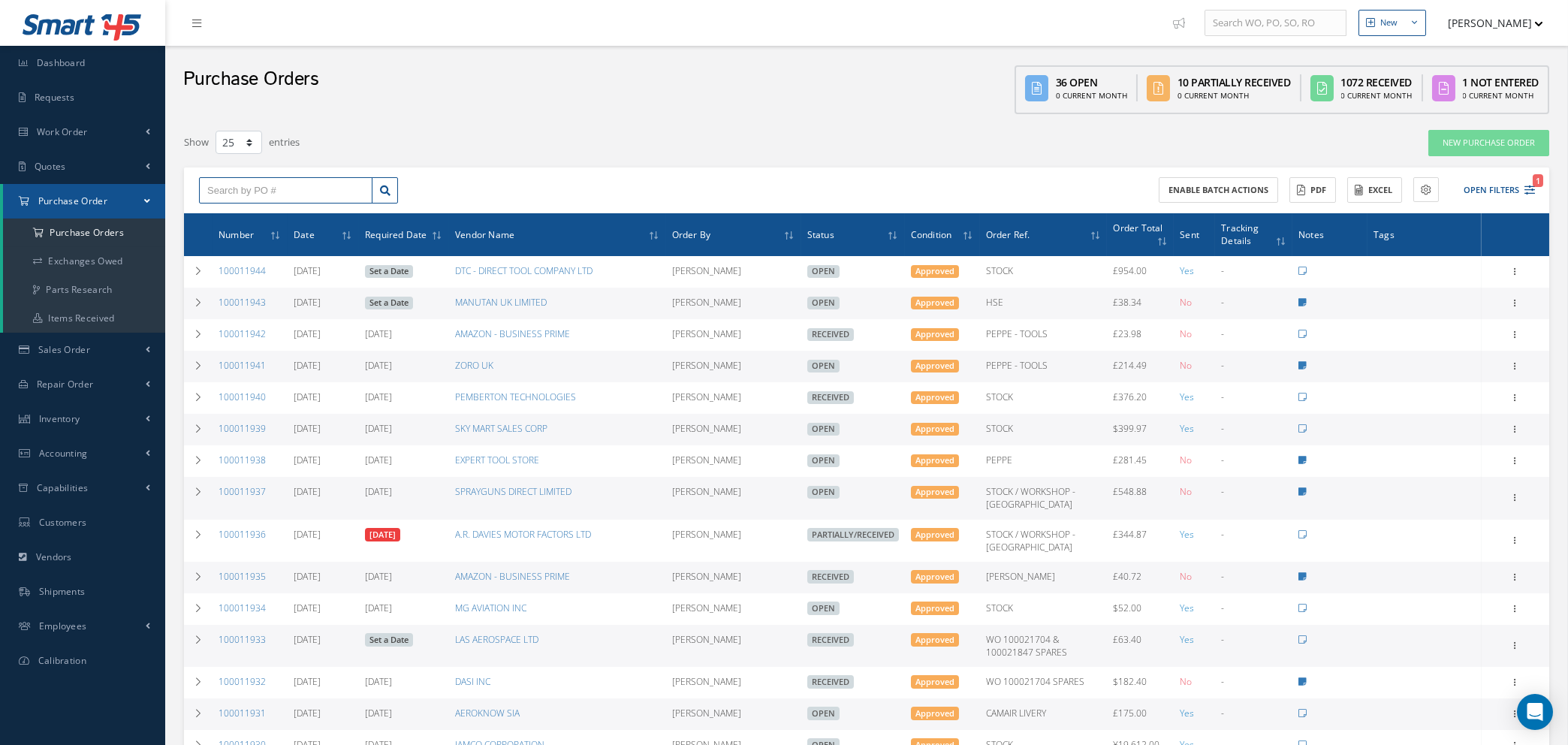
click at [339, 185] on input "text" at bounding box center [286, 191] width 174 height 27
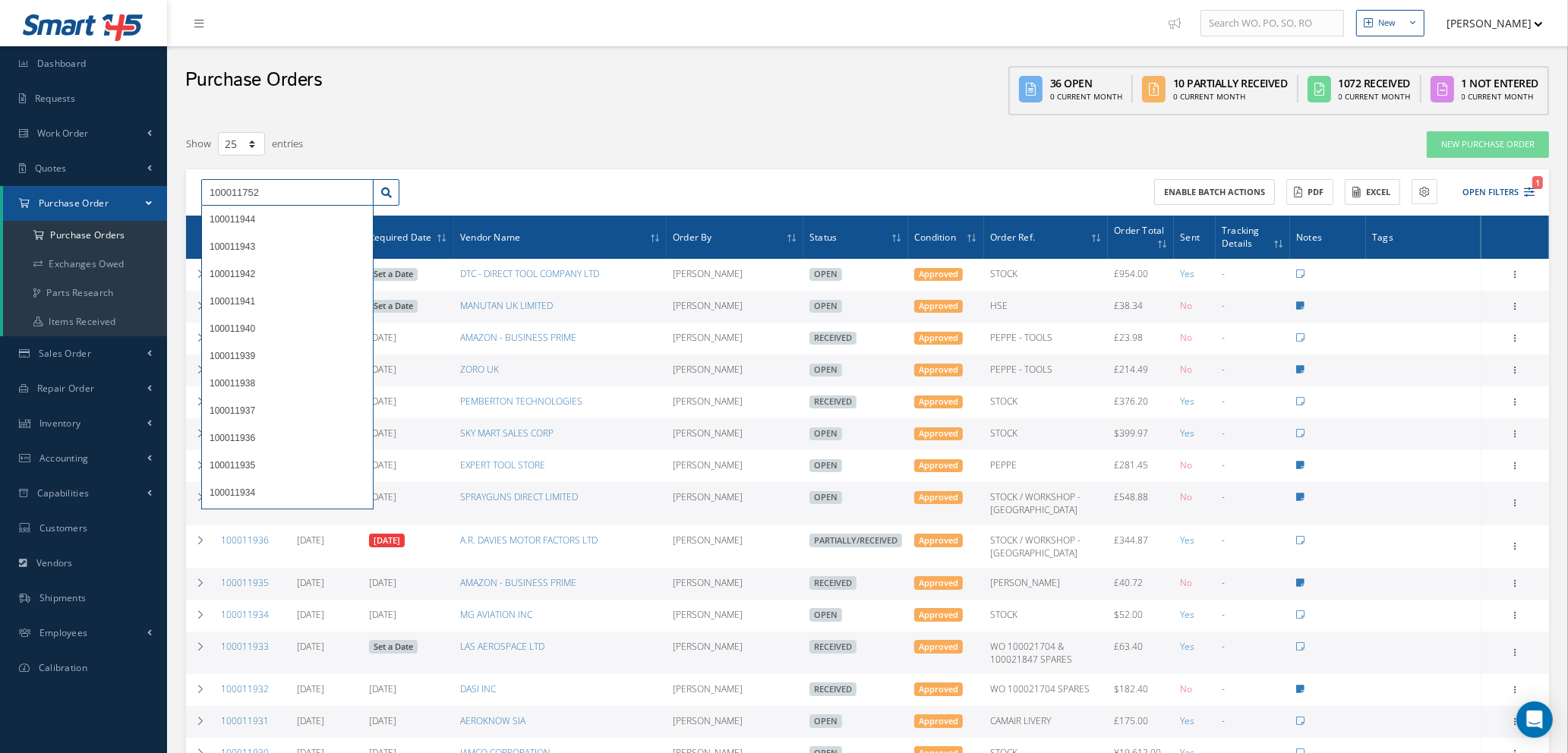
type input "100011752"
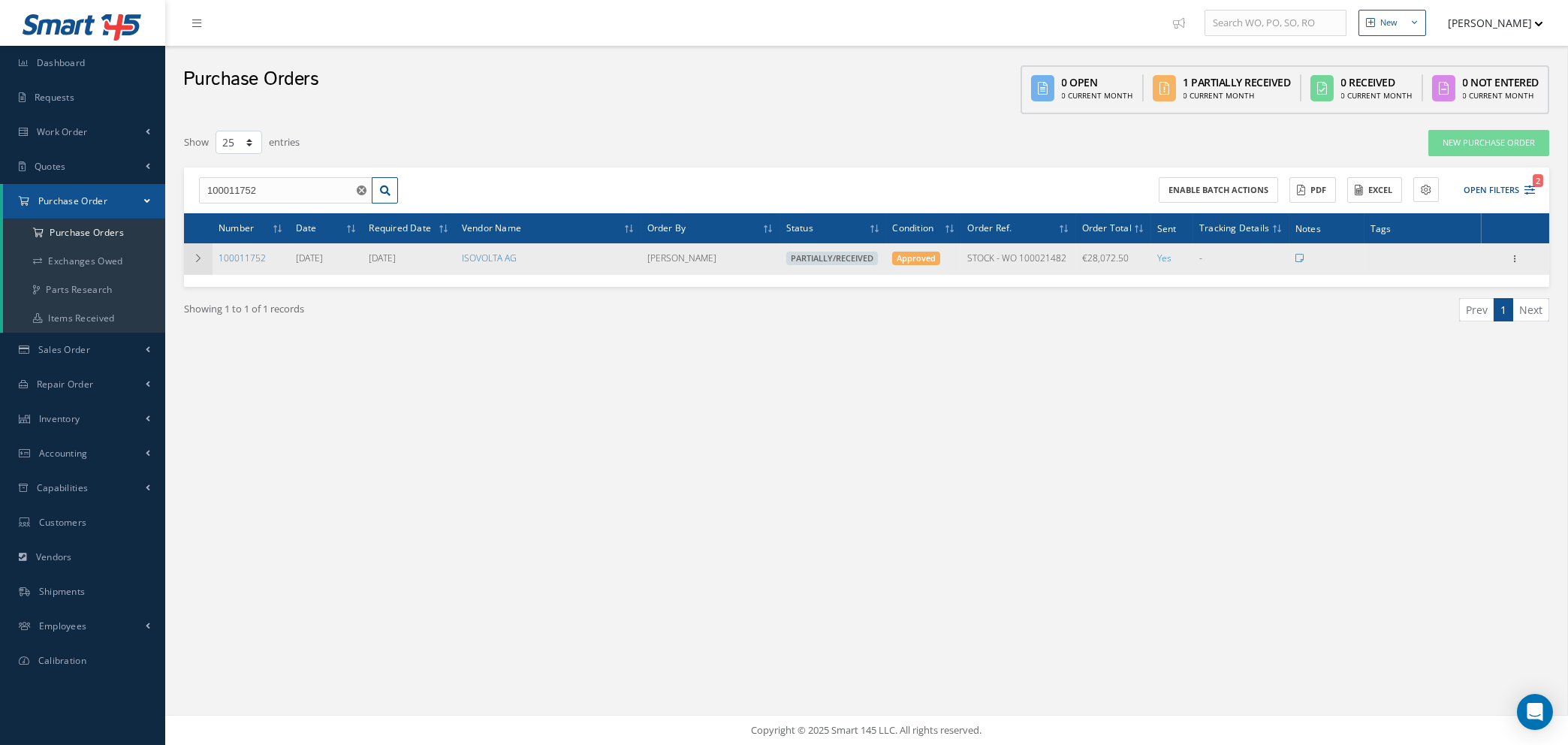
click at [188, 245] on td at bounding box center [198, 258] width 28 height 31
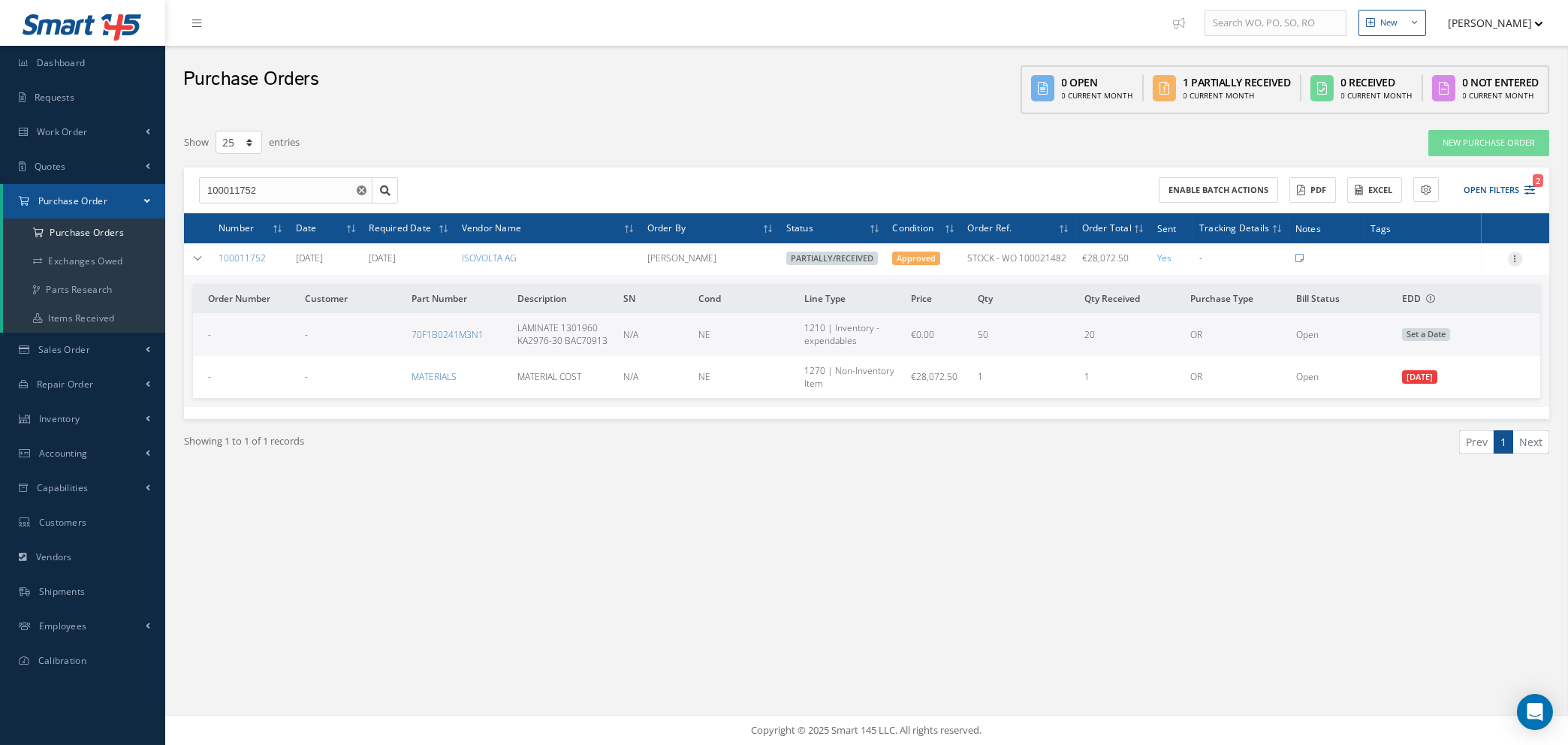
click at [1513, 258] on icon at bounding box center [1515, 257] width 15 height 12
click at [1444, 287] on link "Show" at bounding box center [1446, 288] width 118 height 19
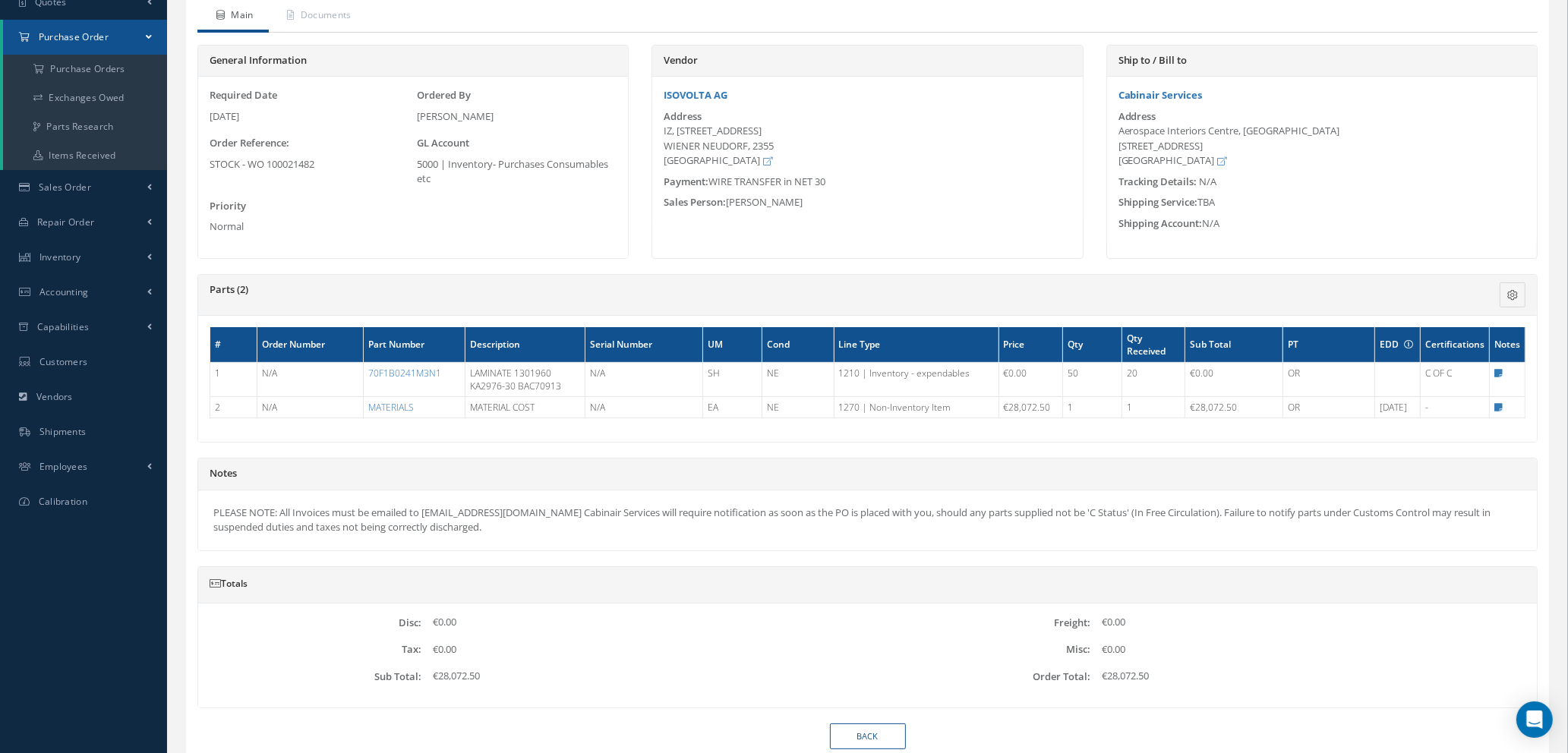
scroll to position [228, 0]
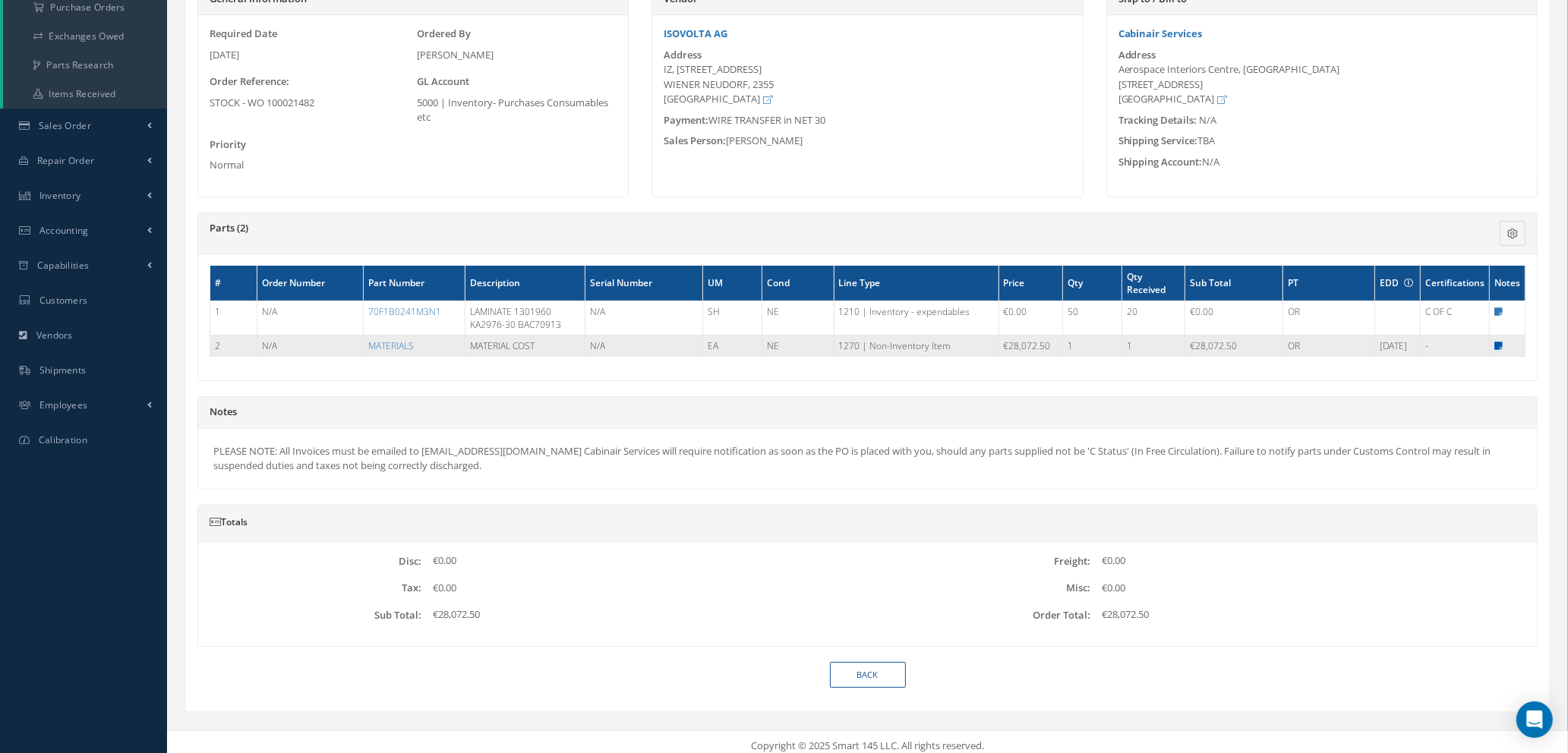
click at [1496, 347] on icon at bounding box center [1499, 346] width 8 height 9
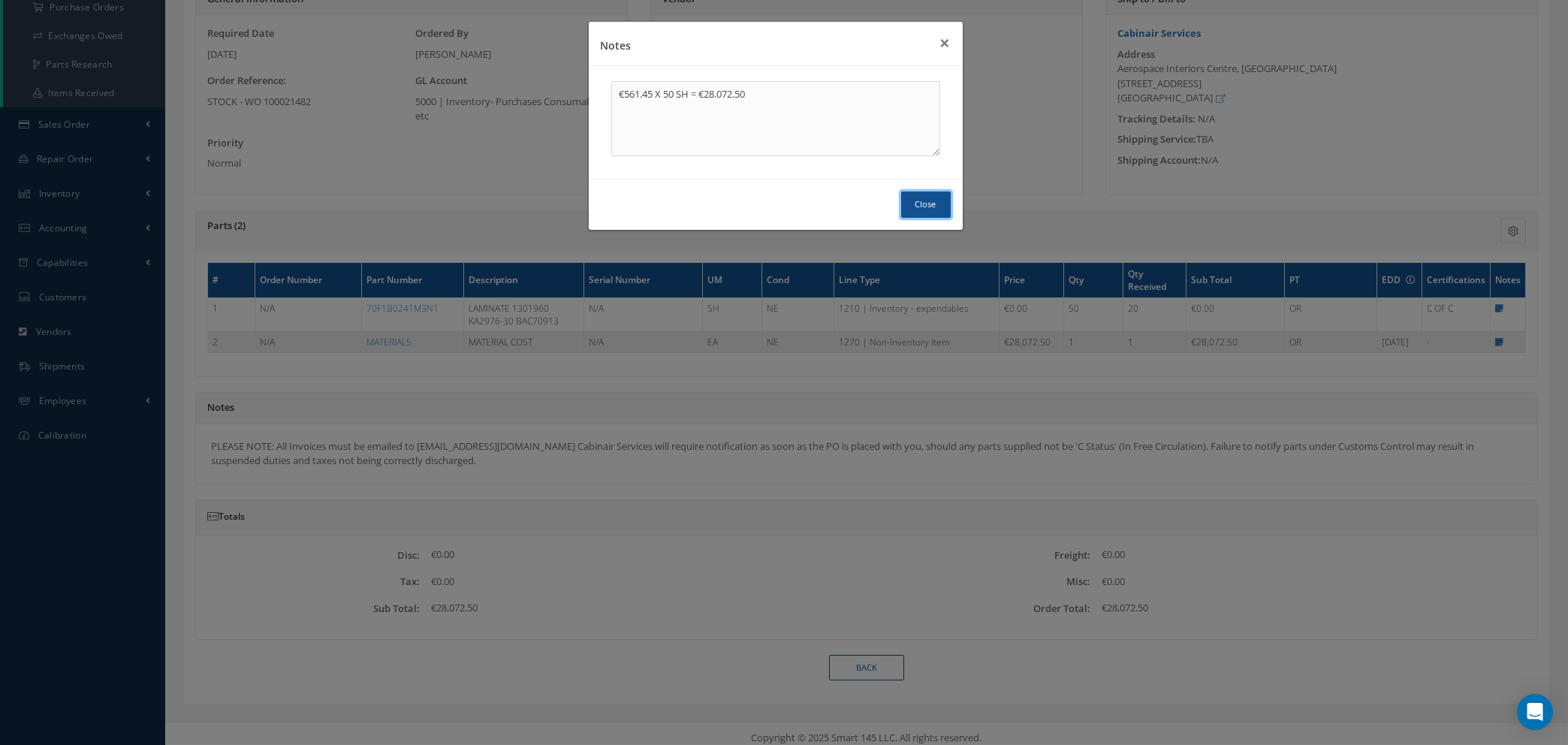
click at [920, 204] on button "Close" at bounding box center [926, 204] width 50 height 27
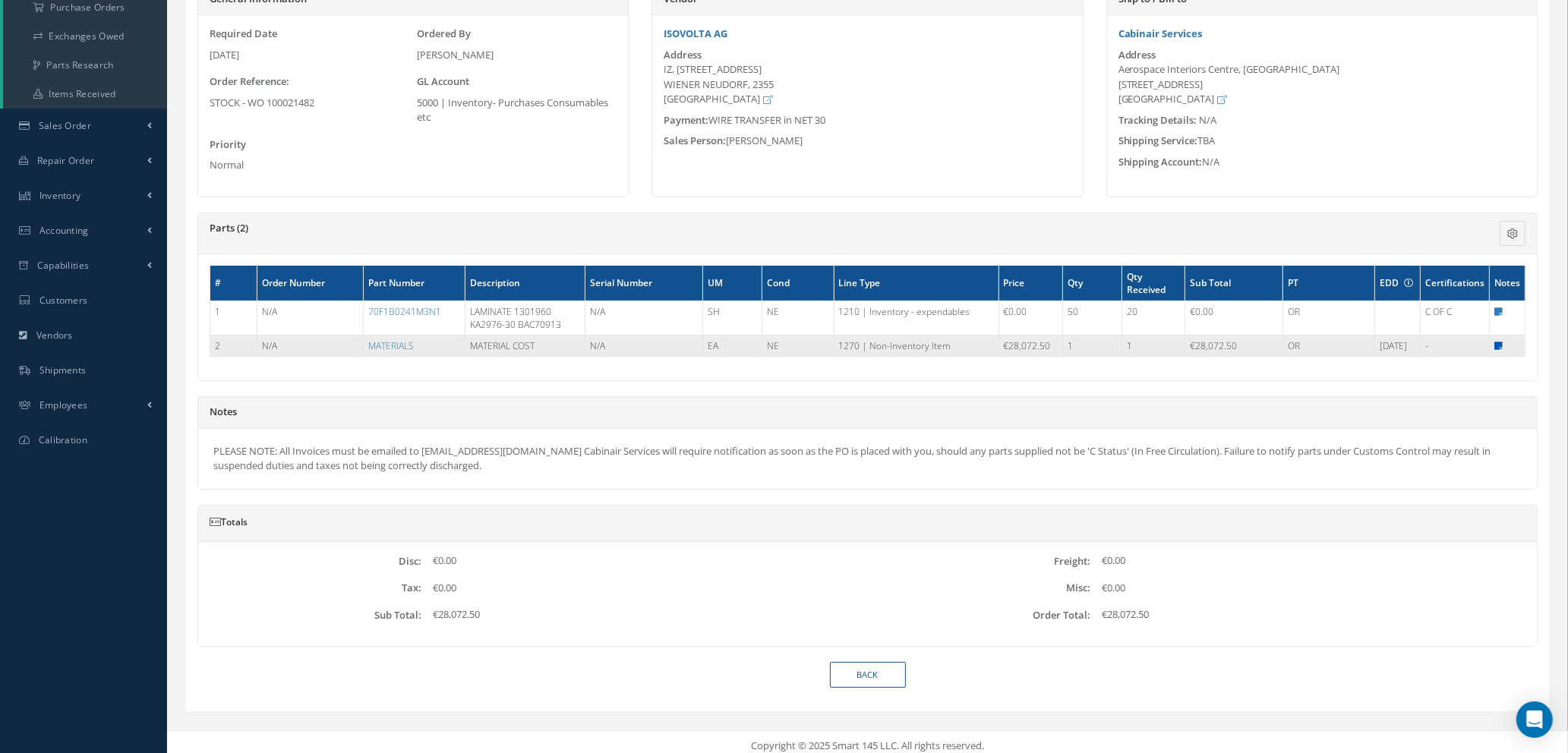
click at [1501, 348] on icon at bounding box center [1499, 346] width 8 height 9
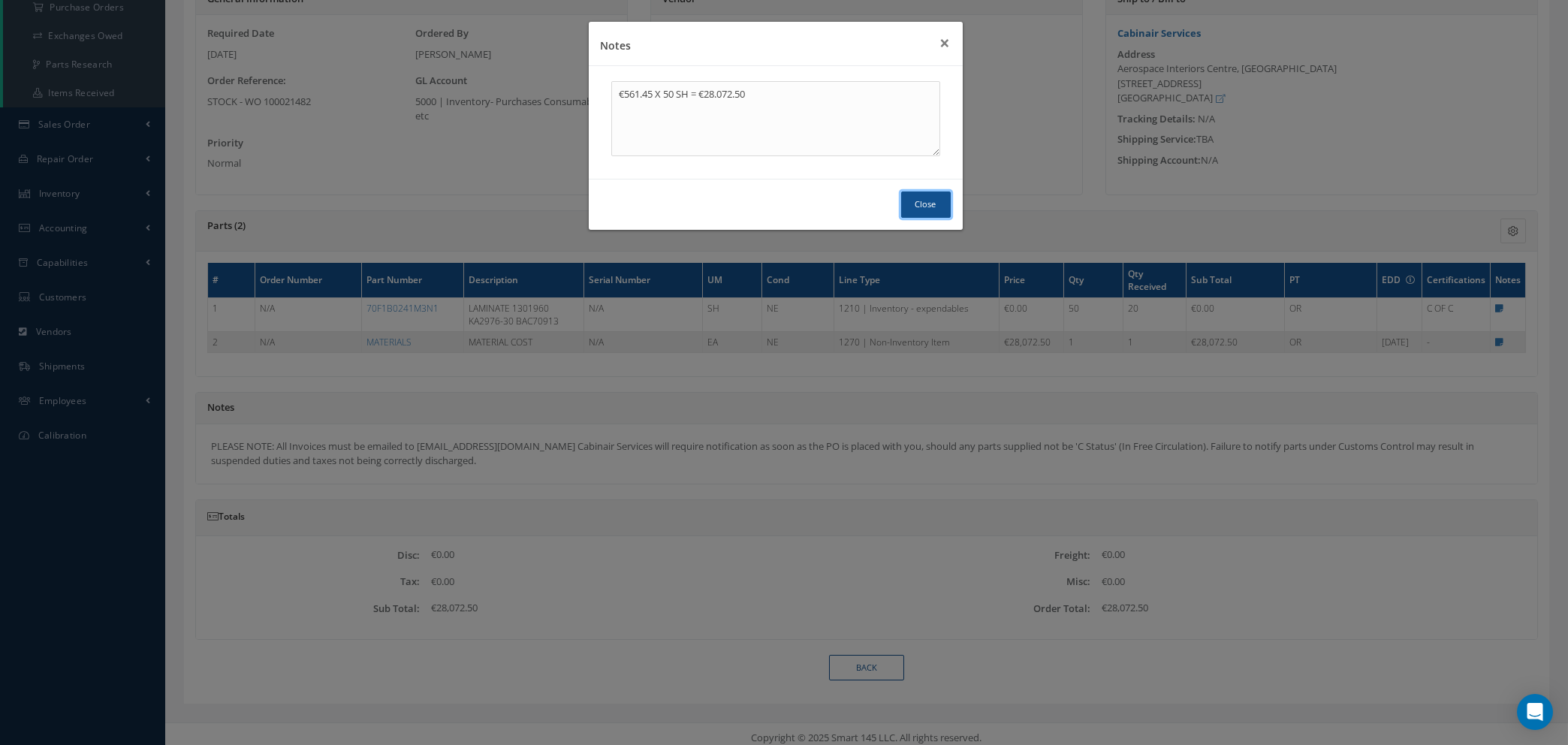
click at [918, 200] on button "Close" at bounding box center [926, 204] width 50 height 27
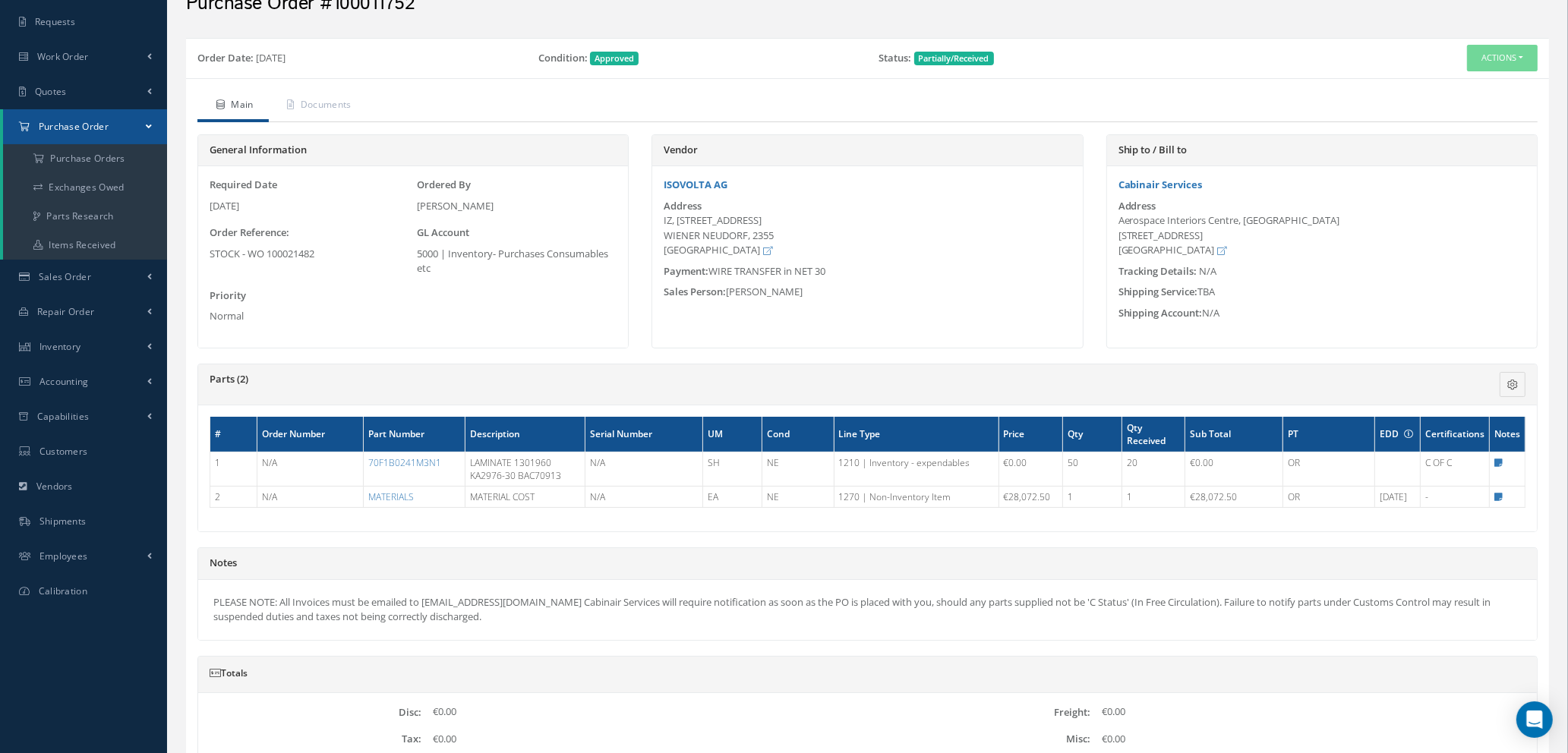
scroll to position [0, 0]
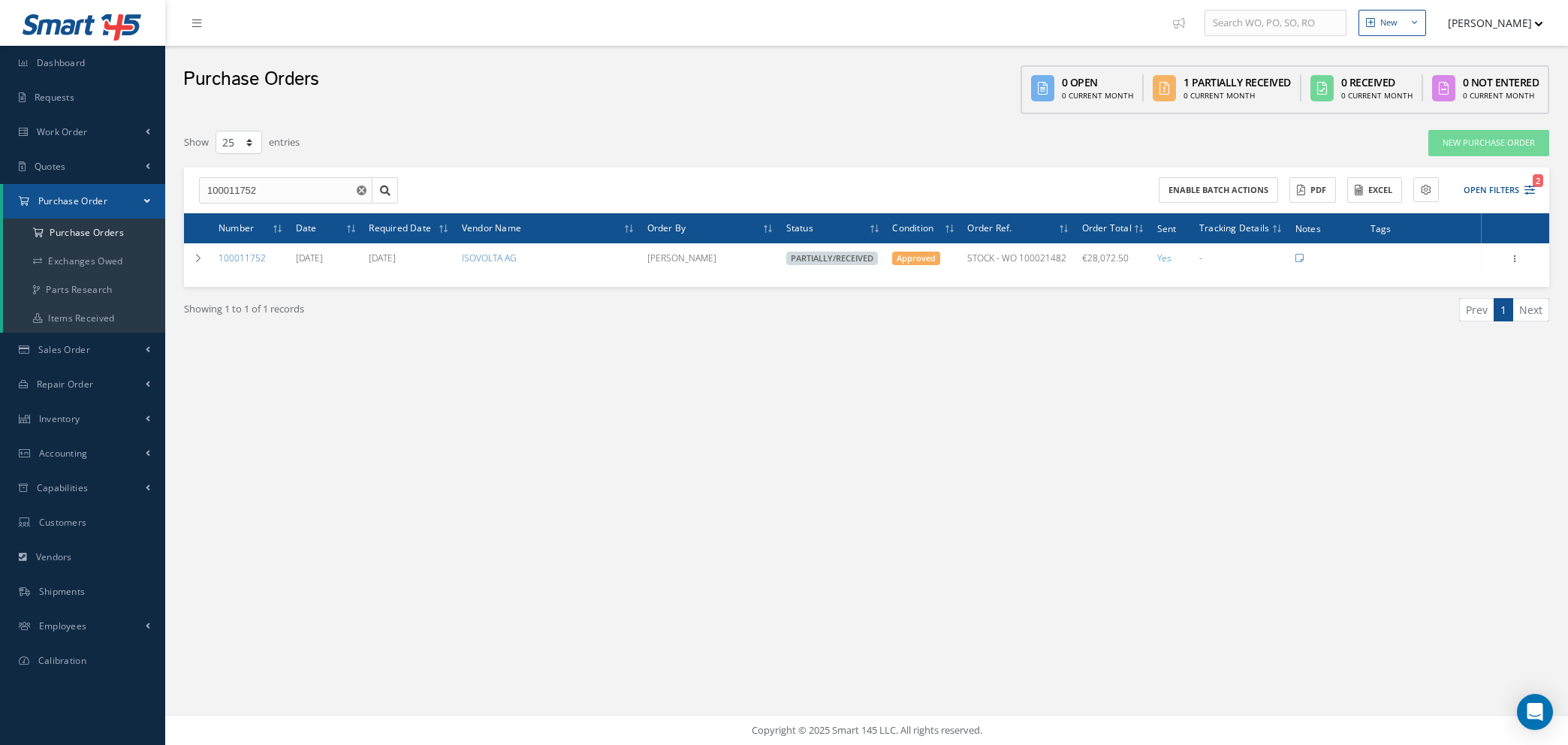
select select "25"
click at [280, 188] on input "100011752" at bounding box center [286, 191] width 174 height 27
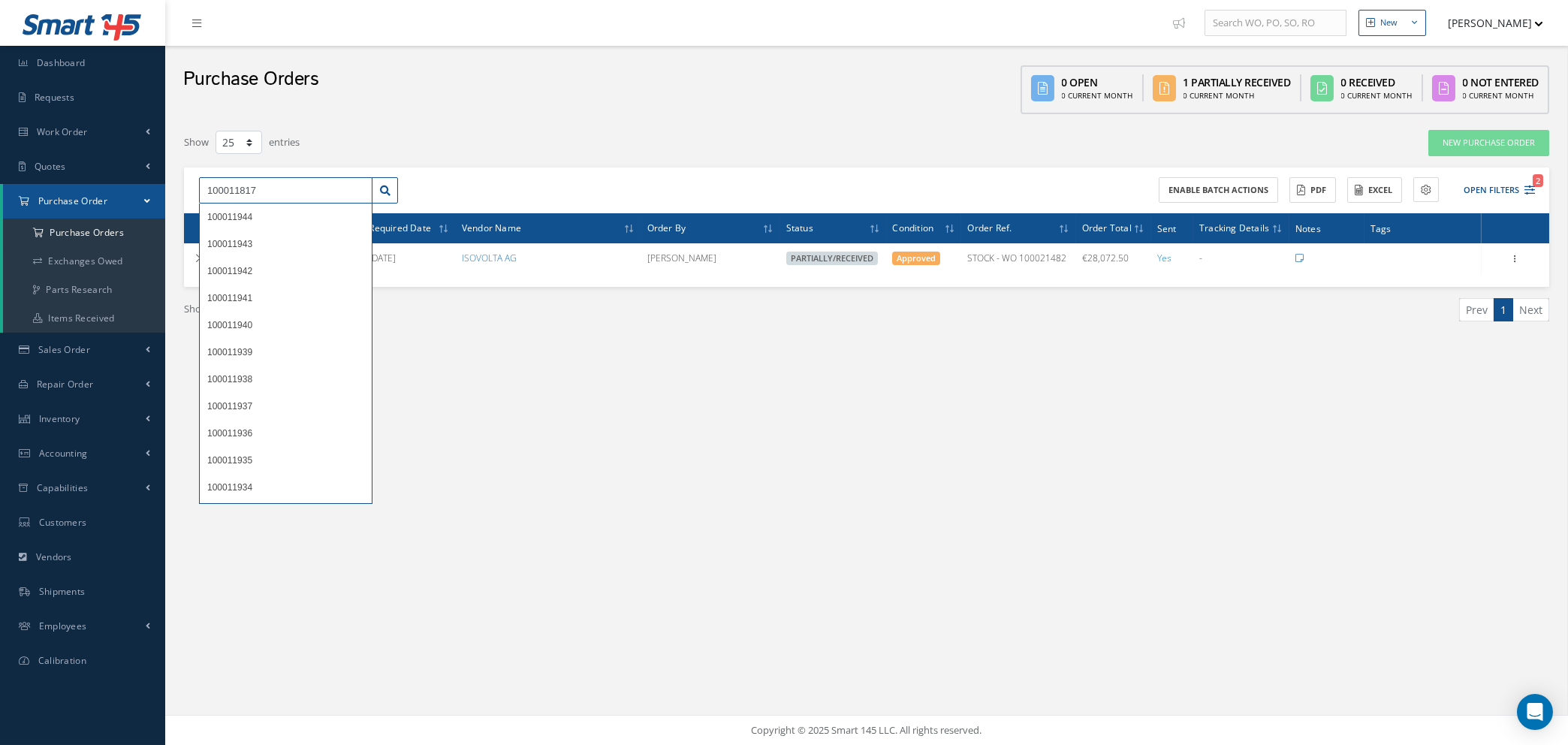
type input "100011817"
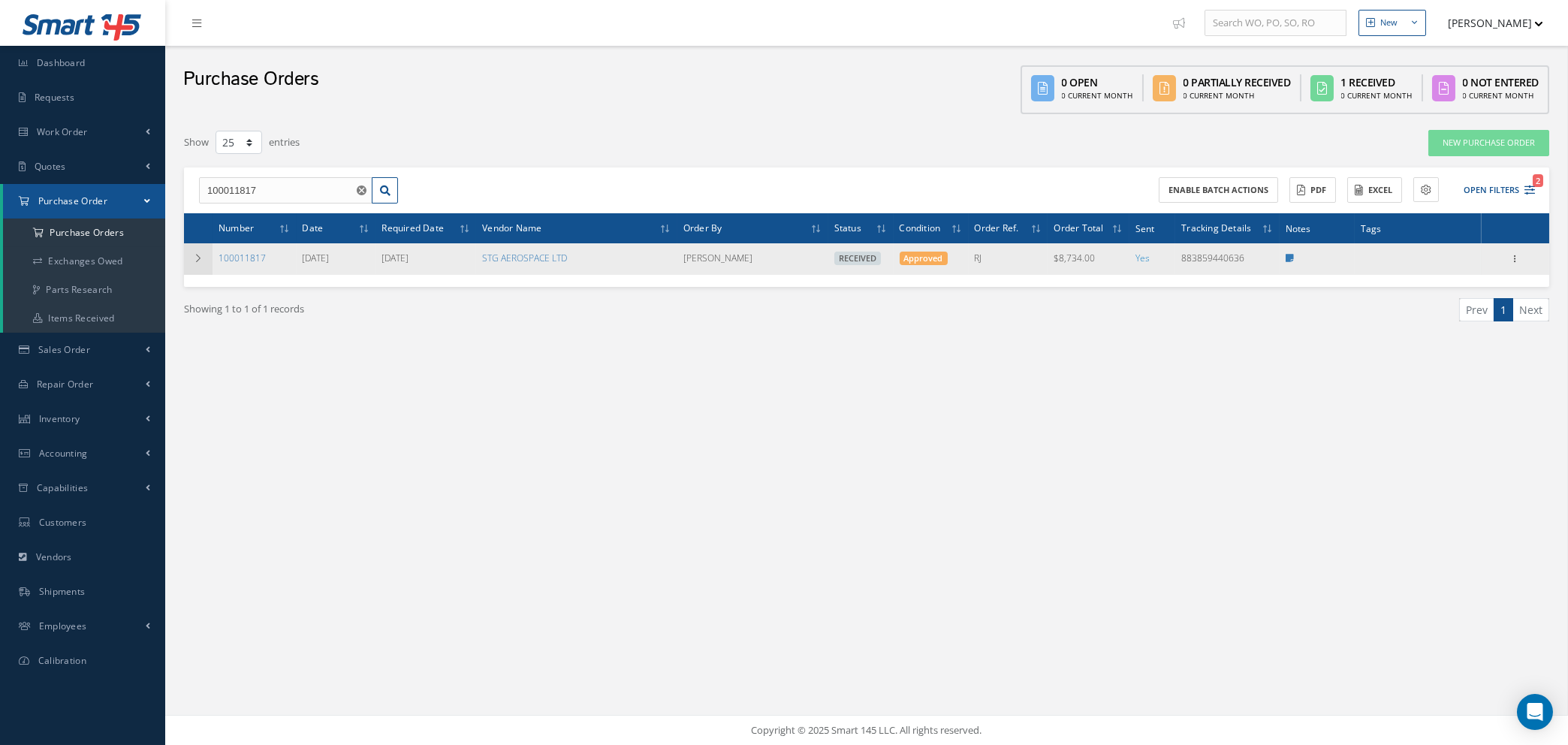
click at [202, 257] on icon at bounding box center [198, 257] width 10 height 9
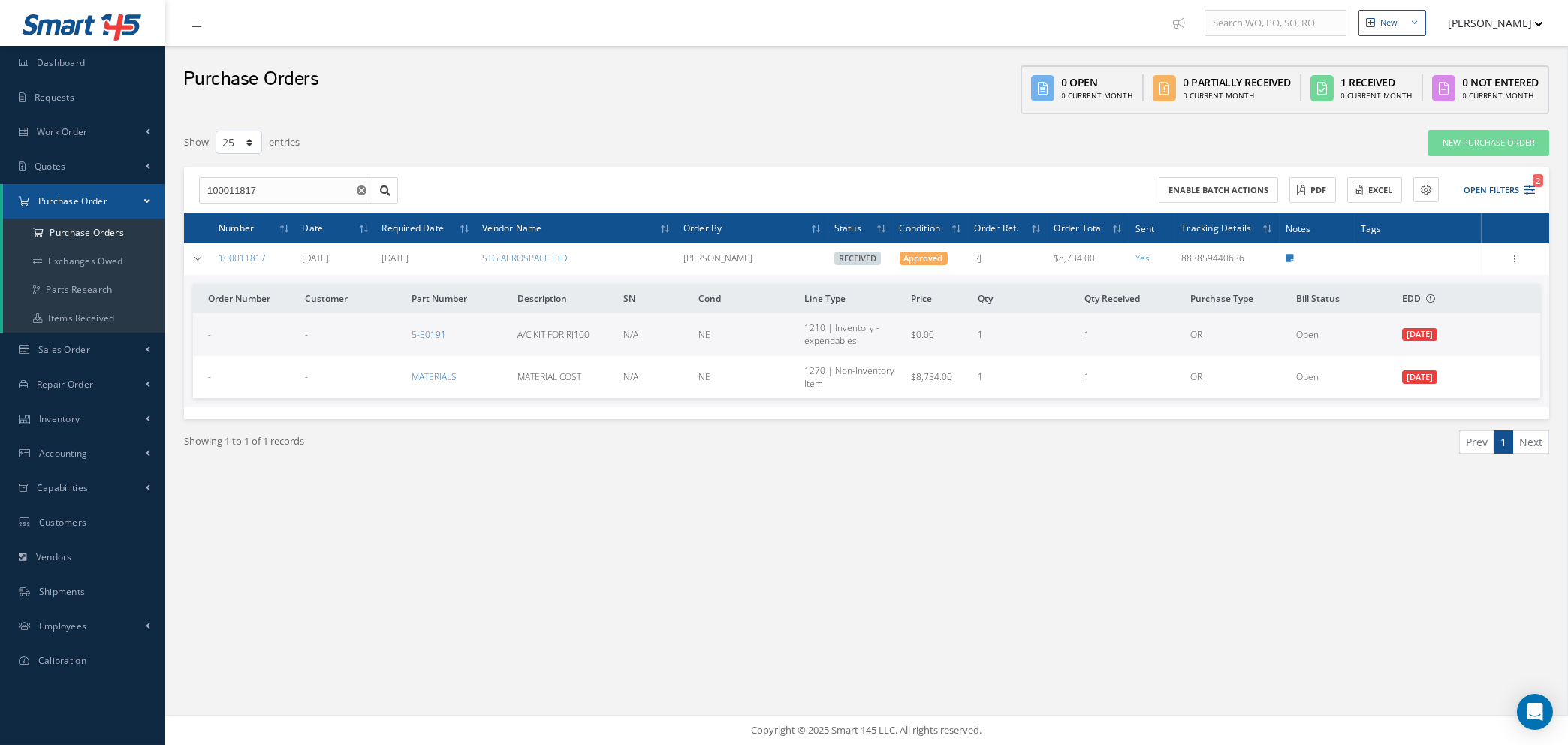
click at [360, 188] on icon "Reset" at bounding box center [361, 191] width 10 height 10
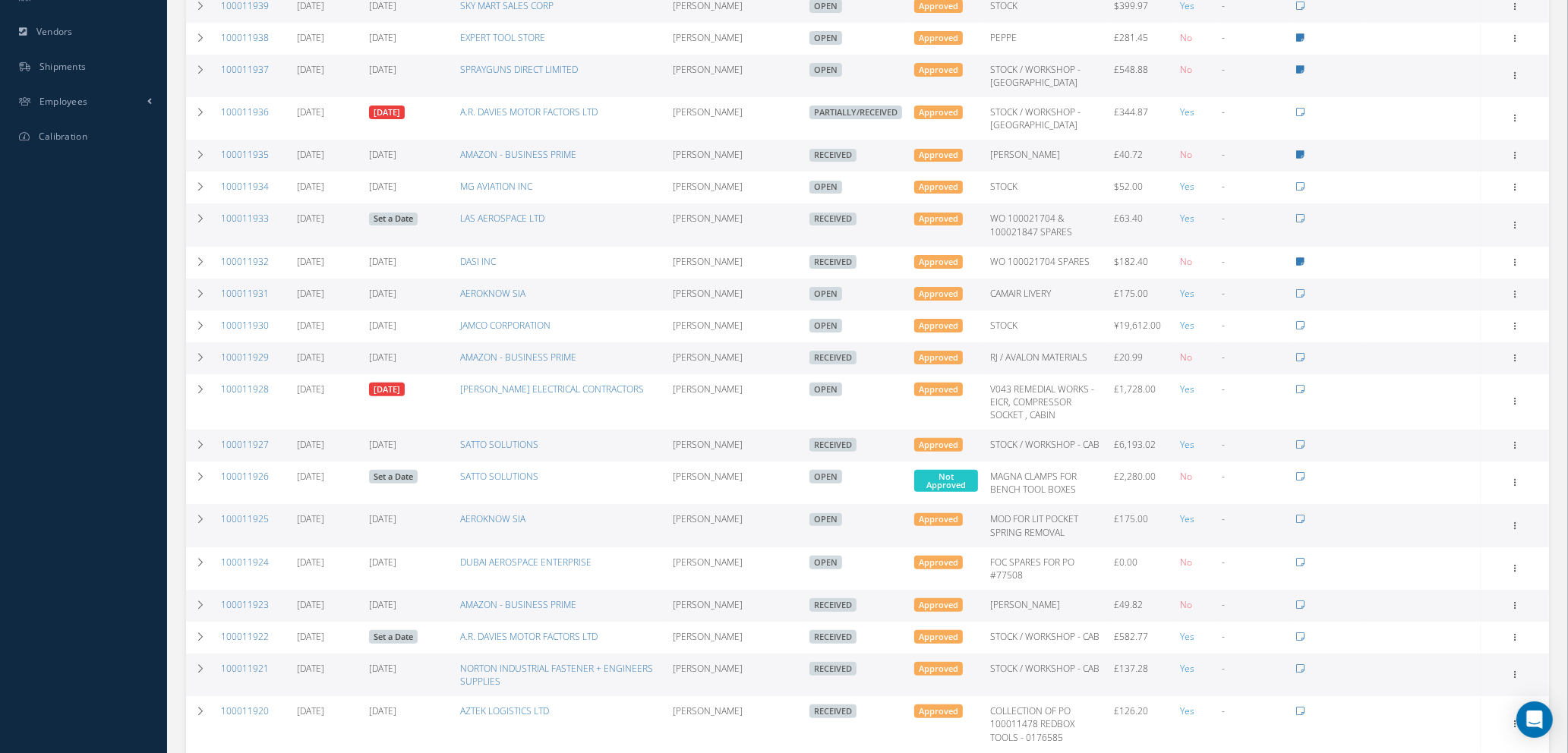
scroll to position [569, 0]
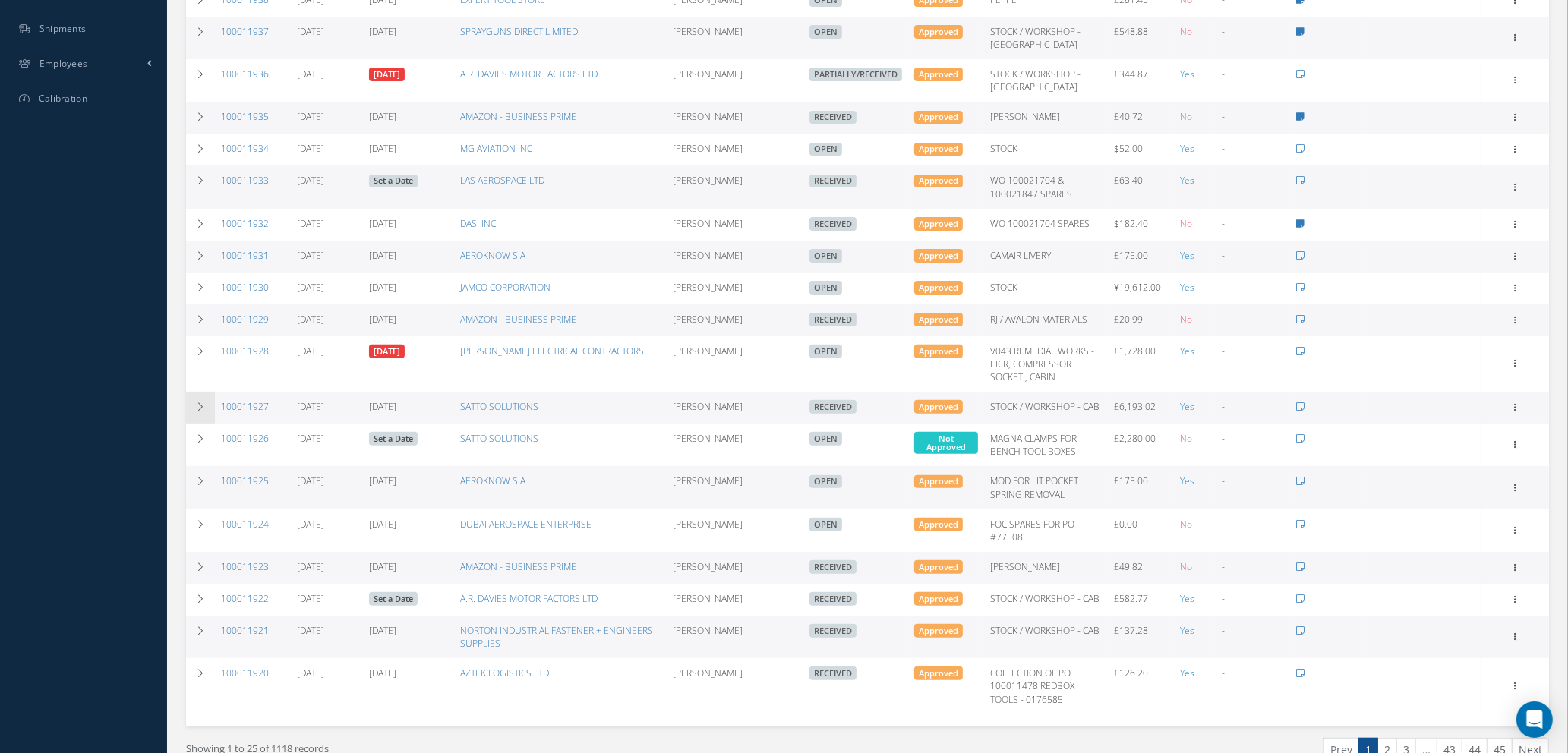
click at [205, 404] on icon at bounding box center [200, 407] width 11 height 9
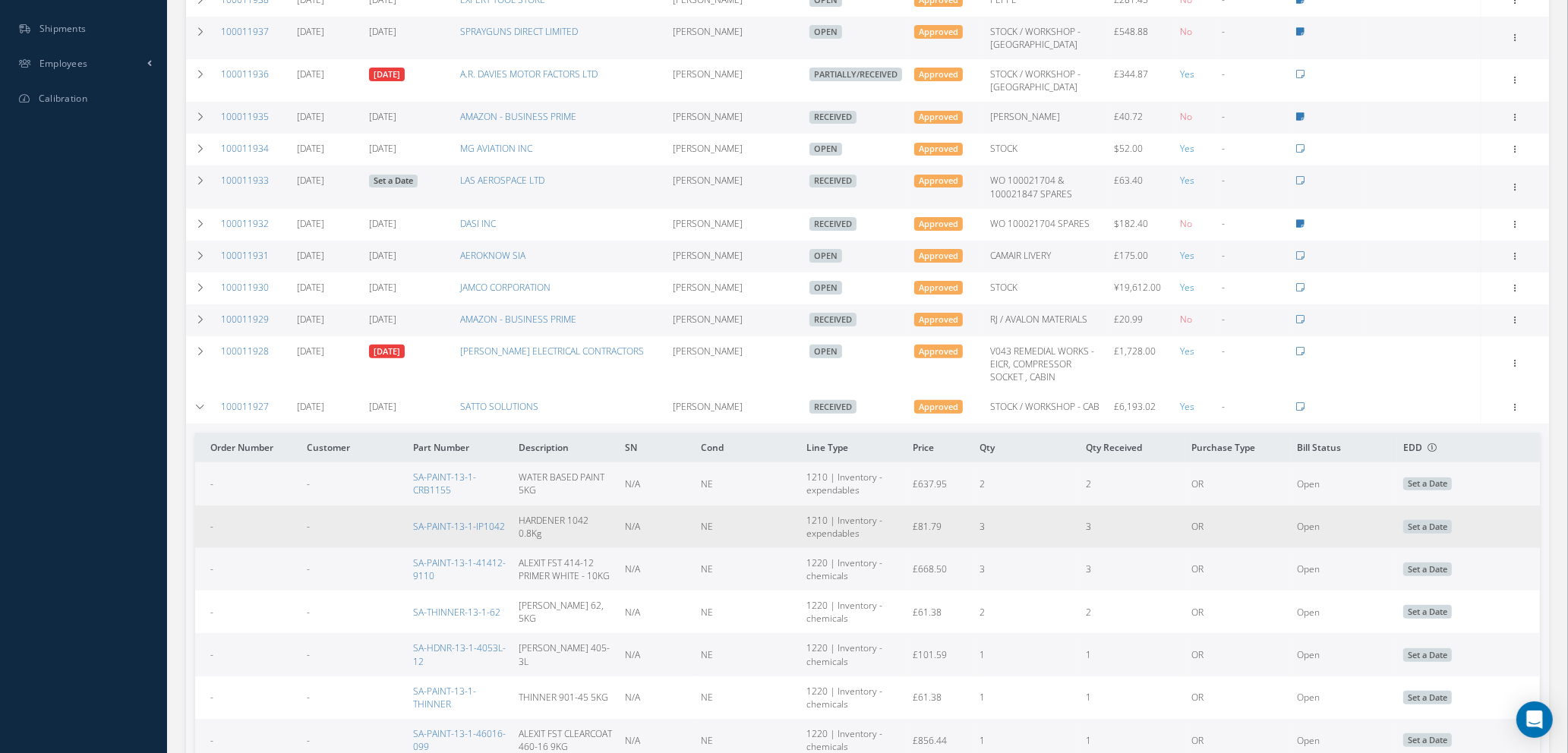
scroll to position [797, 0]
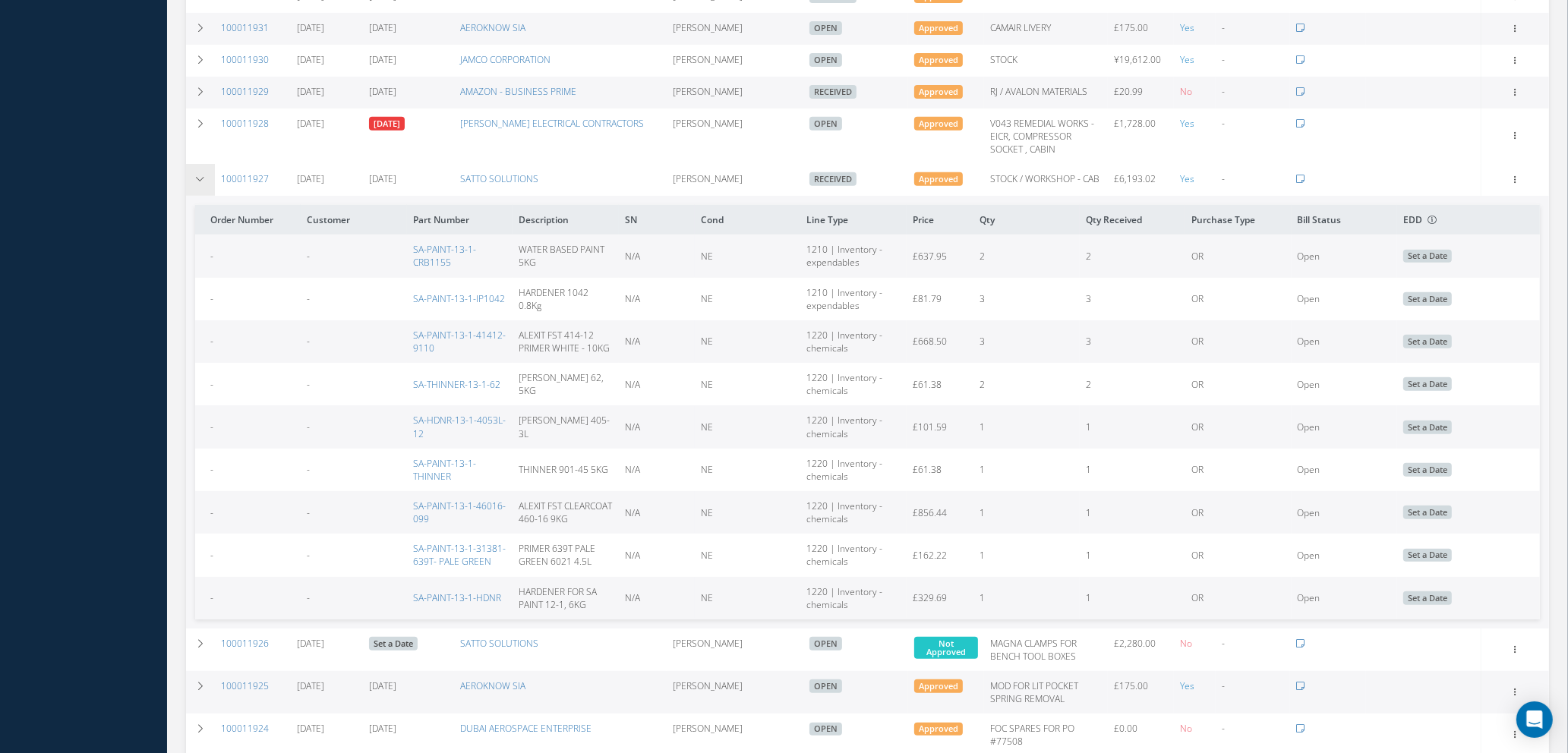
click at [198, 176] on icon at bounding box center [200, 179] width 11 height 9
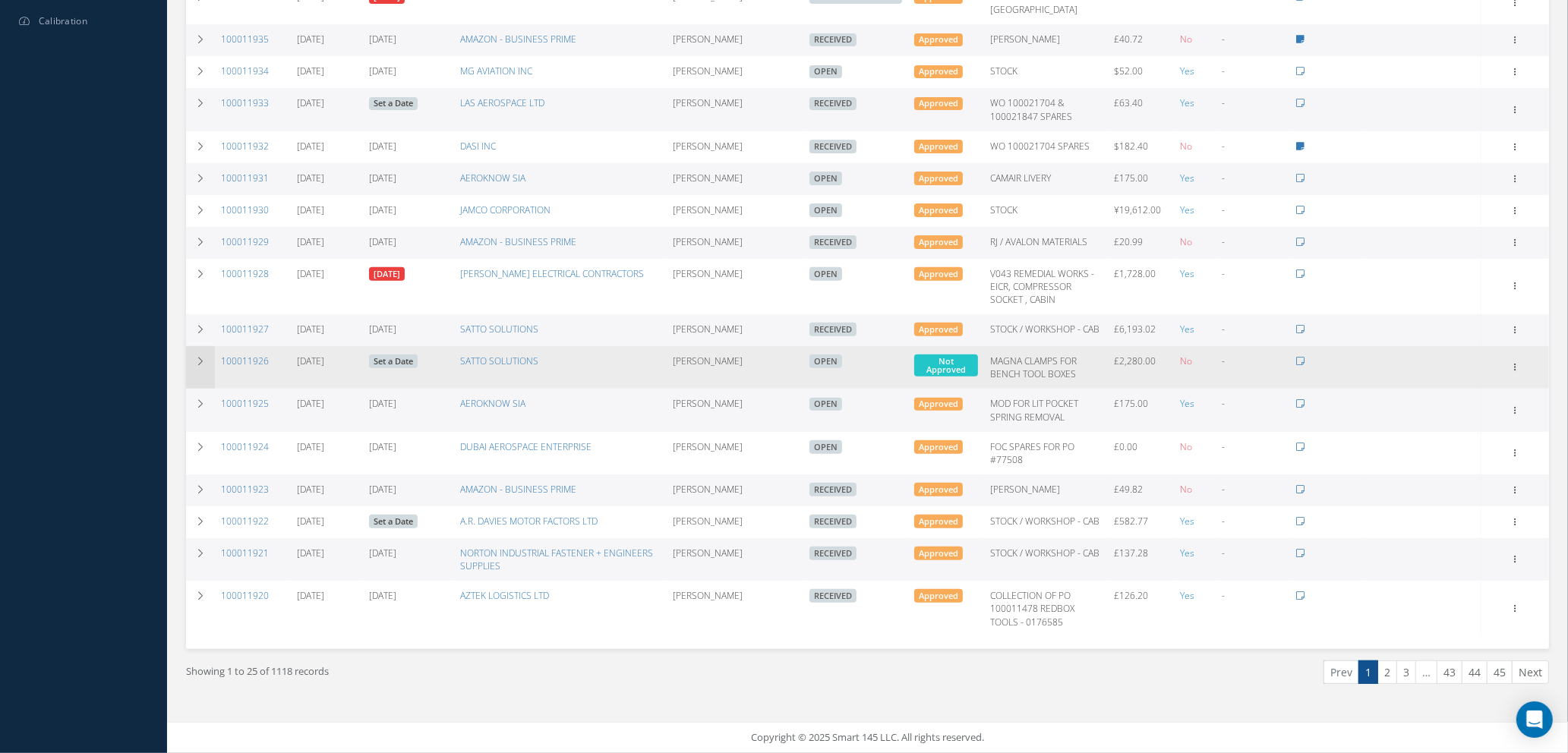
click at [200, 357] on icon at bounding box center [200, 361] width 11 height 9
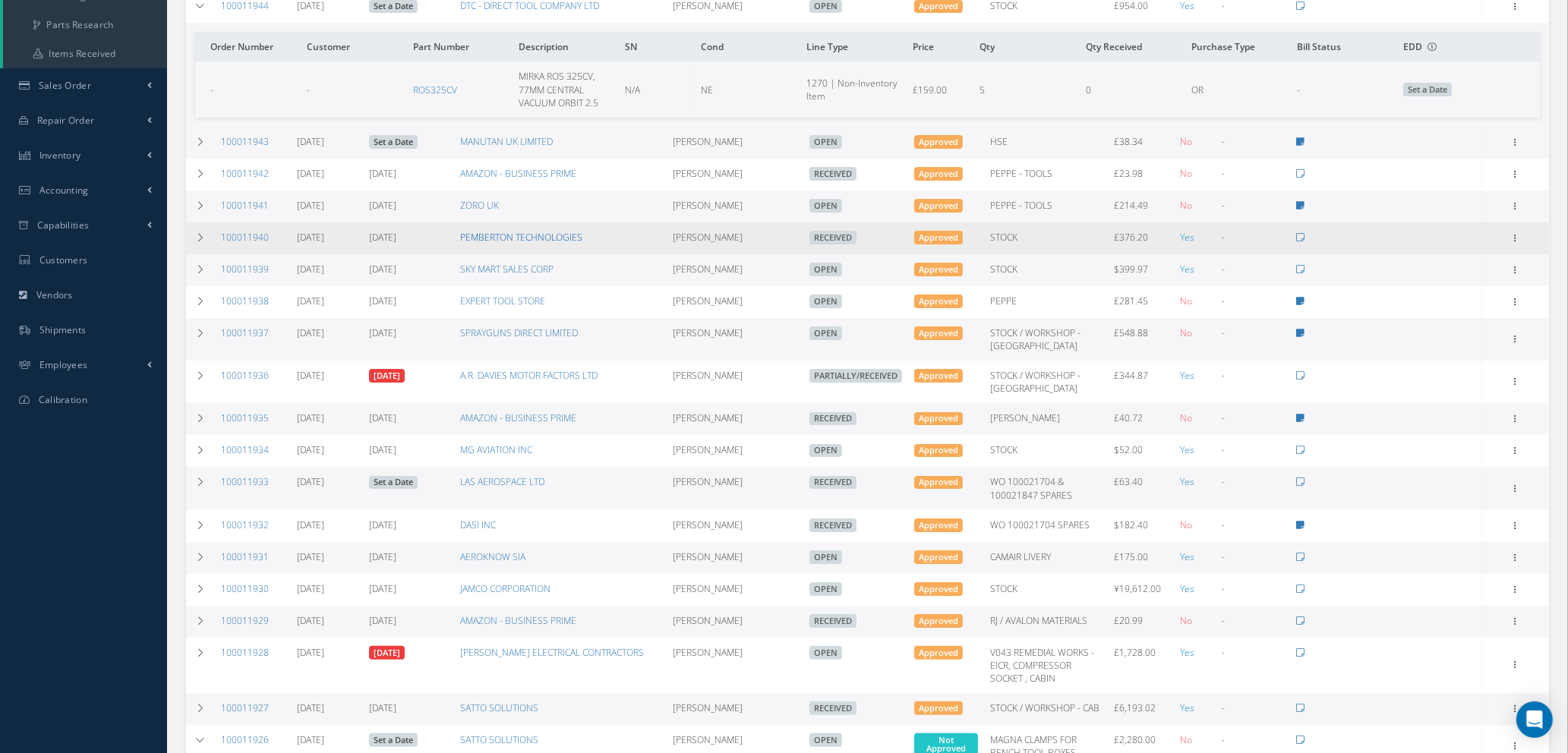
scroll to position [0, 0]
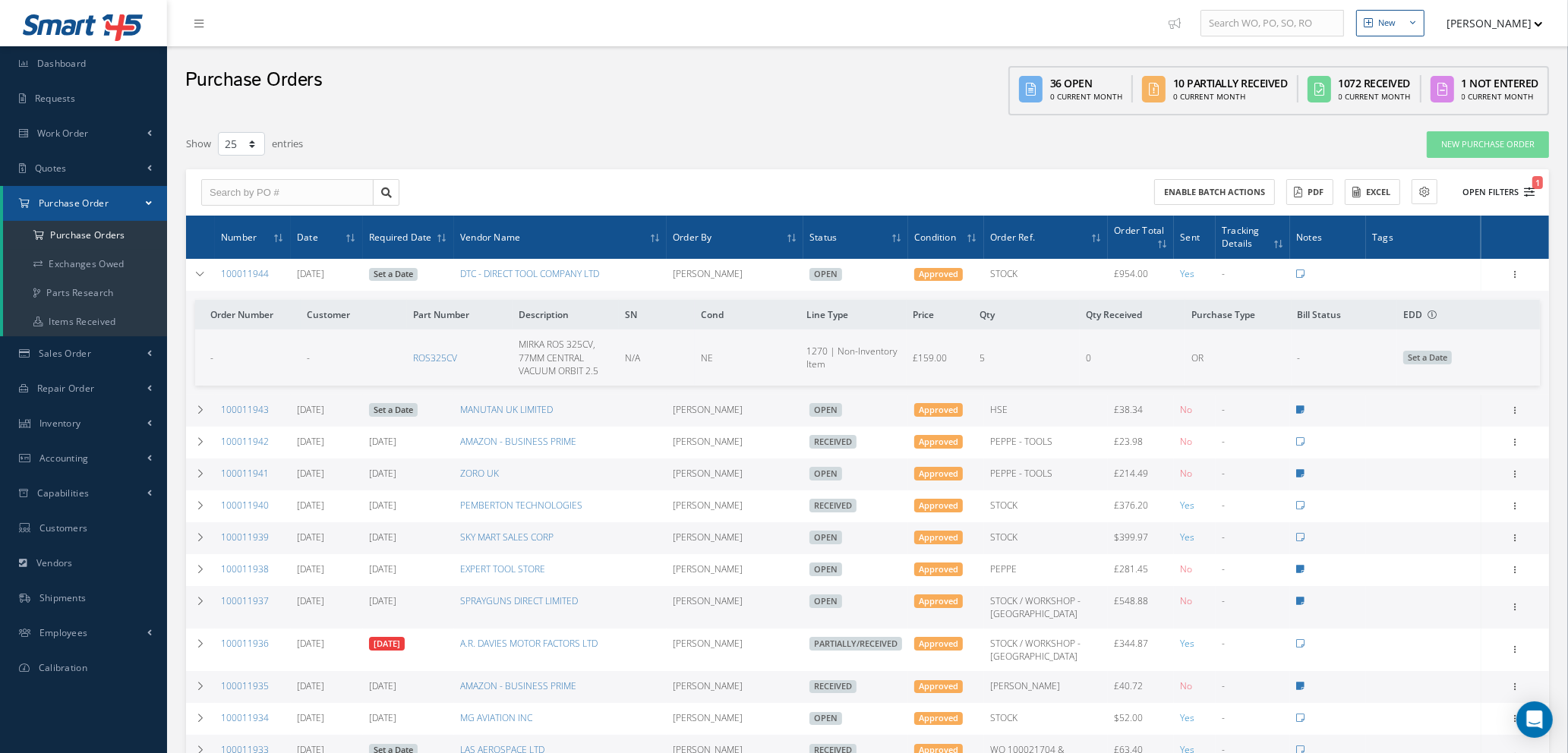
click at [1524, 190] on icon "1" at bounding box center [1529, 192] width 11 height 11
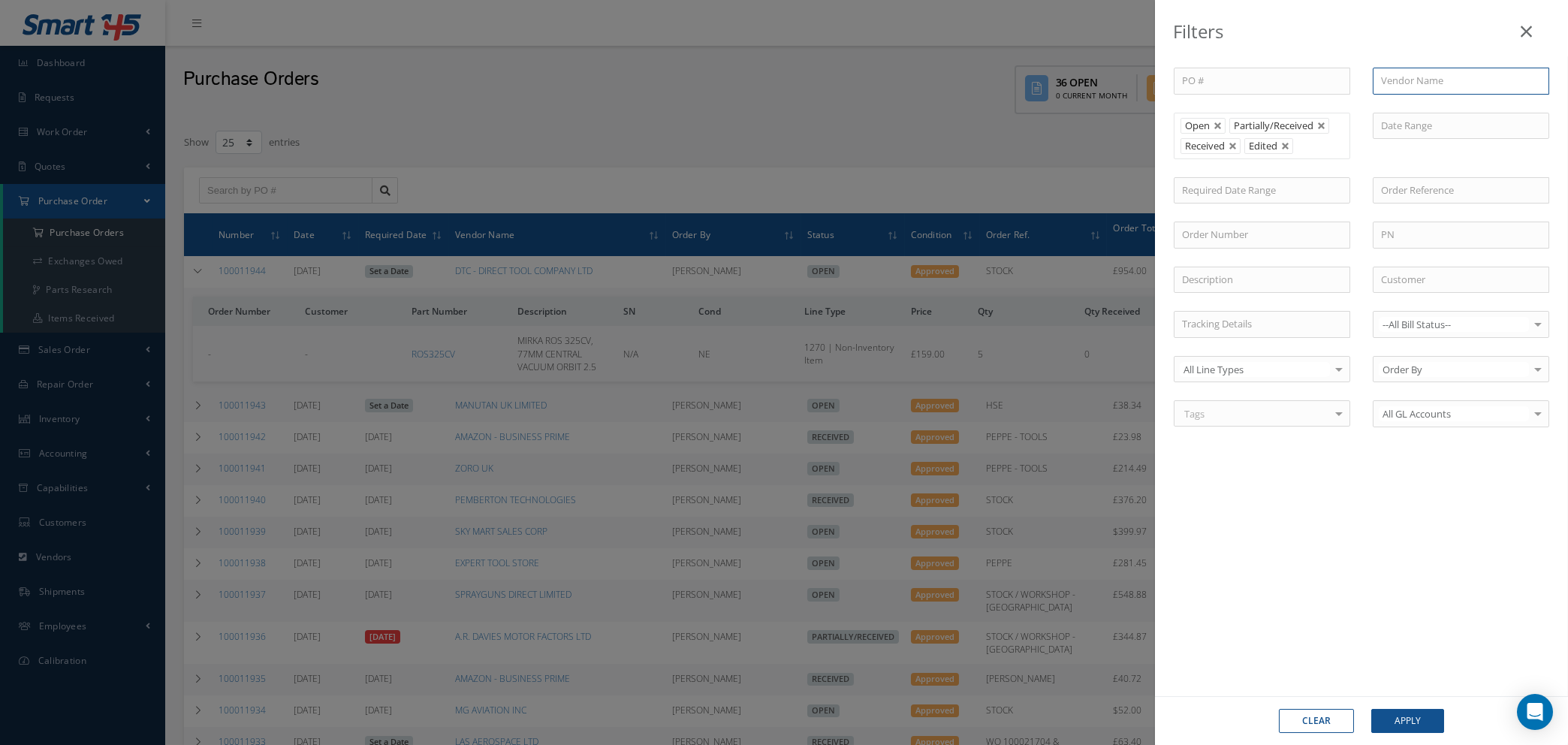
click at [1412, 83] on input "text" at bounding box center [1460, 81] width 176 height 27
click at [1413, 107] on span "SATTO SOLUTIONS" at bounding box center [1422, 107] width 84 height 14
type input "SATTO SOLUTIONS"
click at [1387, 717] on button "Apply" at bounding box center [1407, 721] width 73 height 24
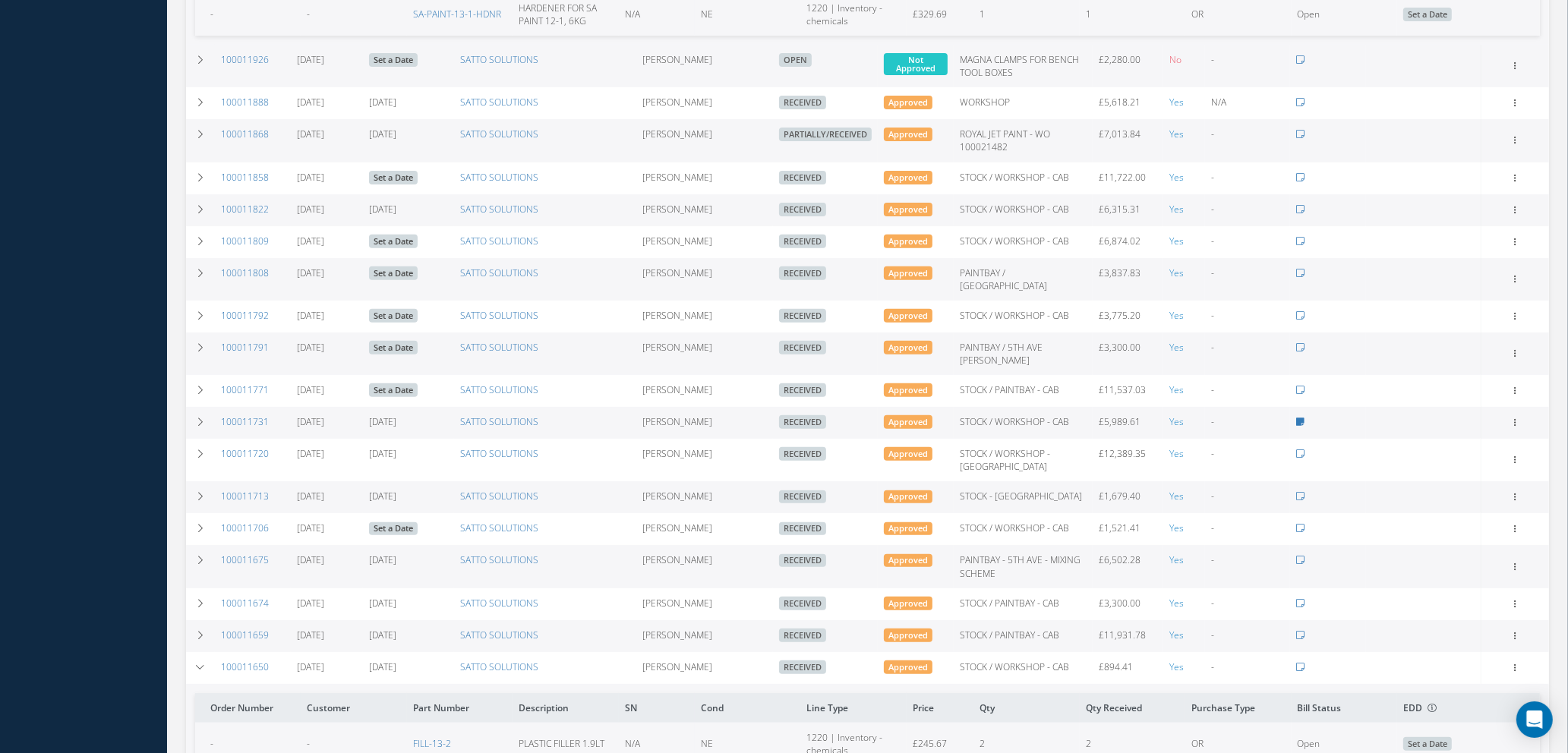
scroll to position [683, 0]
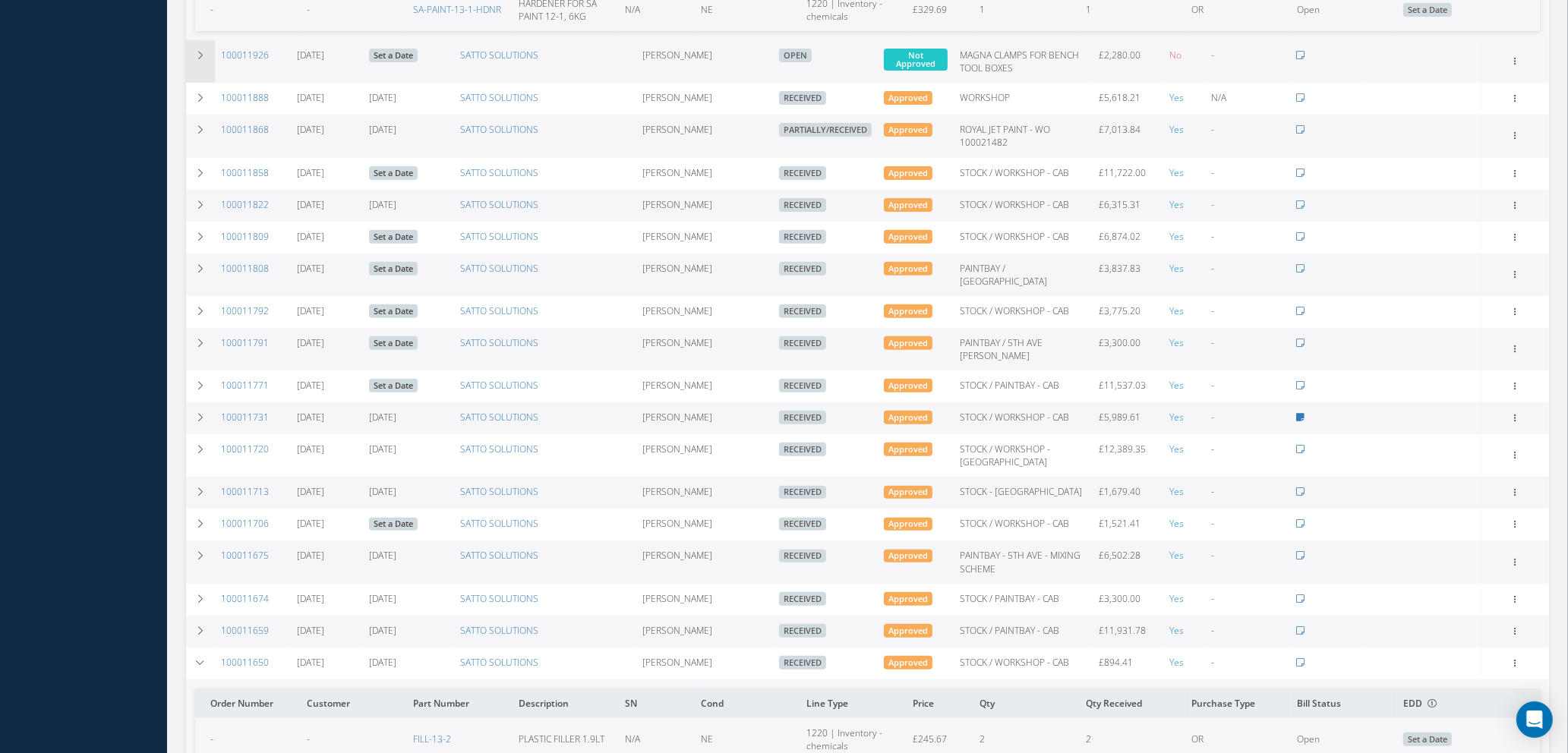
click at [200, 60] on icon at bounding box center [200, 55] width 11 height 9
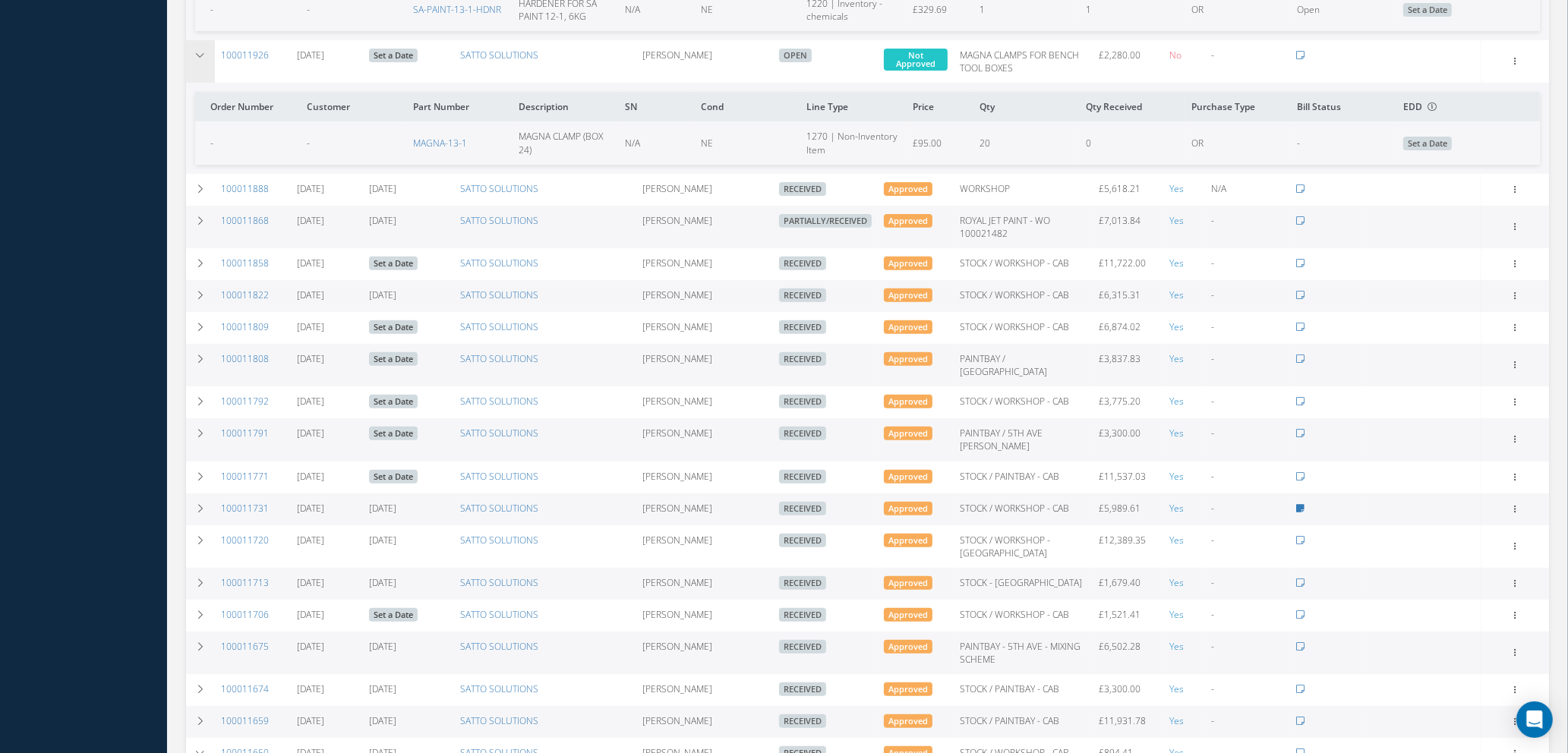
click at [200, 60] on icon at bounding box center [200, 55] width 11 height 9
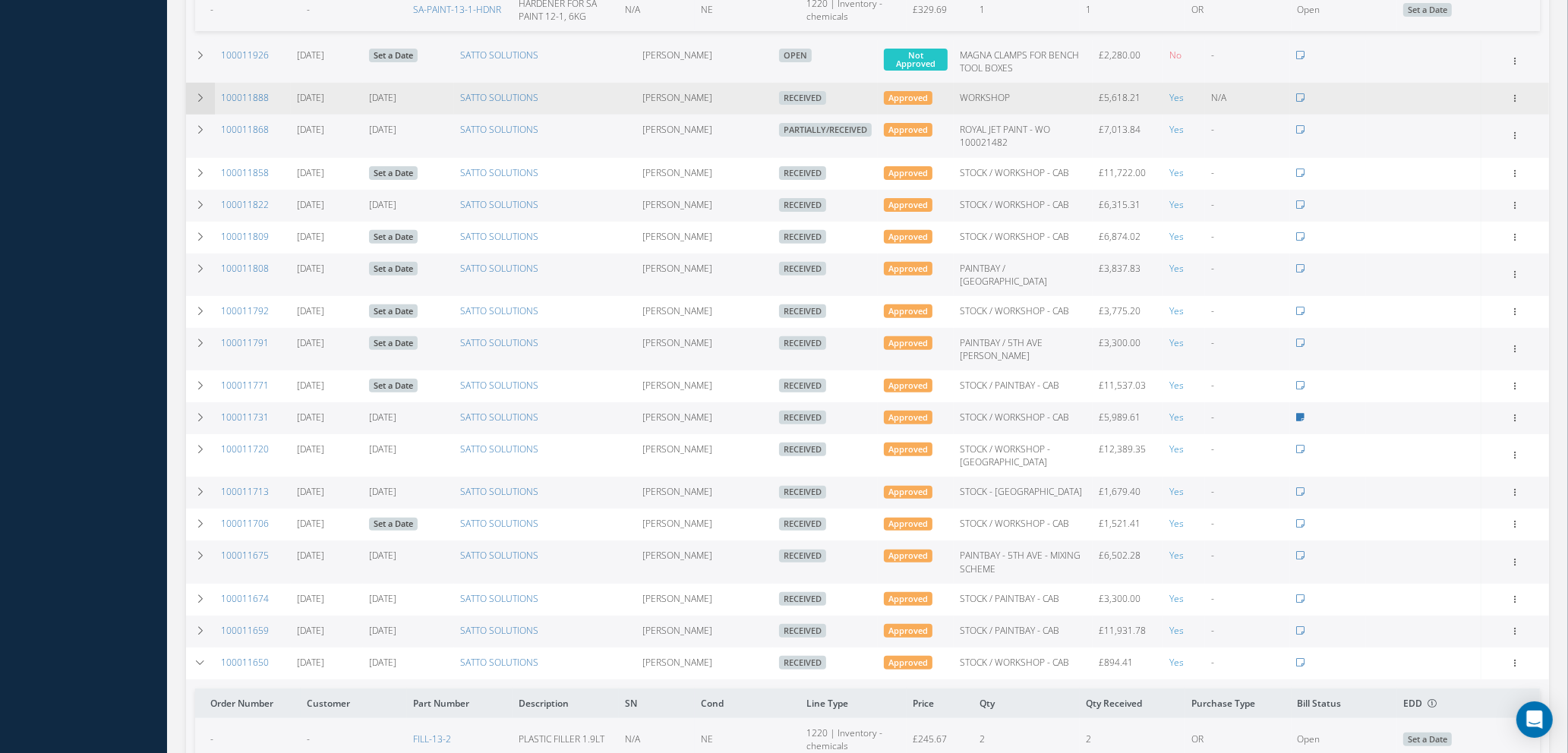
click at [200, 102] on icon at bounding box center [200, 98] width 11 height 9
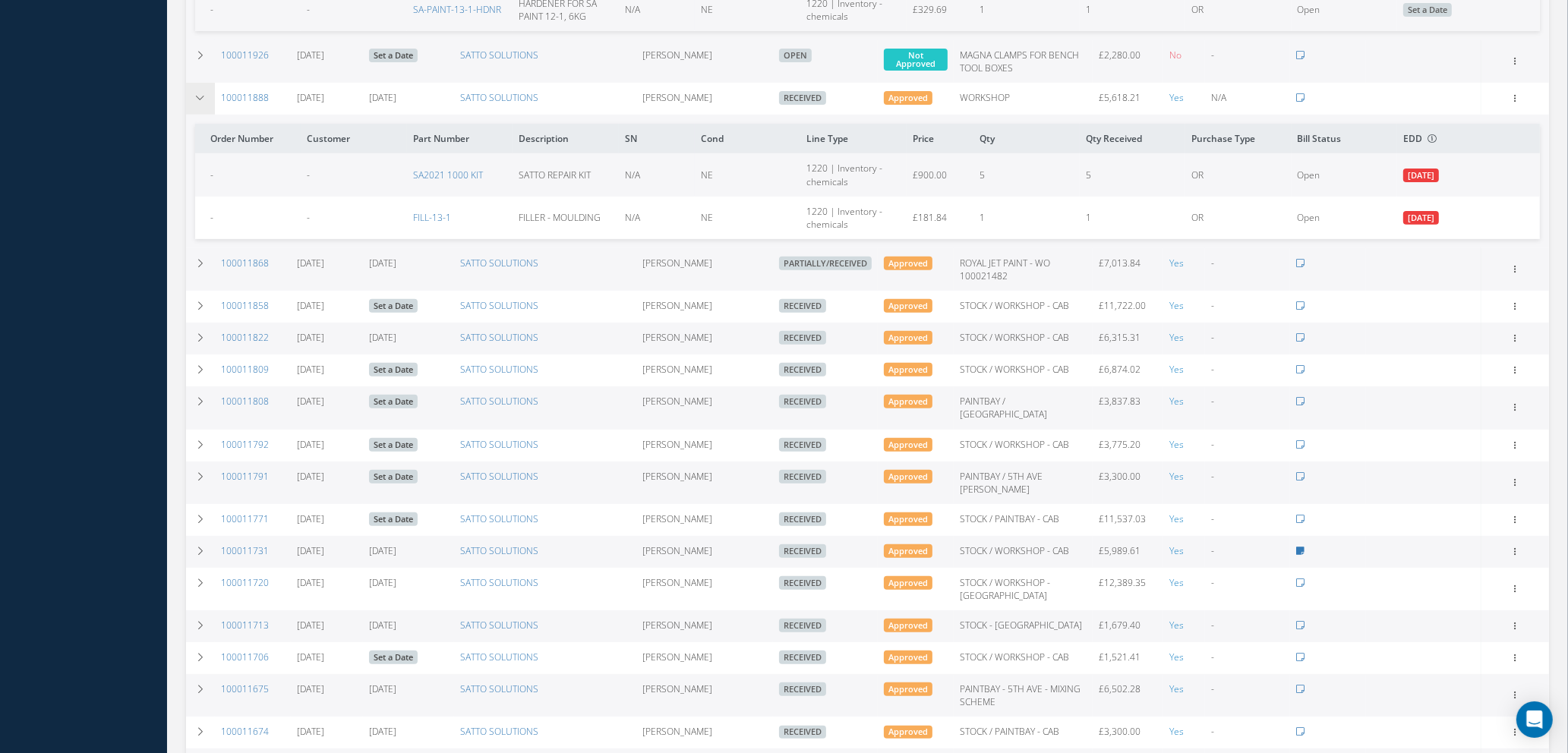
click at [200, 102] on icon at bounding box center [200, 98] width 11 height 9
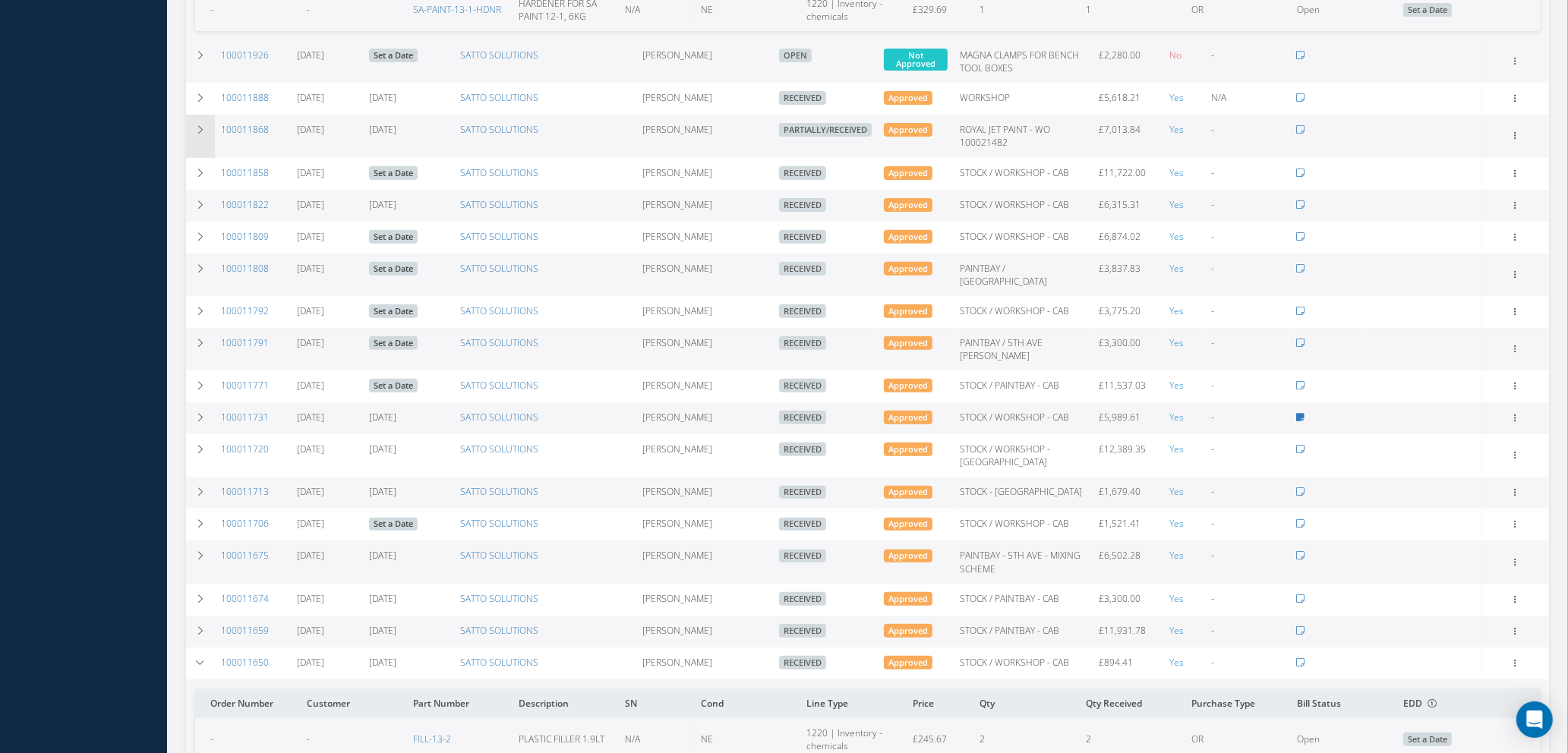
click at [194, 135] on td at bounding box center [200, 136] width 28 height 42
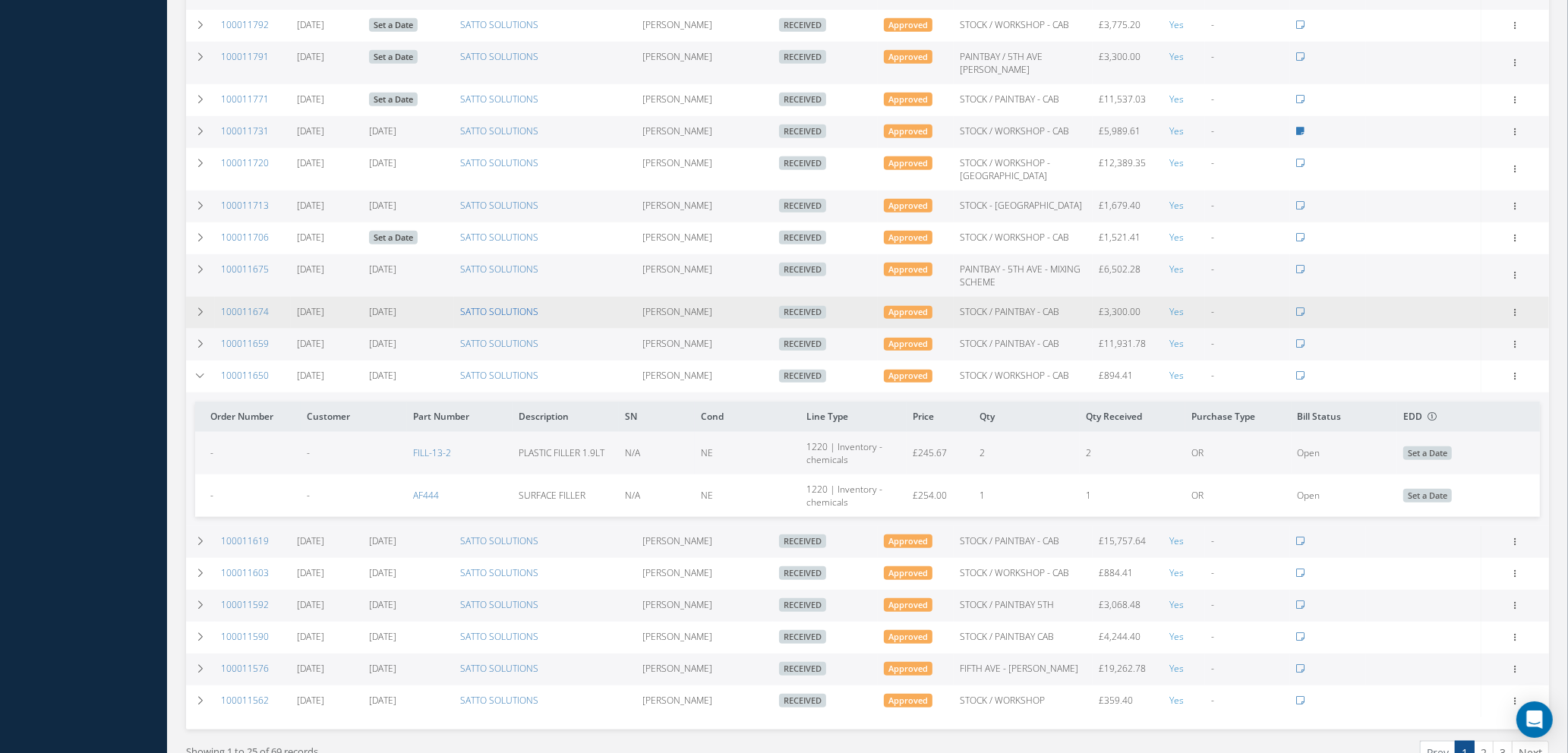
scroll to position [1480, 0]
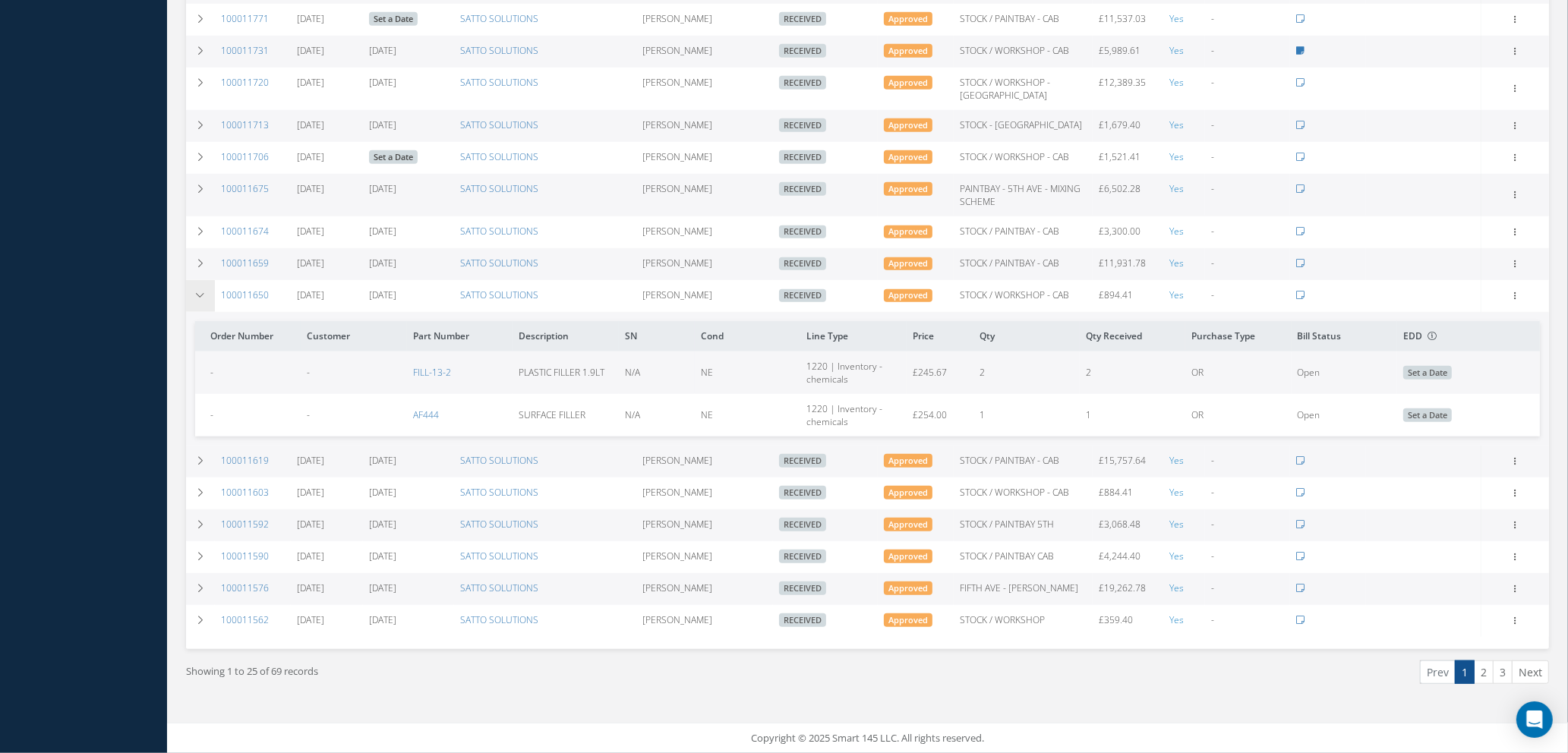
click at [201, 291] on icon at bounding box center [200, 294] width 11 height 9
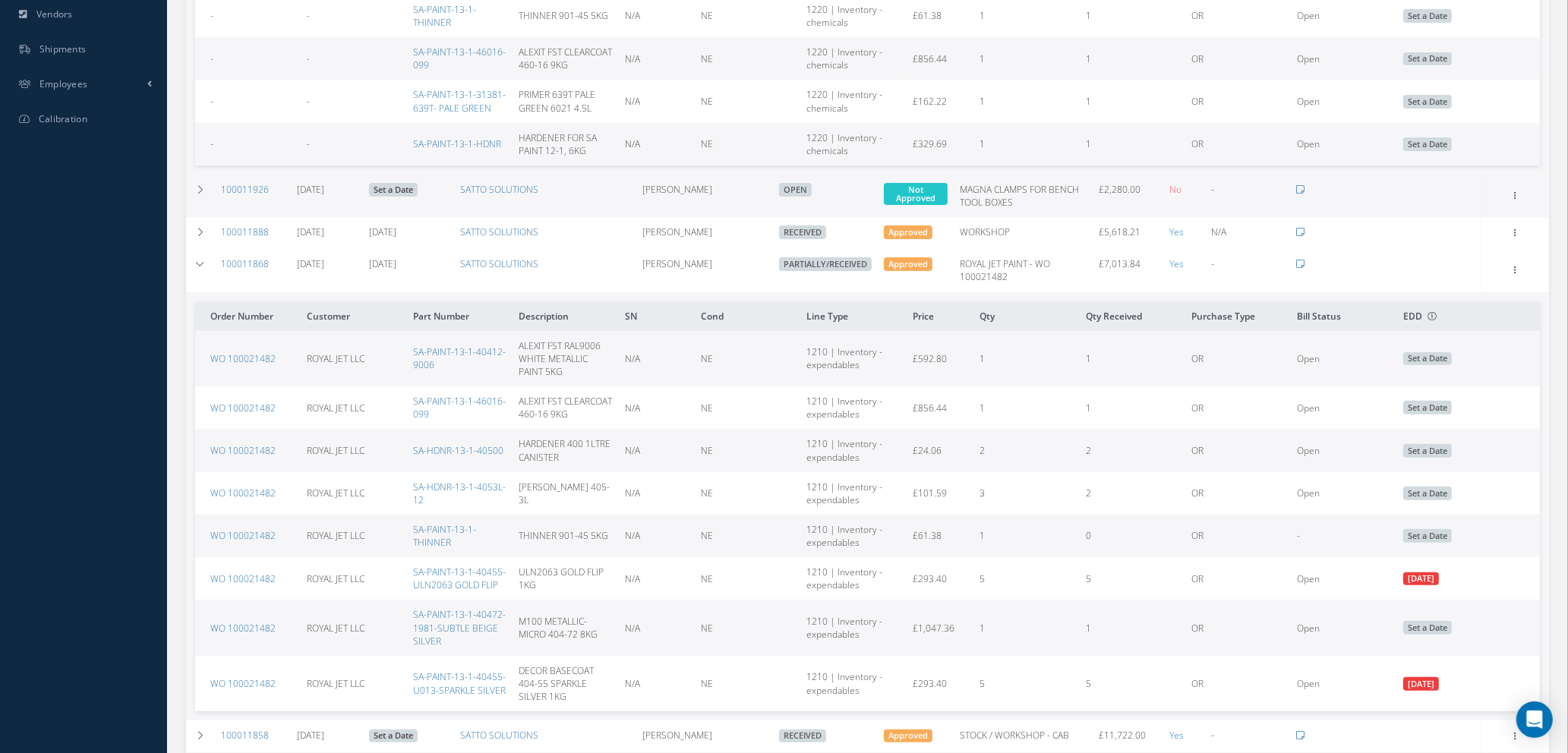
scroll to position [551, 0]
